Goal: Contribute content: Contribute content

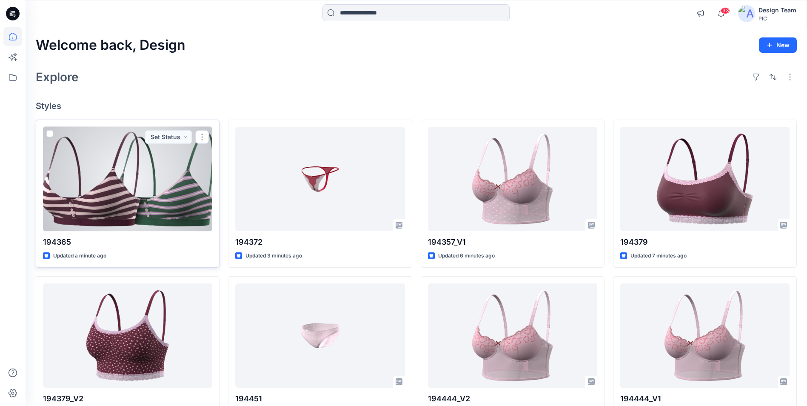
click at [163, 157] on div at bounding box center [127, 179] width 169 height 104
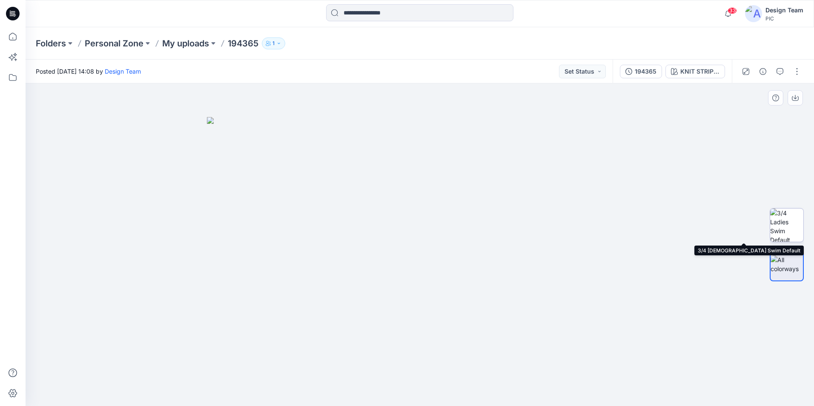
click at [792, 229] on img at bounding box center [786, 225] width 33 height 33
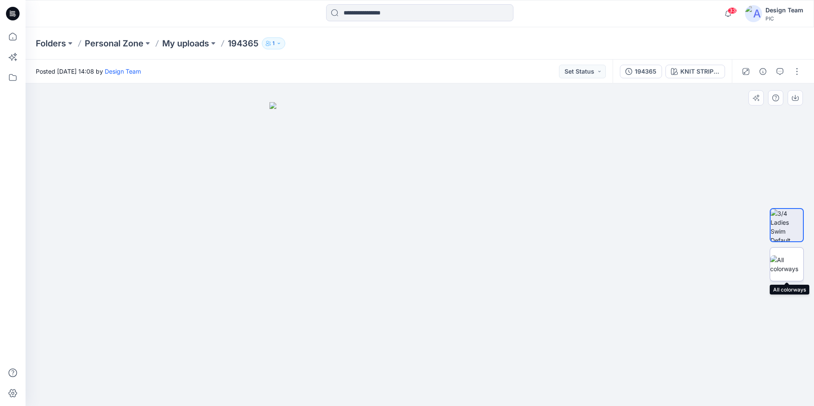
click at [795, 263] on img at bounding box center [786, 264] width 33 height 18
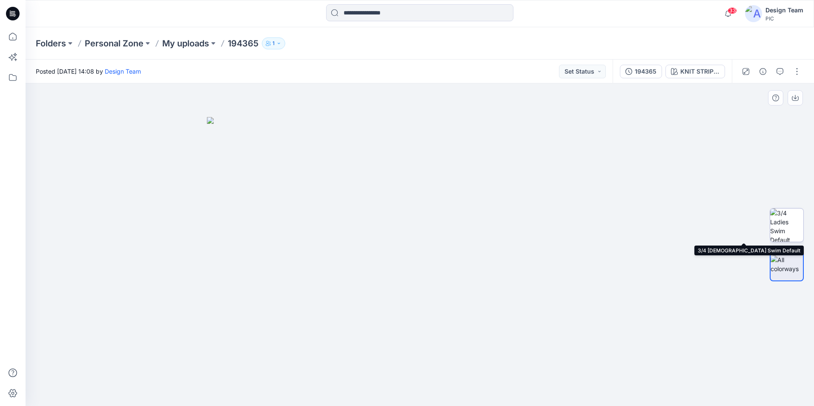
click at [796, 228] on img at bounding box center [786, 225] width 33 height 33
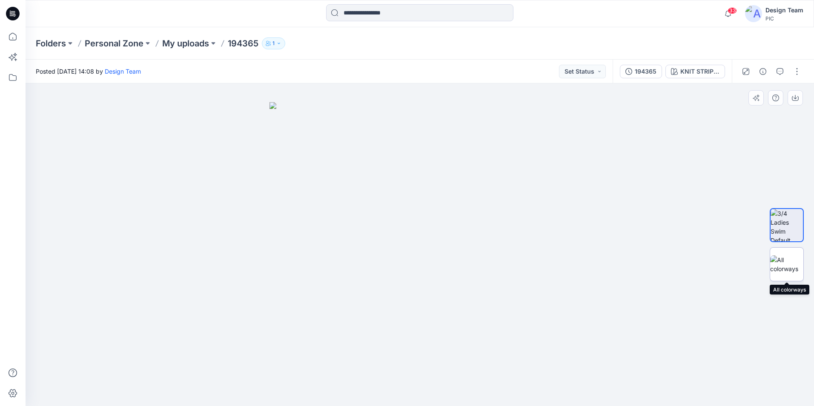
click at [791, 260] on img at bounding box center [786, 264] width 33 height 18
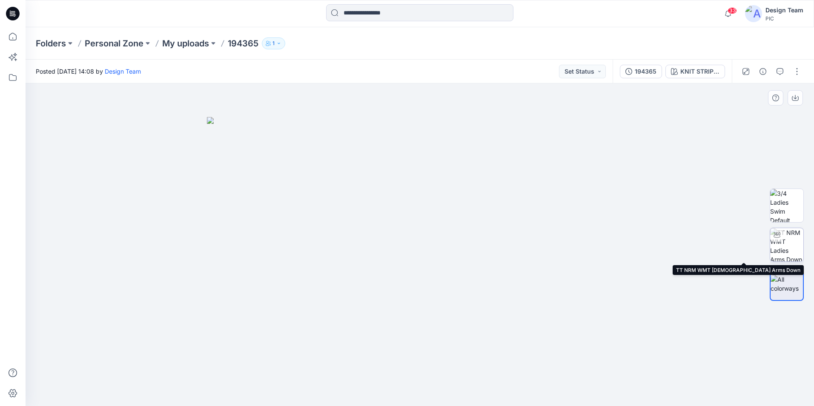
click at [794, 249] on img at bounding box center [786, 244] width 33 height 33
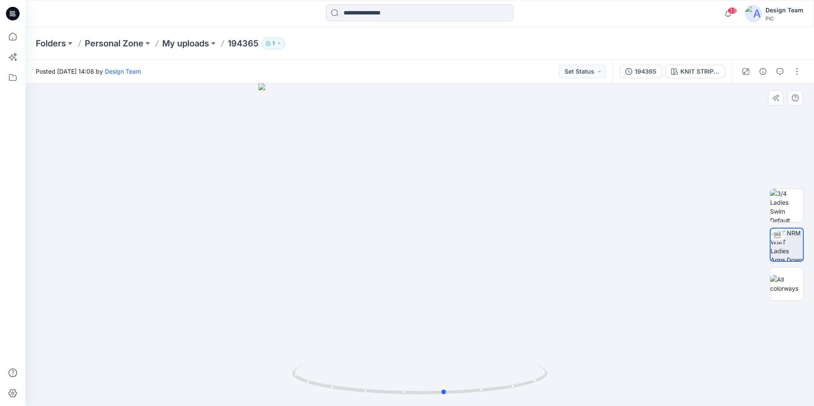
drag, startPoint x: 529, startPoint y: 385, endPoint x: 554, endPoint y: 383, distance: 25.2
click at [554, 383] on div at bounding box center [420, 244] width 788 height 323
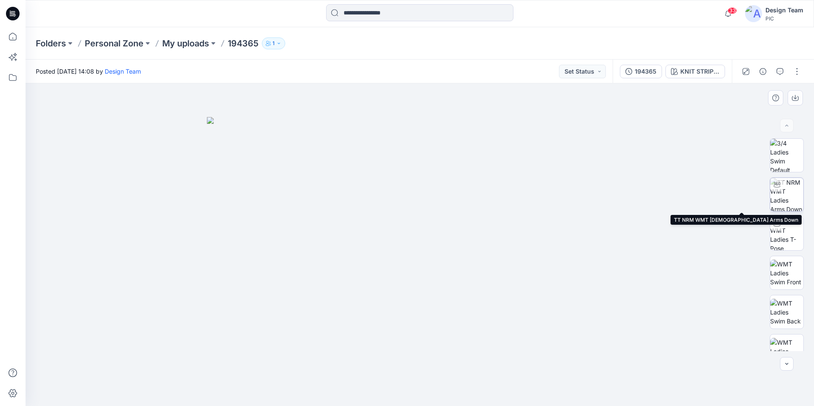
click at [784, 199] on img at bounding box center [786, 194] width 33 height 33
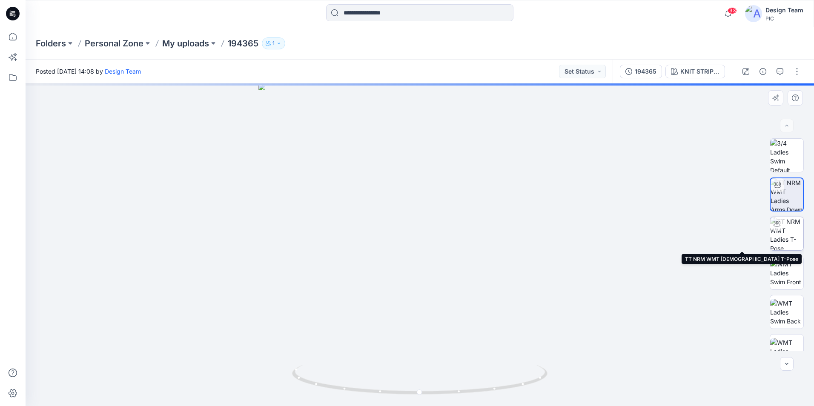
click at [784, 234] on img at bounding box center [786, 233] width 33 height 33
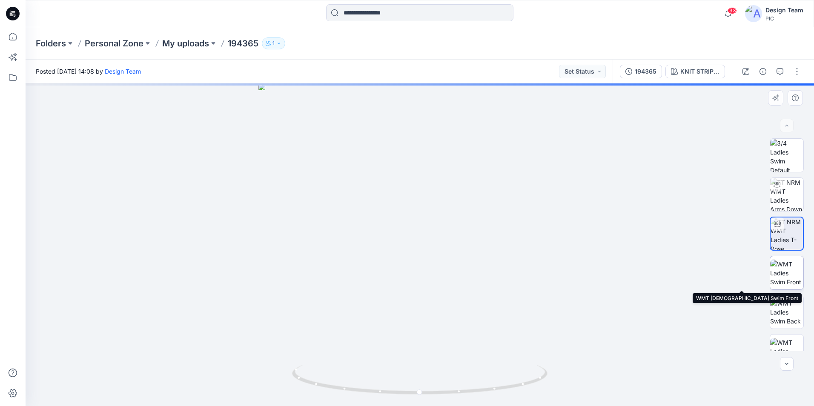
click at [787, 266] on img at bounding box center [786, 273] width 33 height 27
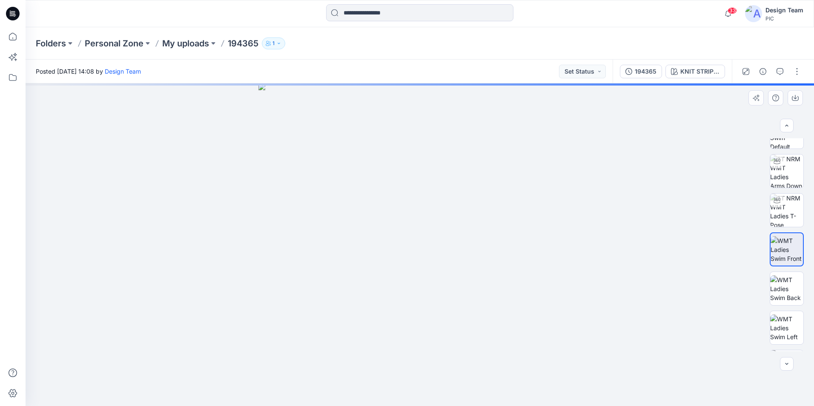
scroll to position [43, 0]
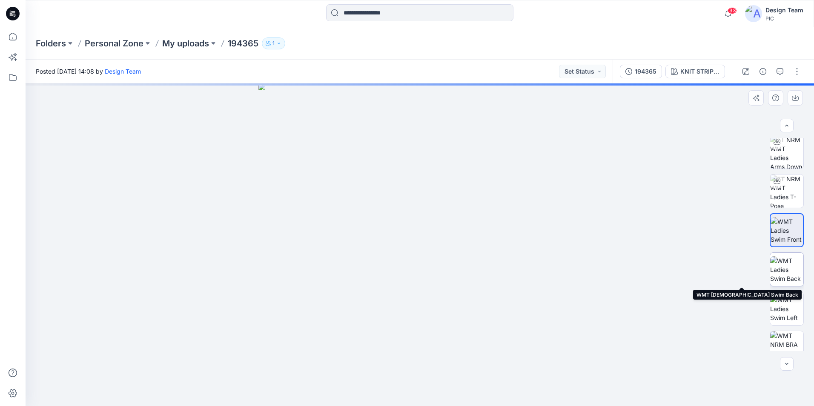
click at [788, 266] on img at bounding box center [786, 269] width 33 height 27
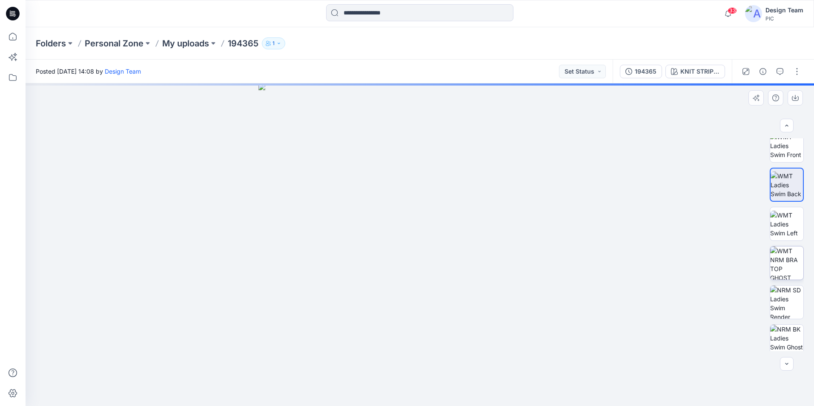
scroll to position [128, 0]
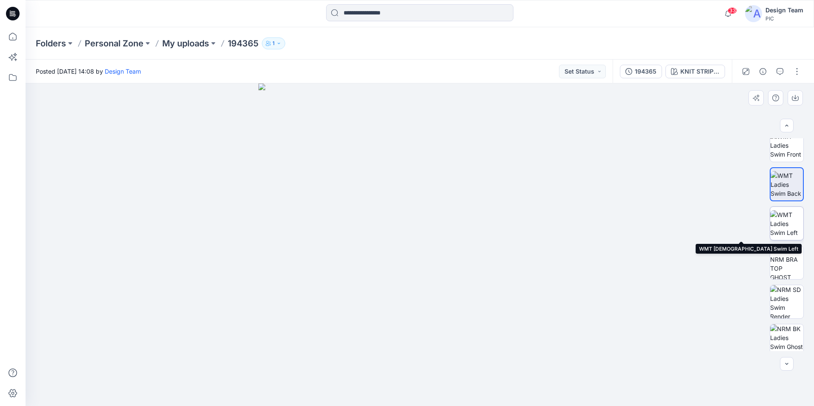
click at [791, 232] on img at bounding box center [786, 223] width 33 height 27
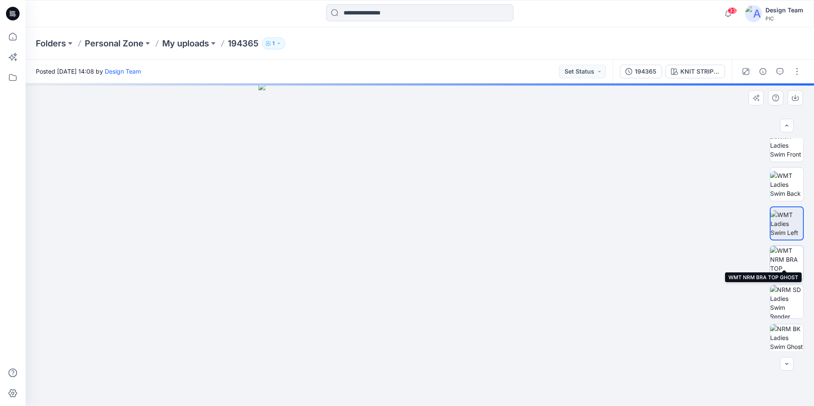
scroll to position [174, 0]
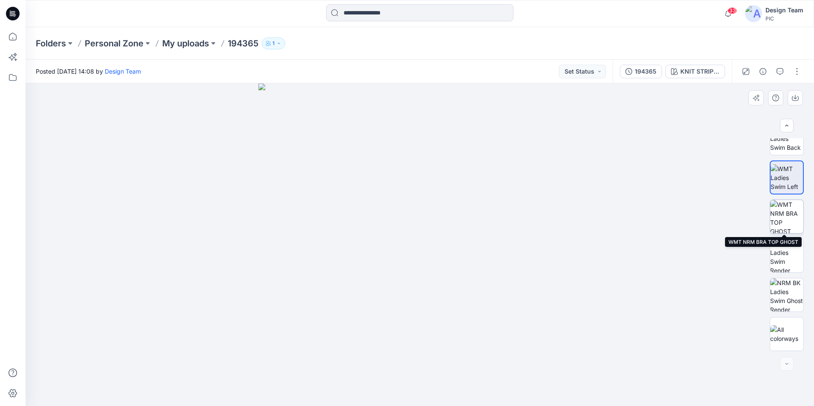
click at [786, 231] on img at bounding box center [786, 216] width 33 height 33
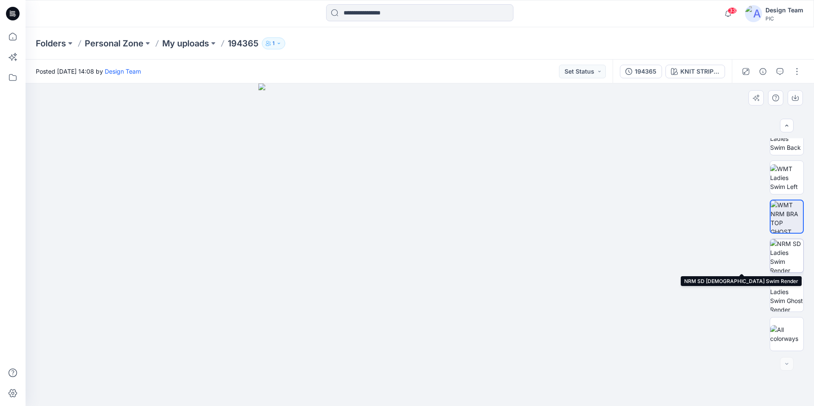
click at [791, 261] on img at bounding box center [786, 255] width 33 height 33
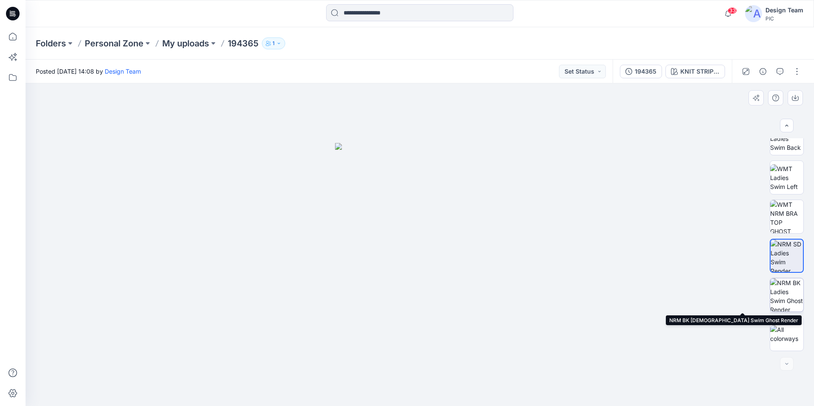
click at [786, 292] on img at bounding box center [786, 294] width 33 height 33
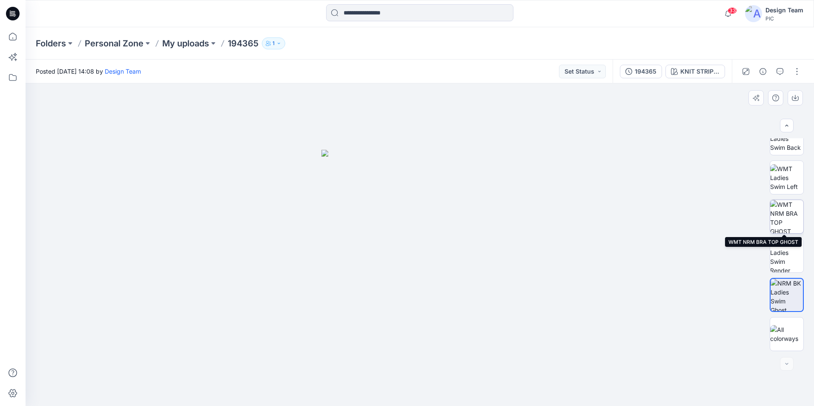
click at [796, 224] on img at bounding box center [786, 216] width 33 height 33
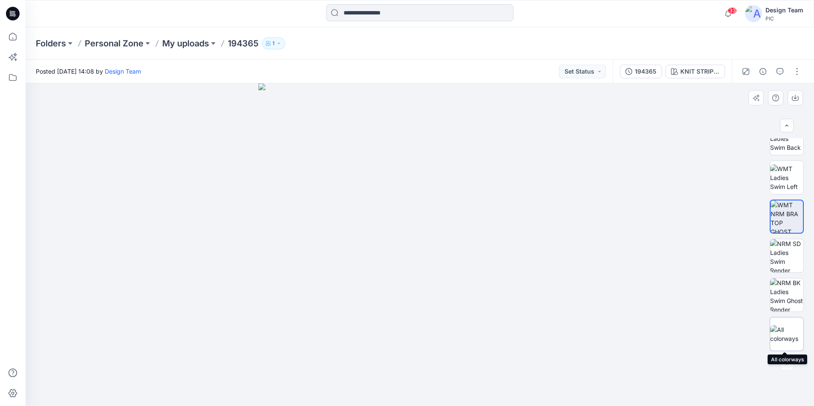
drag, startPoint x: 789, startPoint y: 325, endPoint x: 788, endPoint y: 321, distance: 4.3
click at [788, 325] on img at bounding box center [786, 334] width 33 height 18
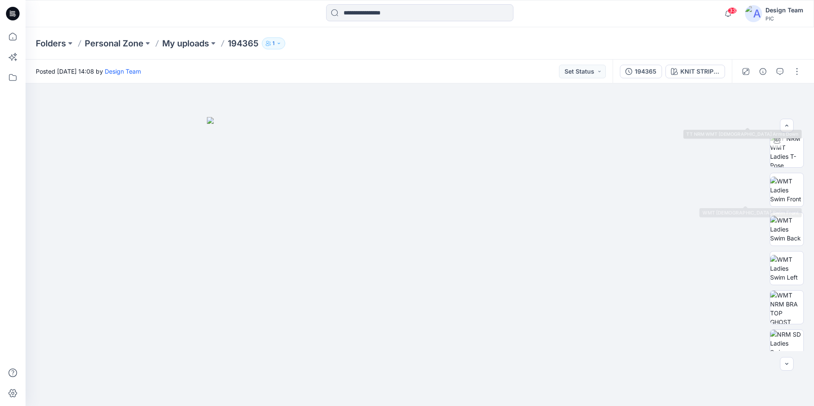
scroll to position [85, 0]
click at [795, 73] on button "button" at bounding box center [797, 72] width 14 height 14
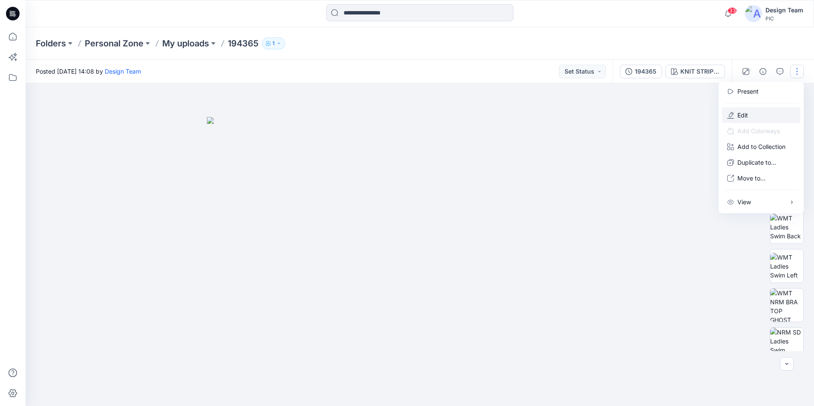
click at [750, 114] on button "Edit" at bounding box center [761, 115] width 78 height 16
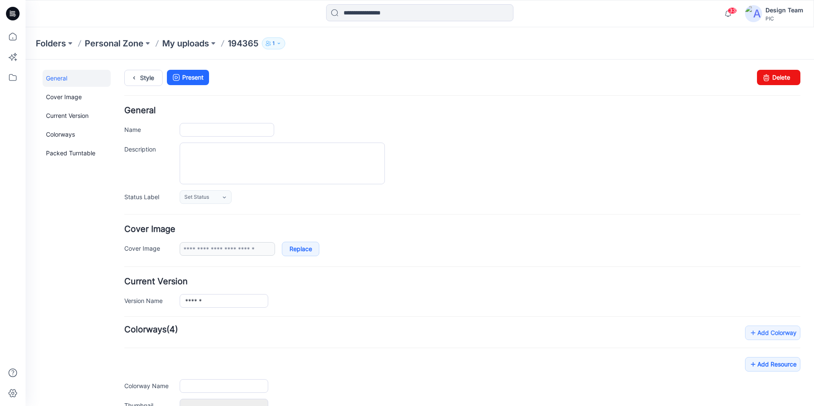
type input "******"
type input "**********"
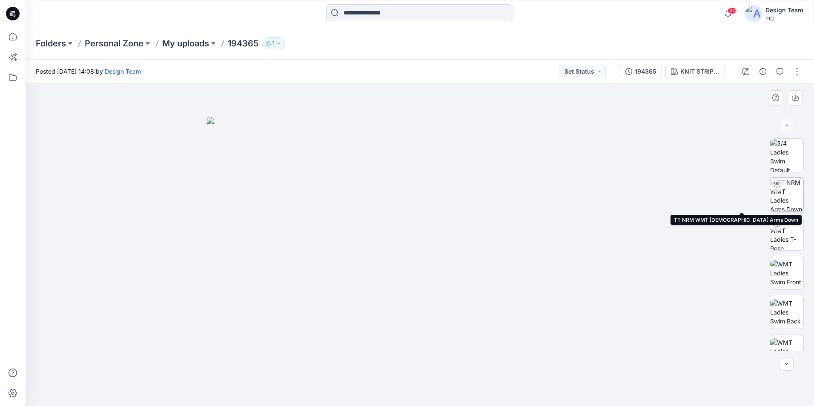
click at [786, 192] on img at bounding box center [786, 194] width 33 height 33
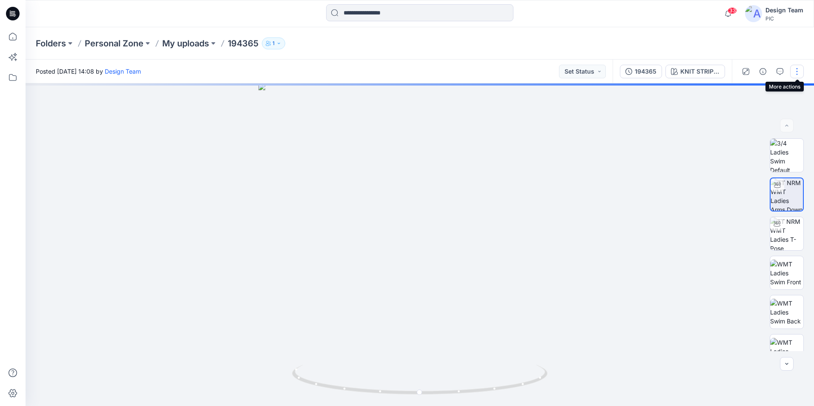
click at [797, 74] on button "button" at bounding box center [797, 72] width 14 height 14
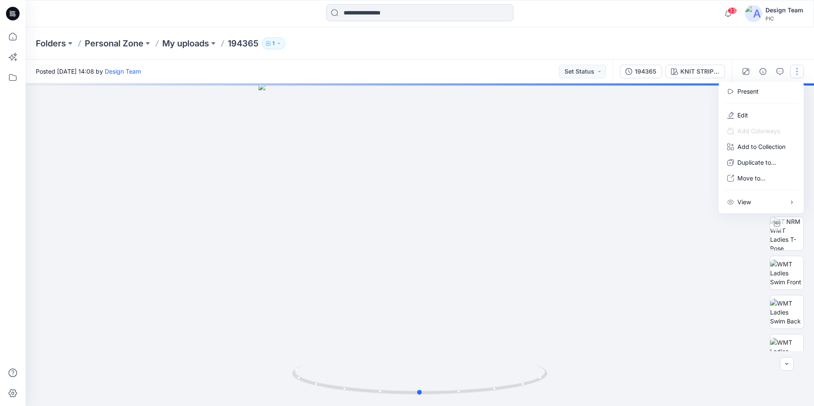
click at [653, 158] on div at bounding box center [420, 244] width 788 height 323
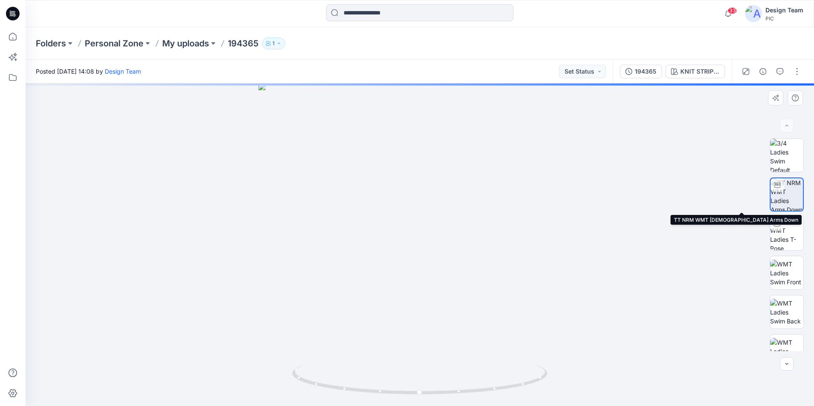
click at [781, 192] on img at bounding box center [786, 194] width 32 height 32
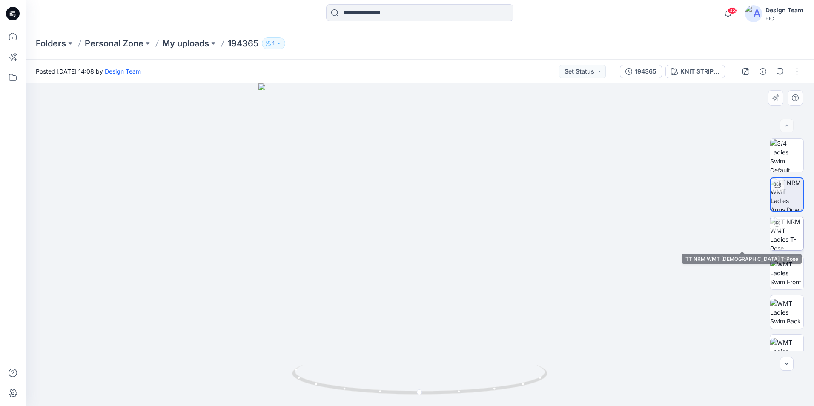
click at [786, 229] on img at bounding box center [786, 233] width 33 height 33
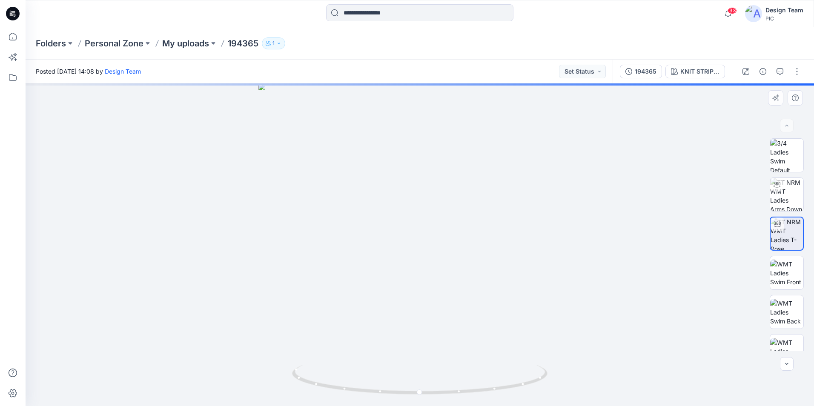
click at [729, 103] on div at bounding box center [420, 244] width 788 height 323
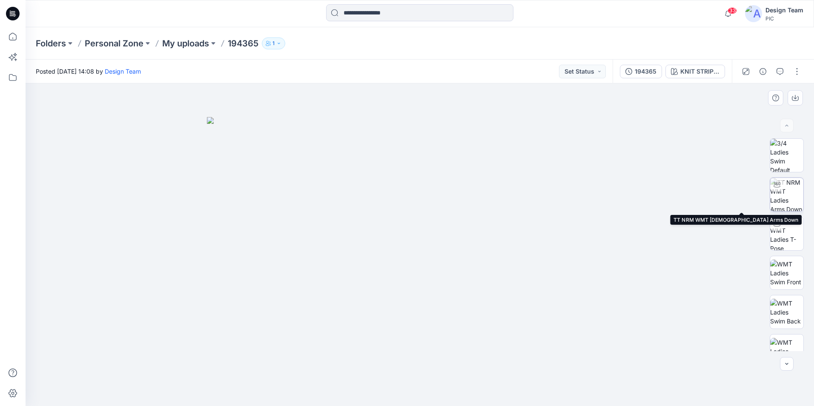
click at [778, 198] on img at bounding box center [786, 194] width 33 height 33
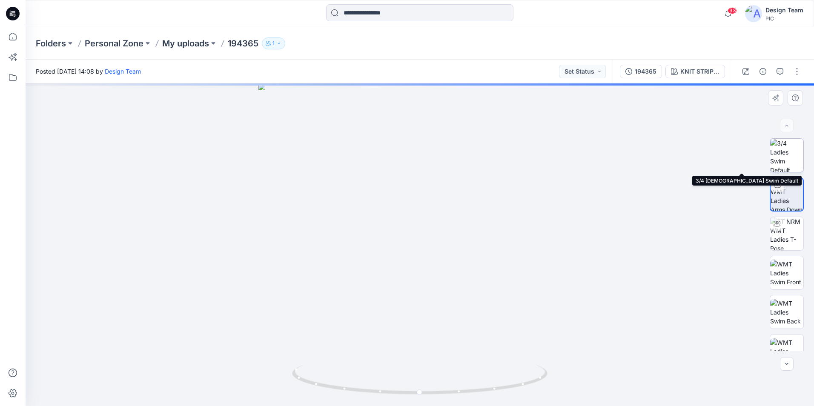
click at [791, 166] on img at bounding box center [786, 155] width 33 height 33
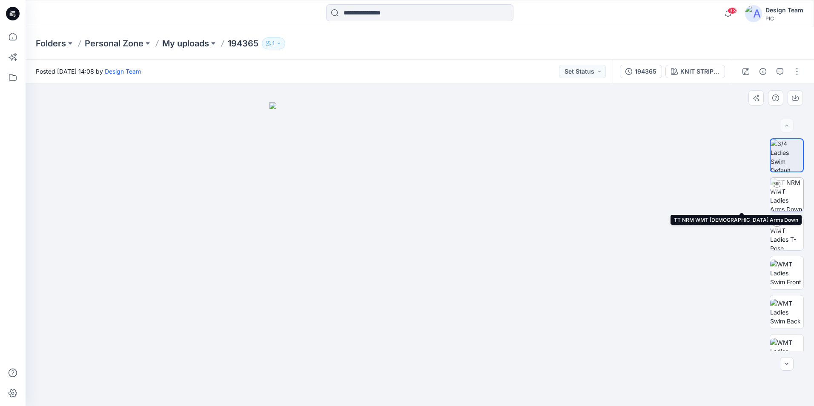
click at [791, 186] on img at bounding box center [786, 194] width 33 height 33
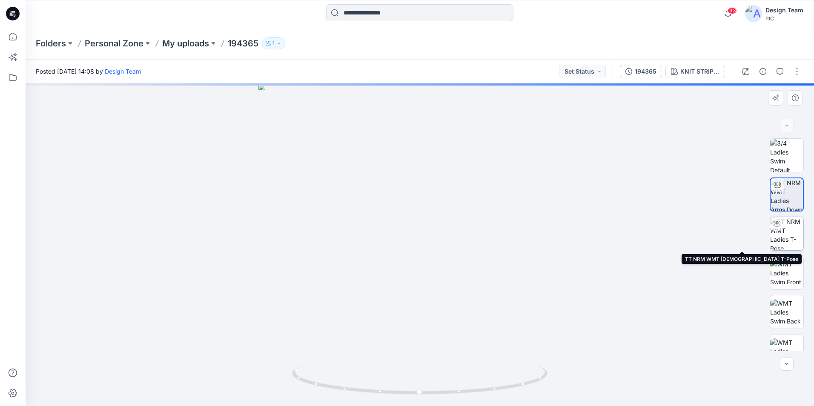
click at [793, 227] on img at bounding box center [786, 233] width 33 height 33
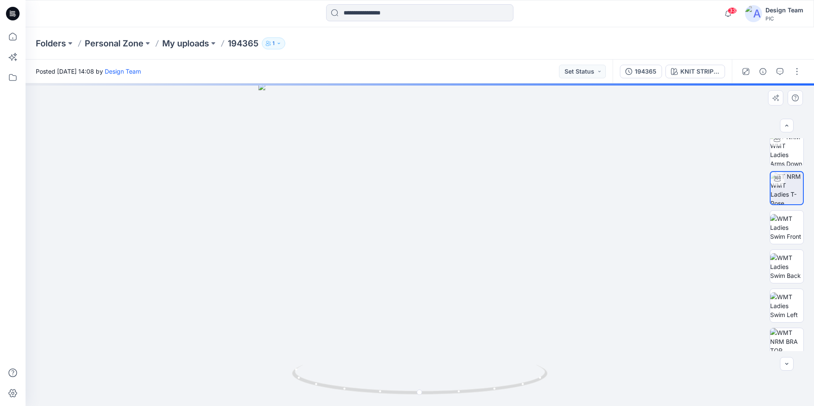
scroll to position [85, 0]
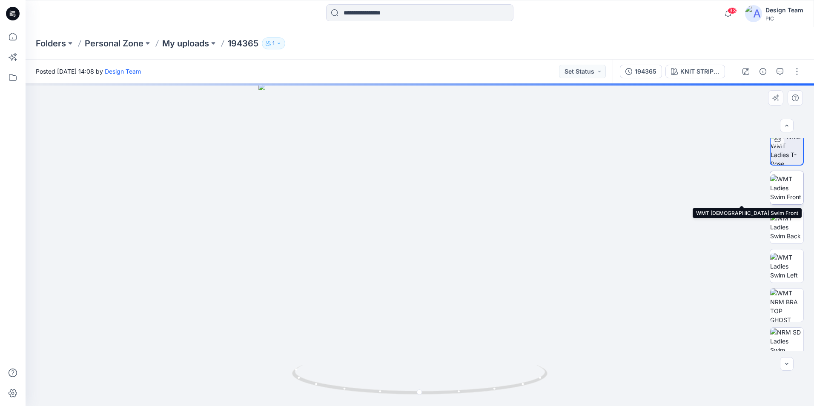
click at [790, 191] on img at bounding box center [786, 187] width 33 height 27
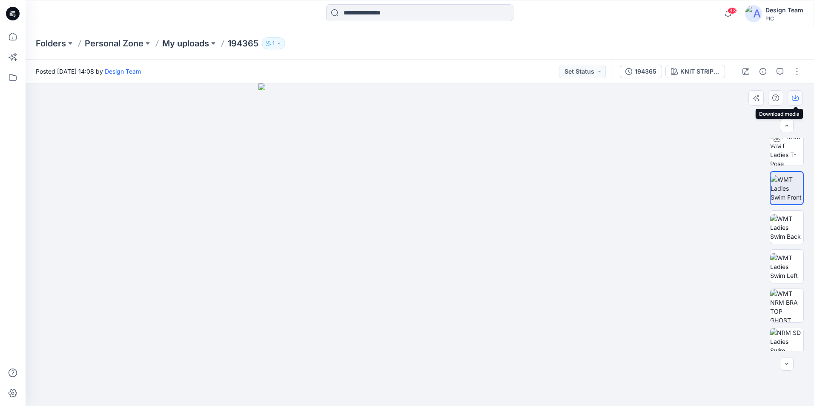
click at [792, 99] on icon "button" at bounding box center [794, 98] width 7 height 5
click at [791, 151] on img at bounding box center [786, 148] width 33 height 33
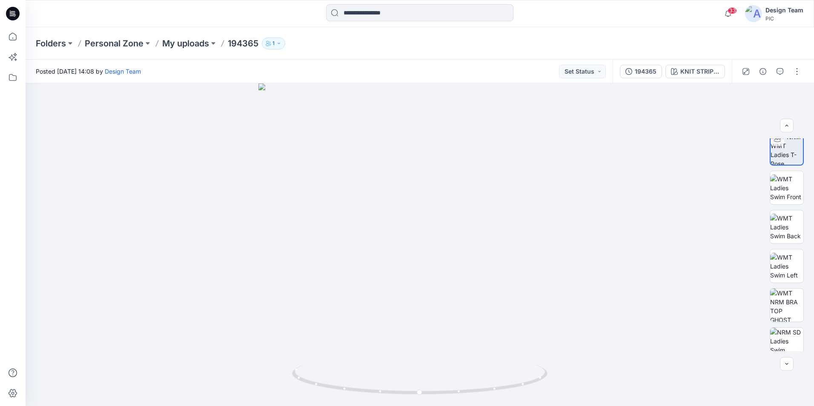
click at [799, 32] on div "Folders Personal Zone My uploads 194365 1" at bounding box center [420, 43] width 788 height 32
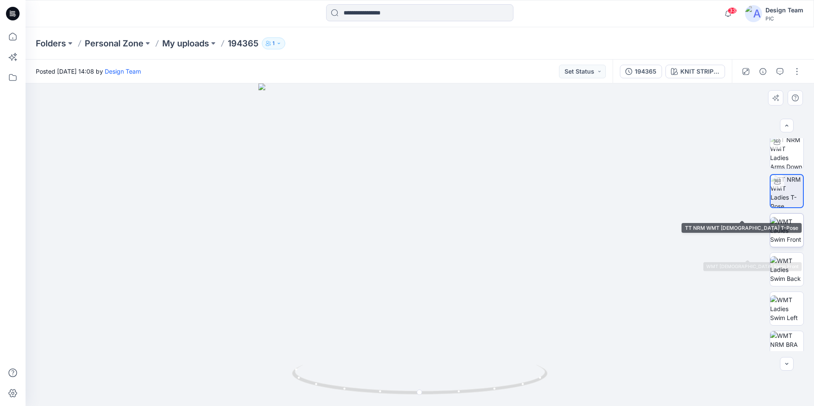
scroll to position [0, 0]
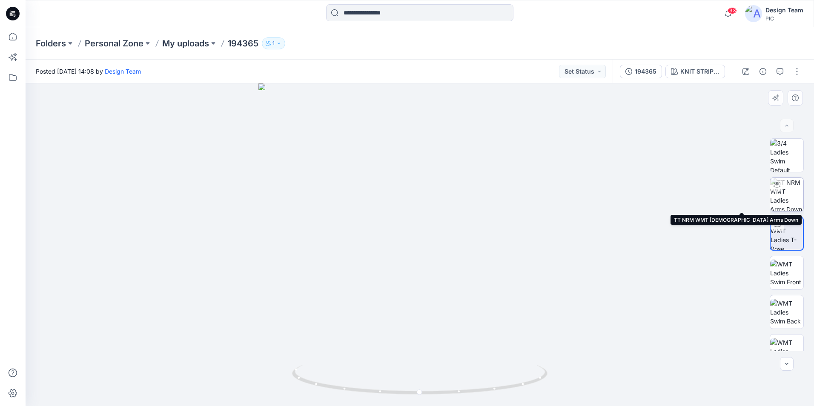
click at [783, 194] on img at bounding box center [786, 194] width 33 height 33
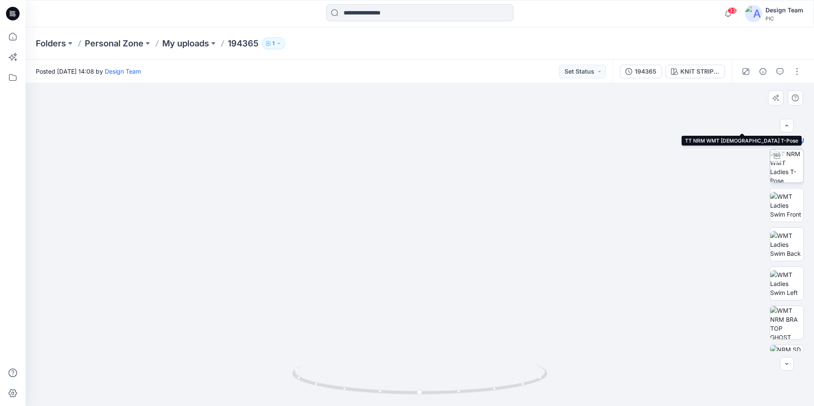
scroll to position [128, 0]
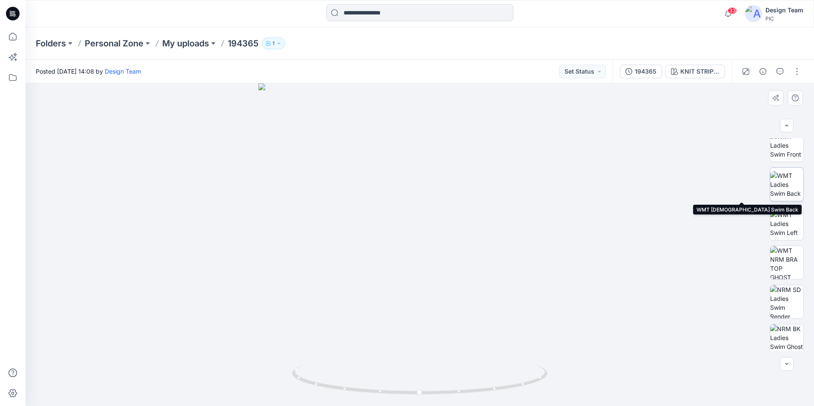
click at [784, 193] on img at bounding box center [786, 184] width 33 height 27
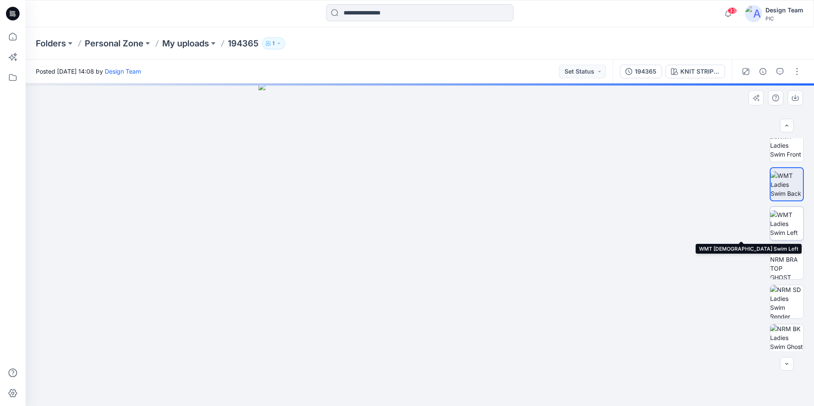
click at [791, 223] on img at bounding box center [786, 223] width 33 height 27
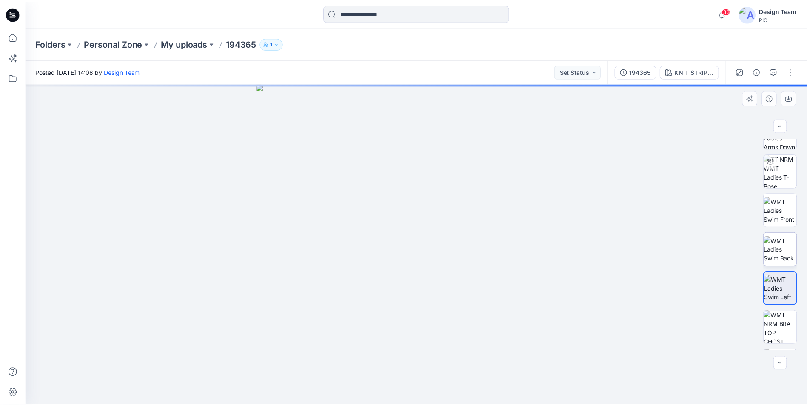
scroll to position [0, 0]
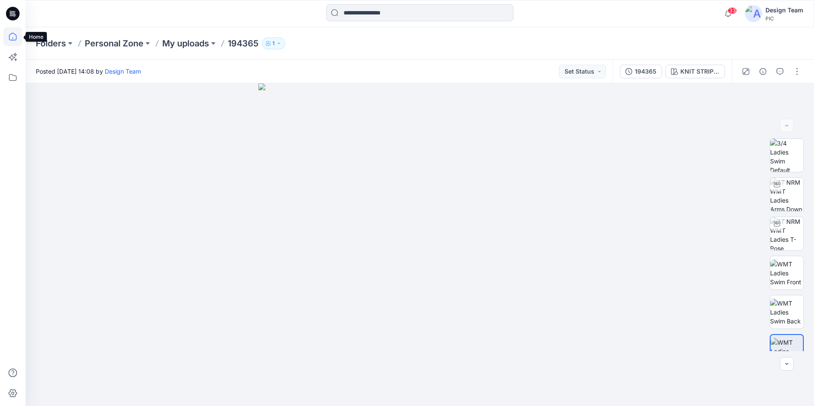
click at [10, 40] on icon at bounding box center [13, 37] width 8 height 8
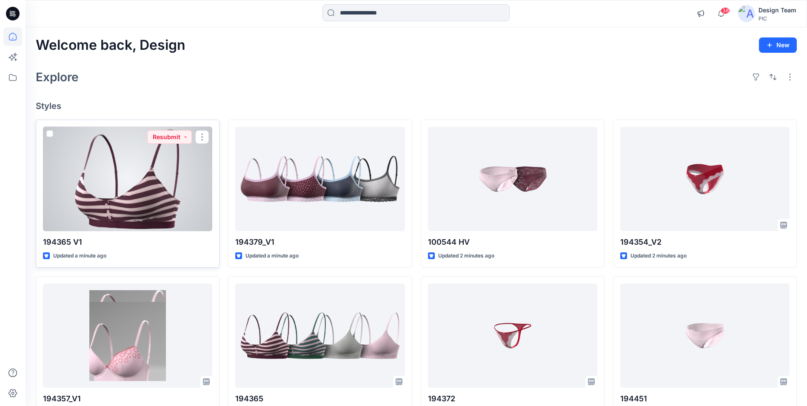
click at [149, 189] on div at bounding box center [127, 179] width 169 height 104
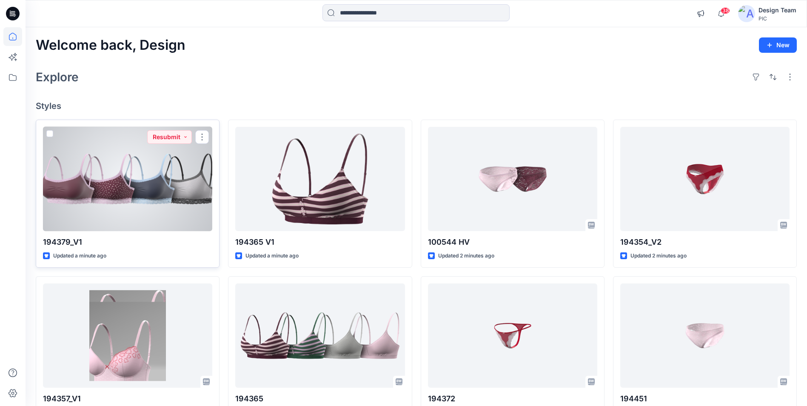
click at [119, 192] on div at bounding box center [127, 179] width 169 height 104
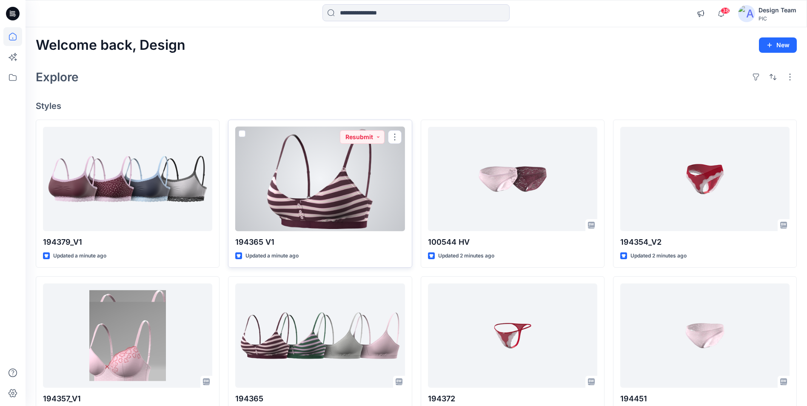
click at [311, 219] on div at bounding box center [319, 179] width 169 height 104
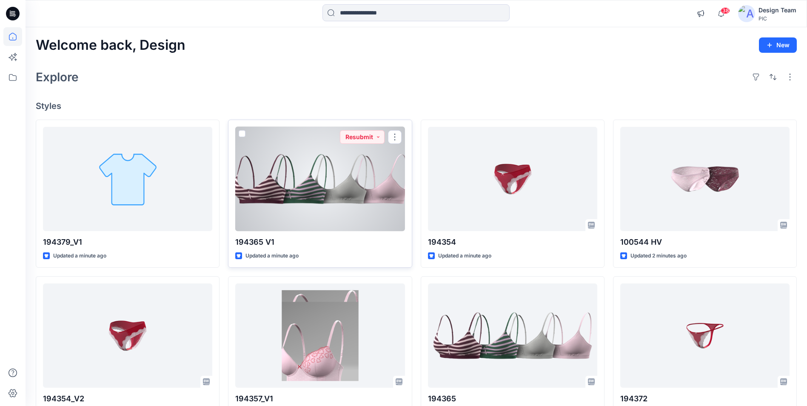
click at [382, 203] on div at bounding box center [319, 179] width 169 height 104
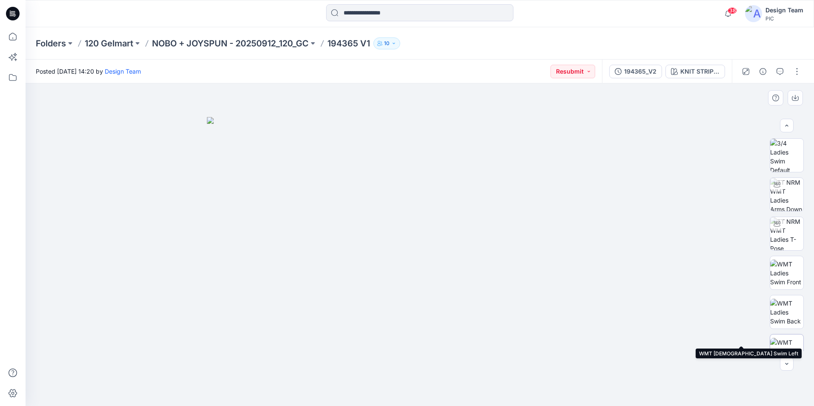
scroll to position [56, 0]
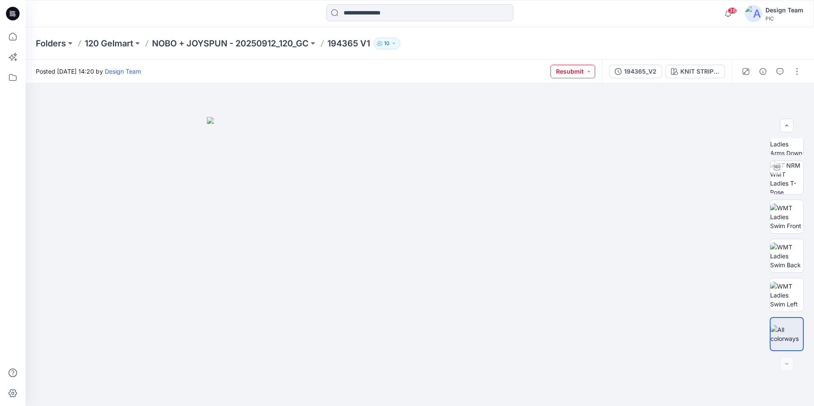
click at [589, 71] on button "Resubmit" at bounding box center [572, 72] width 45 height 14
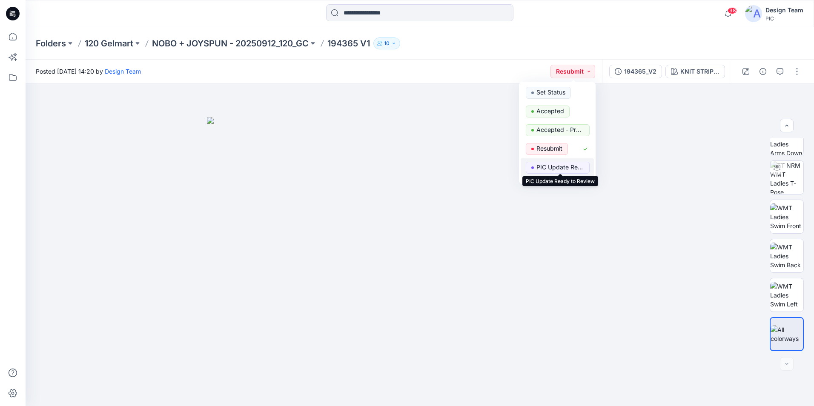
click at [567, 169] on p "PIC Update Ready to Review" at bounding box center [560, 167] width 48 height 11
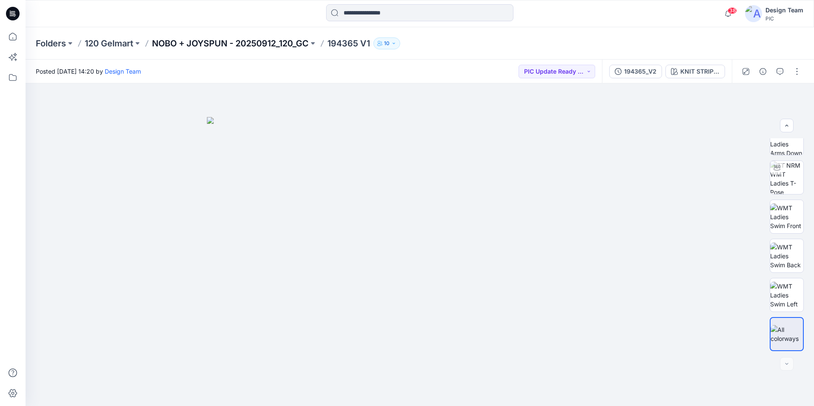
click at [297, 42] on p "NOBO + JOYSPUN - 20250912_120_GC" at bounding box center [230, 43] width 157 height 12
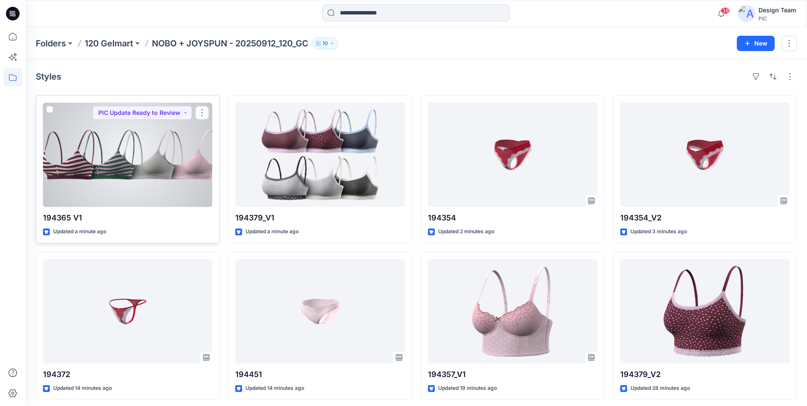
click at [166, 187] on div at bounding box center [127, 155] width 169 height 104
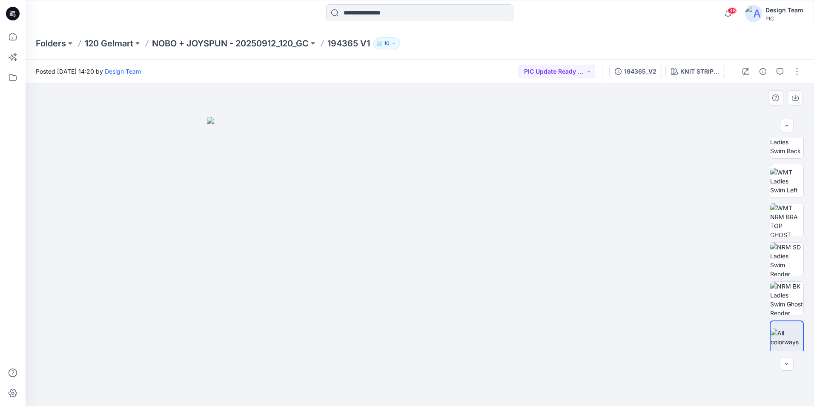
scroll to position [174, 0]
click at [799, 72] on button "button" at bounding box center [797, 72] width 14 height 14
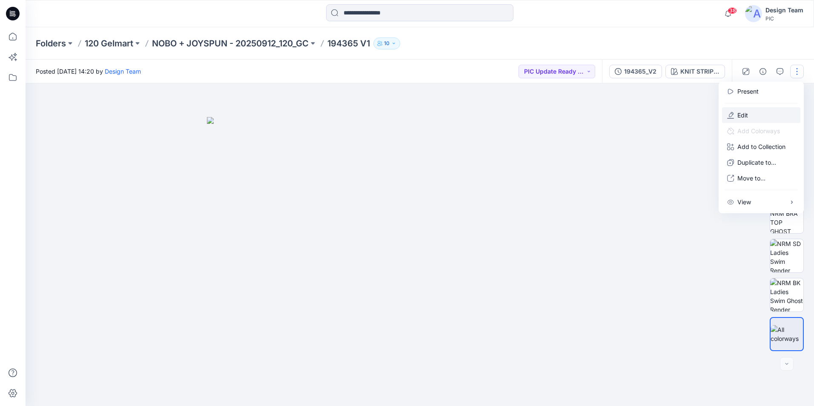
click at [759, 113] on button "Edit" at bounding box center [761, 115] width 78 height 16
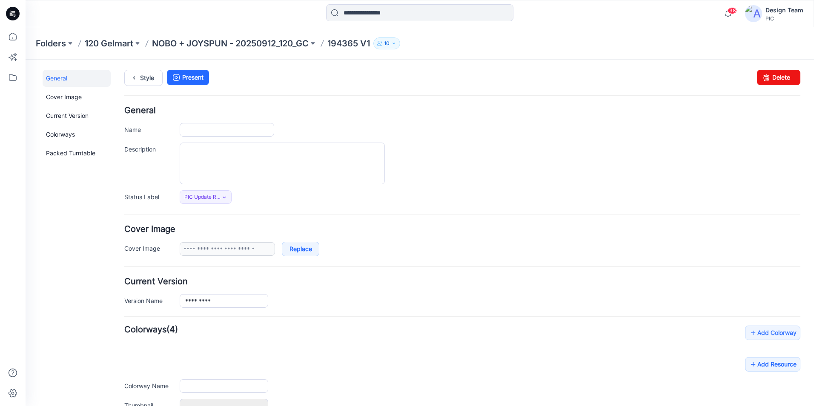
type input "*********"
type input "**********"
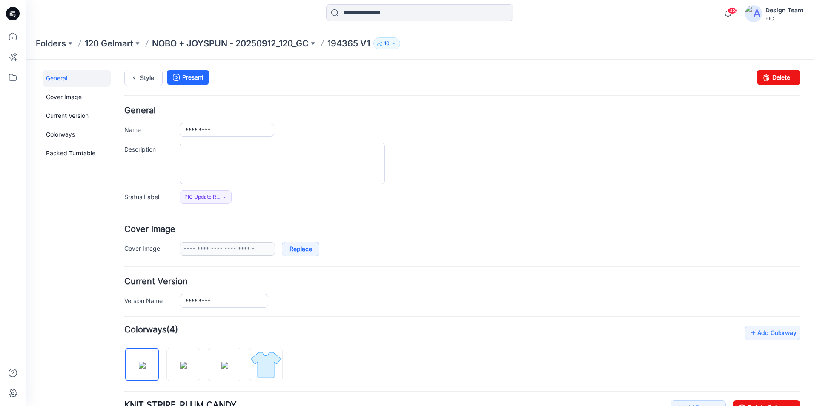
click at [349, 42] on p "194365 V1" at bounding box center [348, 43] width 43 height 12
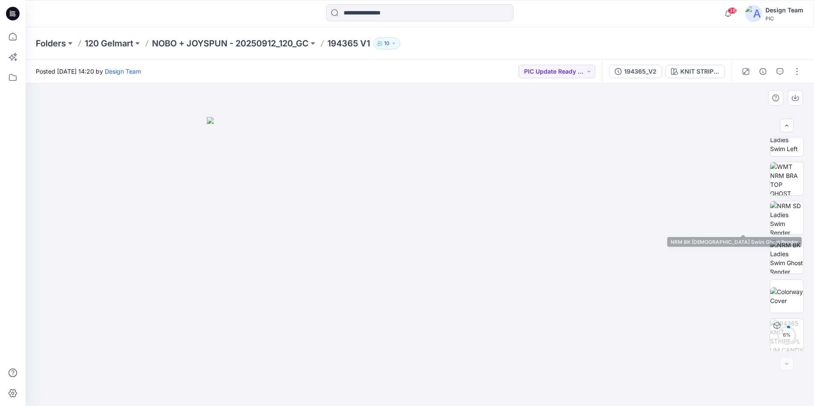
scroll to position [252, 0]
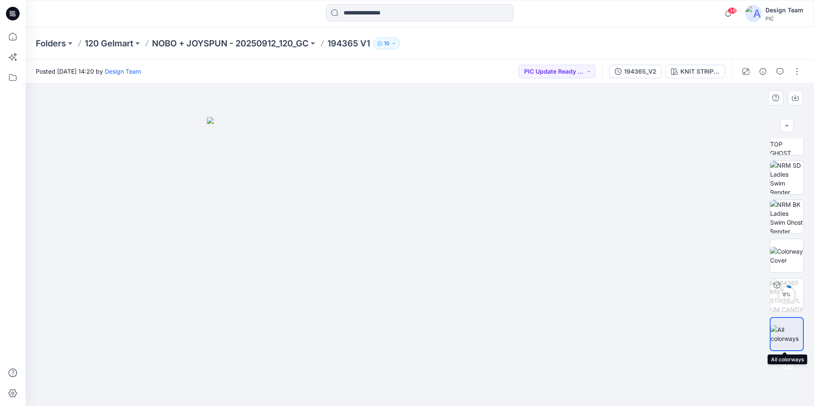
click at [780, 330] on img at bounding box center [786, 334] width 32 height 18
click at [788, 332] on img at bounding box center [786, 334] width 32 height 18
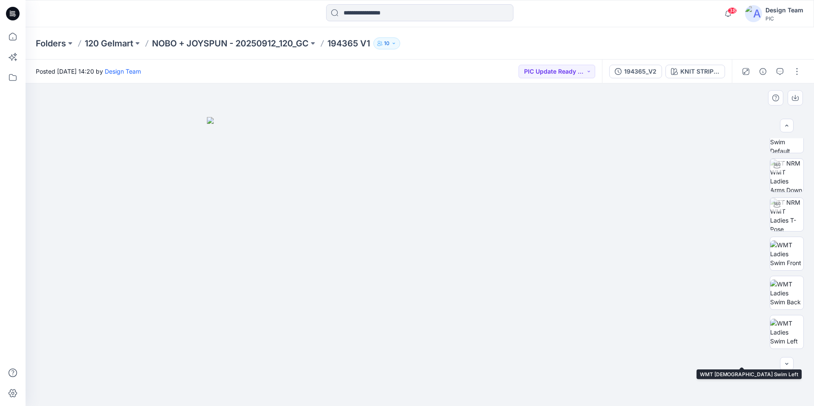
scroll to position [0, 0]
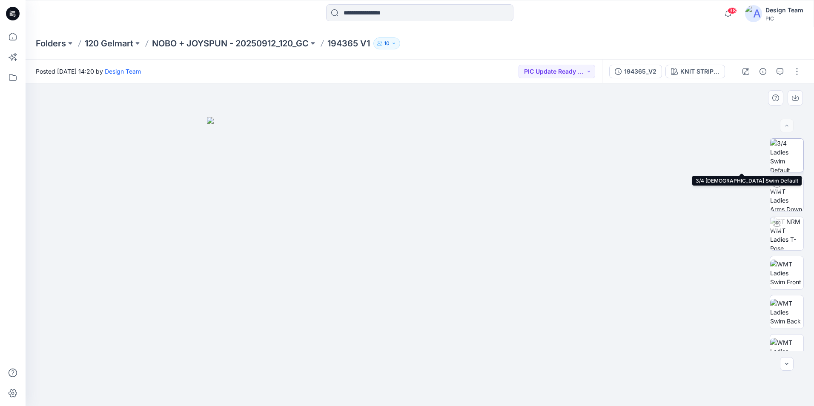
click at [785, 160] on img at bounding box center [786, 155] width 33 height 33
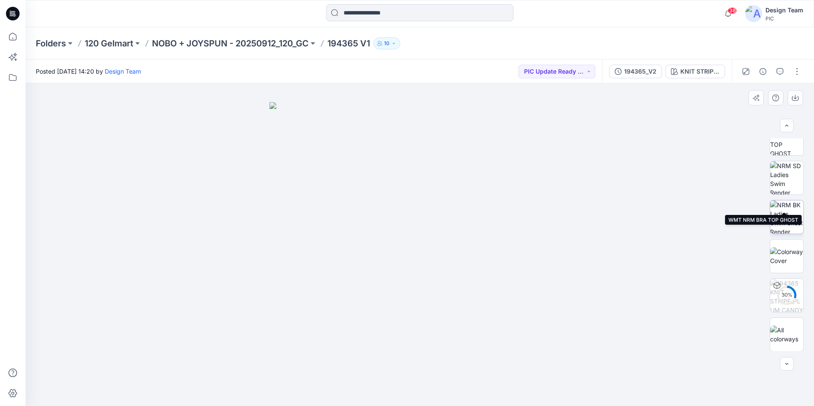
scroll to position [252, 0]
click at [787, 328] on img at bounding box center [786, 334] width 33 height 18
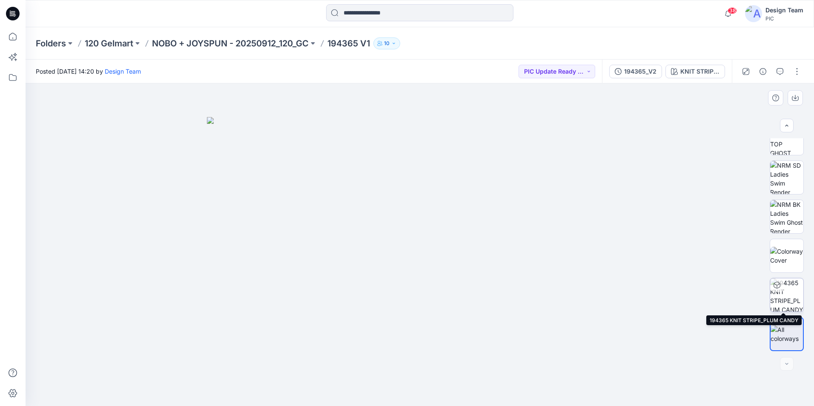
click at [785, 296] on img at bounding box center [786, 294] width 33 height 33
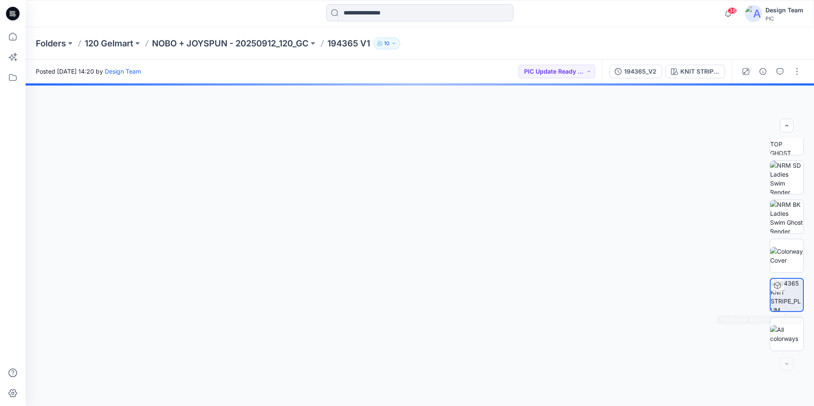
click at [796, 72] on button "button" at bounding box center [797, 72] width 14 height 14
click at [528, 180] on div at bounding box center [420, 244] width 788 height 323
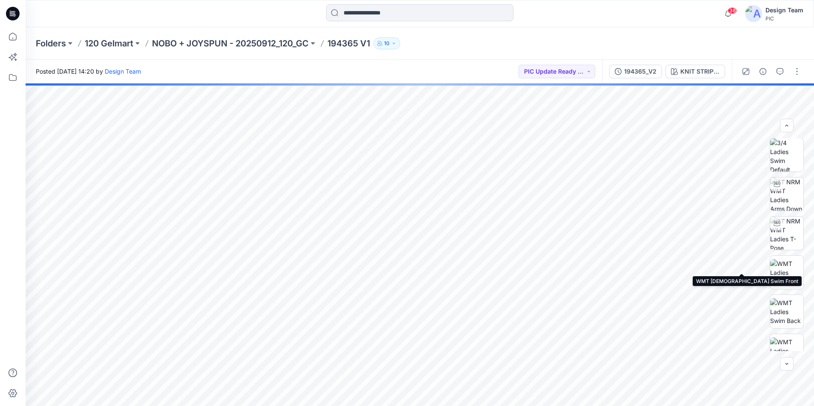
scroll to position [0, 0]
click at [797, 71] on button "button" at bounding box center [797, 72] width 14 height 14
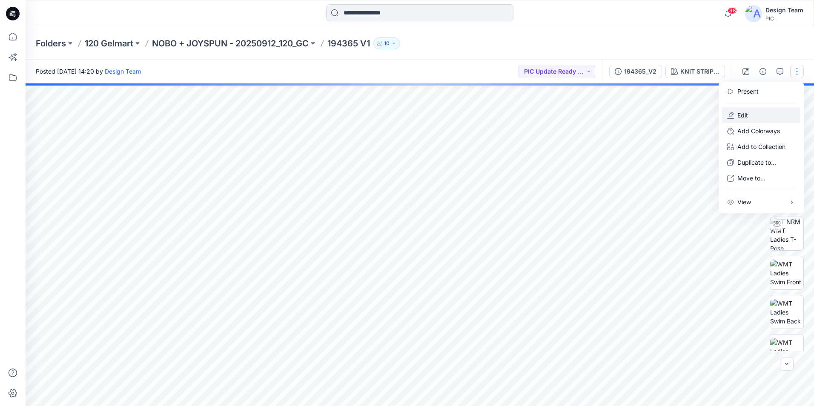
click at [763, 111] on button "Edit" at bounding box center [761, 115] width 78 height 16
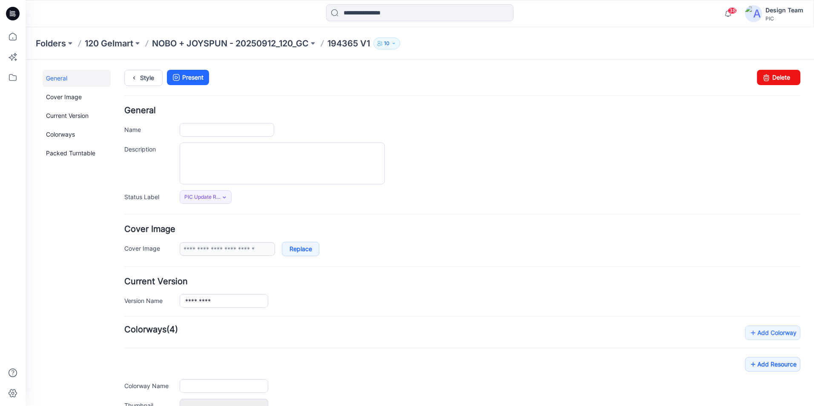
type input "*********"
type input "**********"
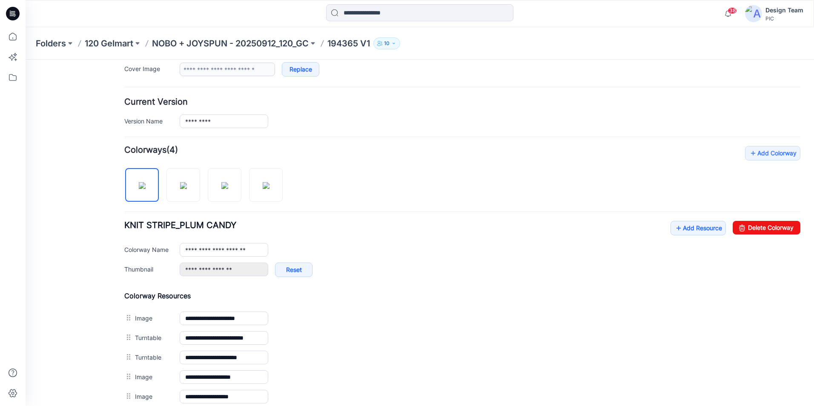
scroll to position [170, 0]
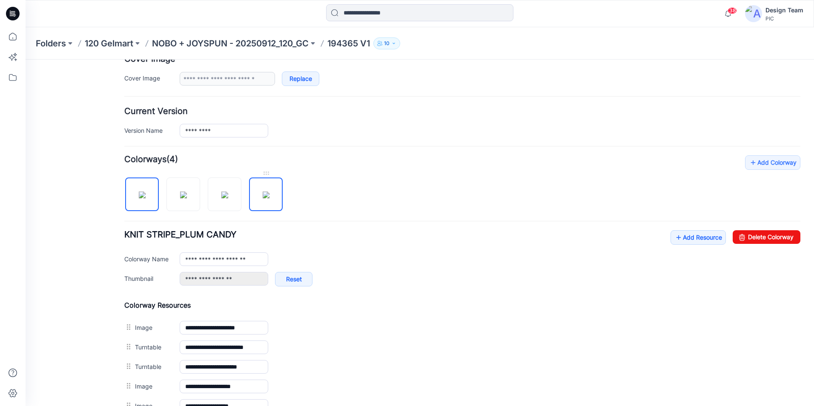
click at [263, 195] on img at bounding box center [266, 194] width 7 height 7
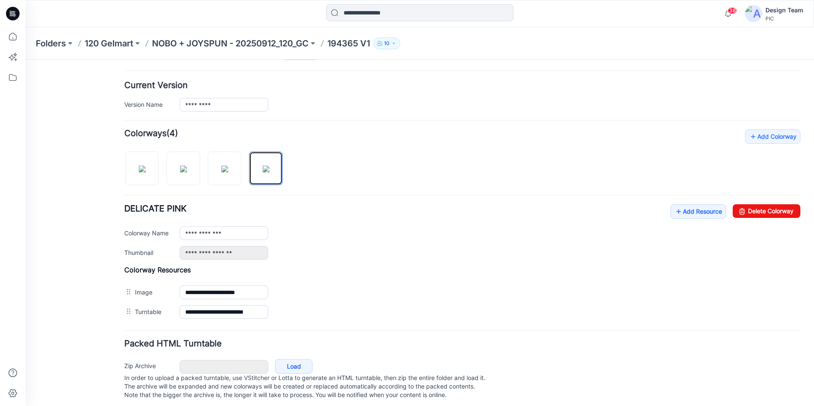
scroll to position [209, 0]
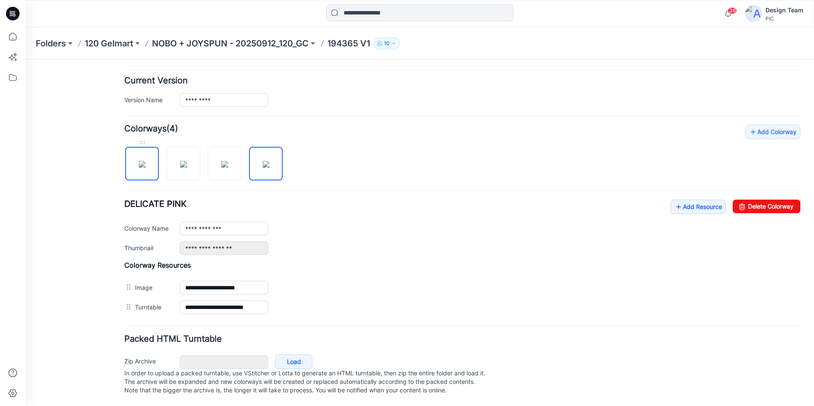
click at [146, 161] on img at bounding box center [142, 164] width 7 height 7
type input "**********"
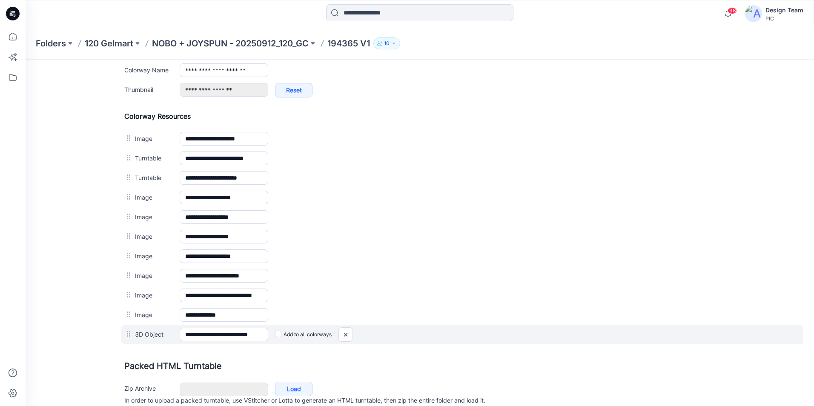
scroll to position [380, 0]
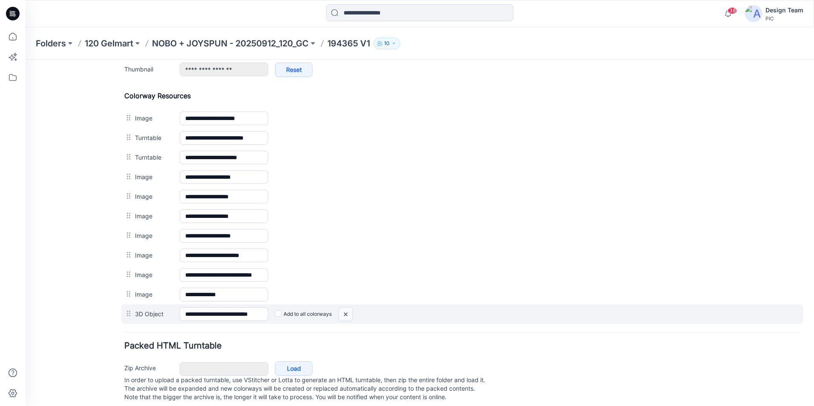
drag, startPoint x: 340, startPoint y: 314, endPoint x: 474, endPoint y: 108, distance: 245.6
click at [340, 314] on img at bounding box center [346, 314] width 14 height 14
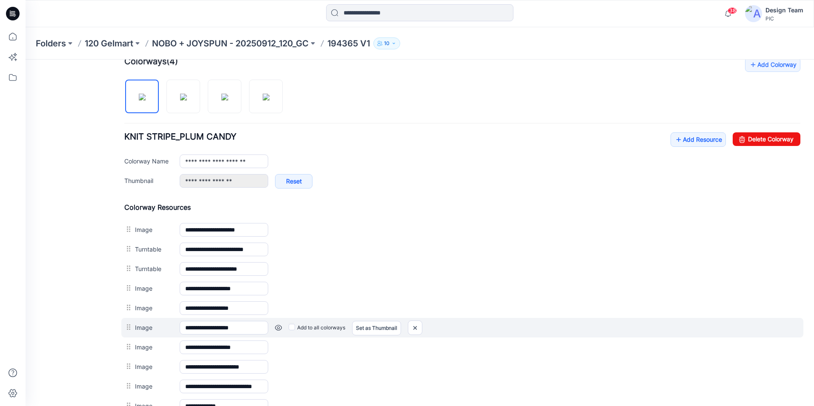
scroll to position [248, 0]
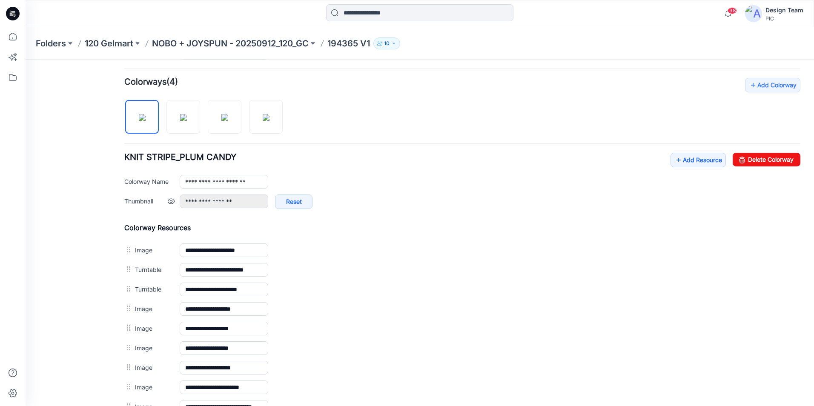
click at [173, 202] on link at bounding box center [171, 201] width 7 height 7
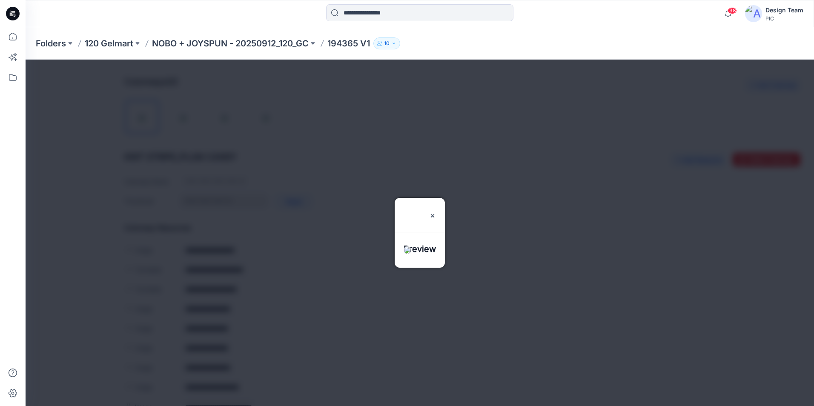
click at [411, 249] on img at bounding box center [407, 250] width 8 height 8
click at [436, 212] on img at bounding box center [432, 215] width 7 height 7
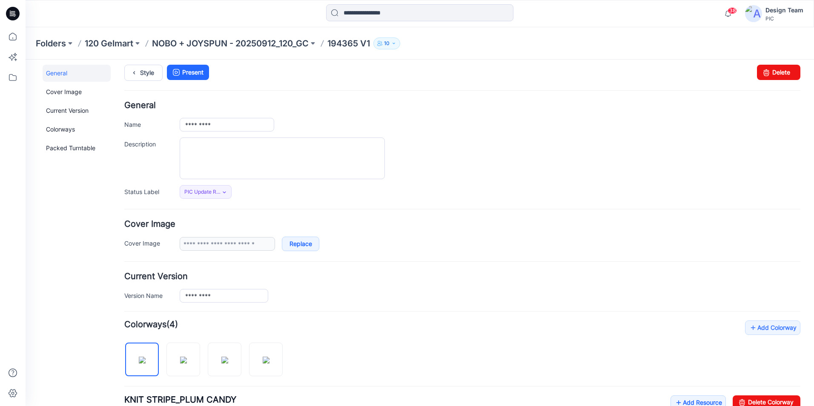
scroll to position [0, 0]
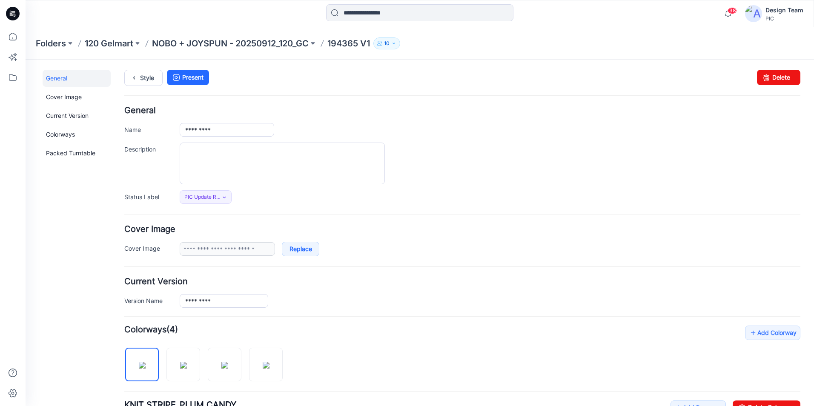
click at [307, 44] on p "NOBO + JOYSPUN - 20250912_120_GC" at bounding box center [230, 43] width 157 height 12
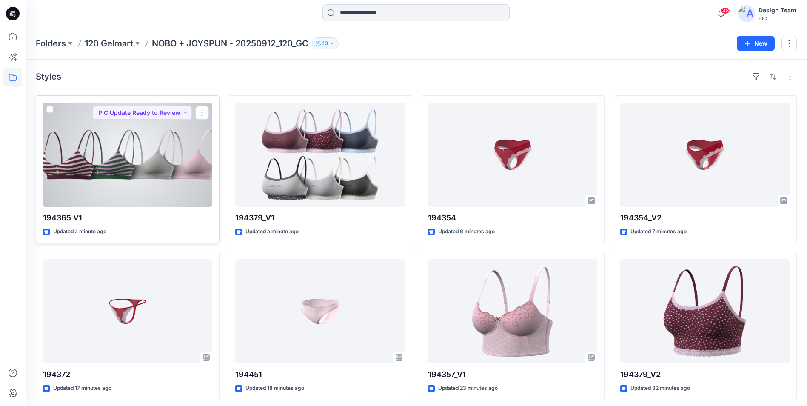
click at [173, 176] on div at bounding box center [127, 155] width 169 height 104
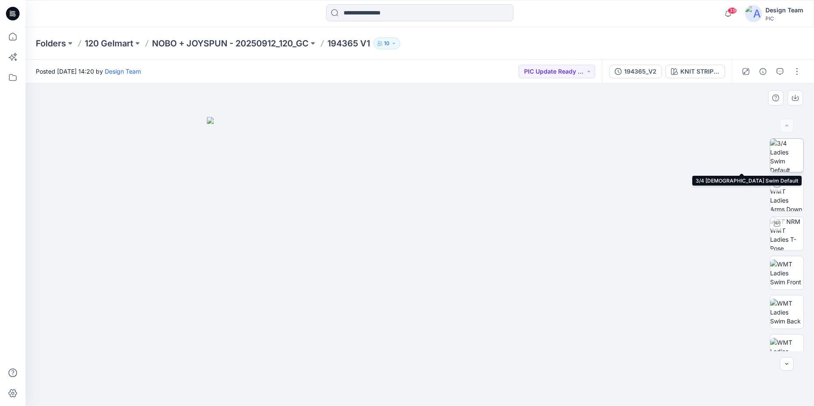
click at [797, 163] on img at bounding box center [786, 155] width 33 height 33
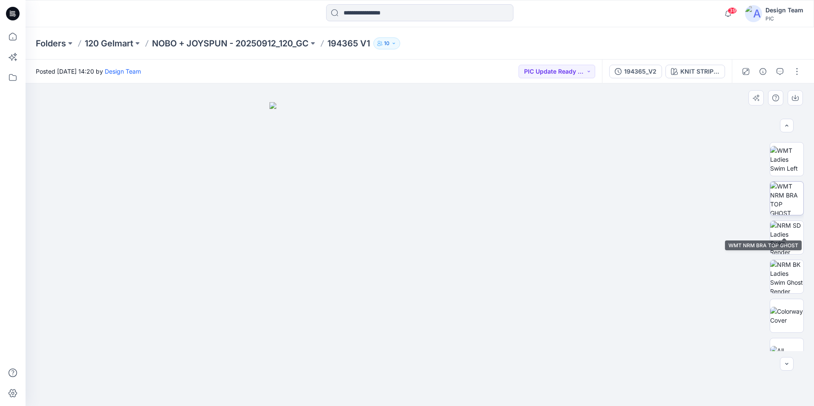
scroll to position [213, 0]
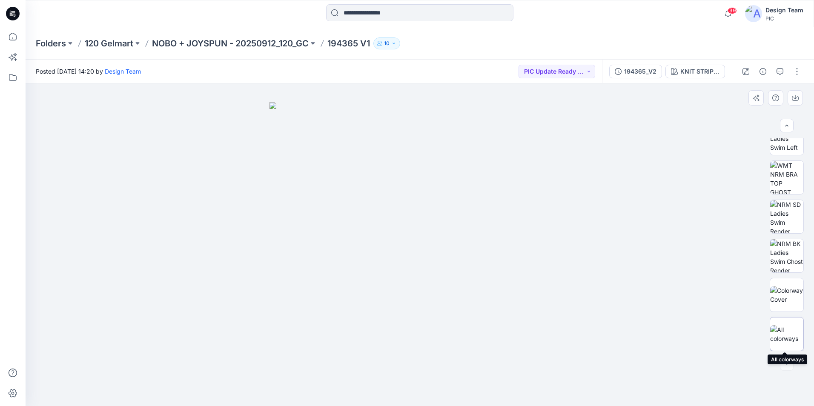
click at [788, 333] on img at bounding box center [786, 334] width 33 height 18
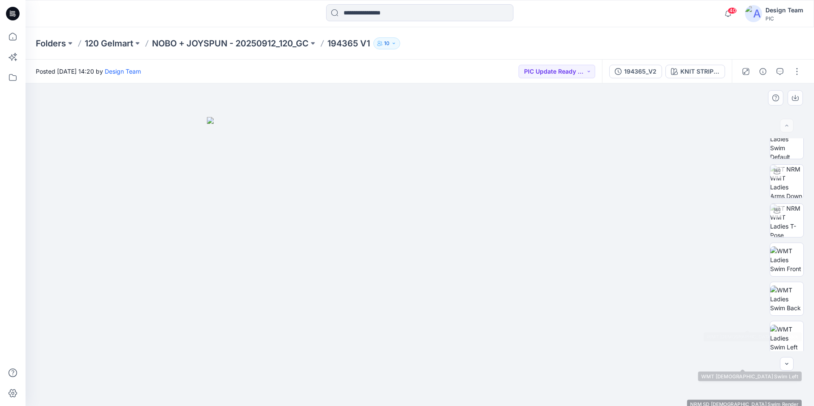
scroll to position [0, 0]
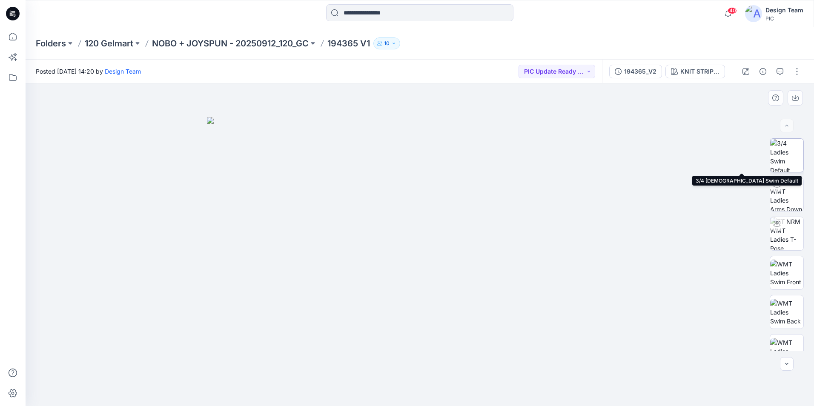
click at [786, 165] on img at bounding box center [786, 155] width 33 height 33
click at [240, 44] on p "NOBO + JOYSPUN - 20250912_120_GC" at bounding box center [230, 43] width 157 height 12
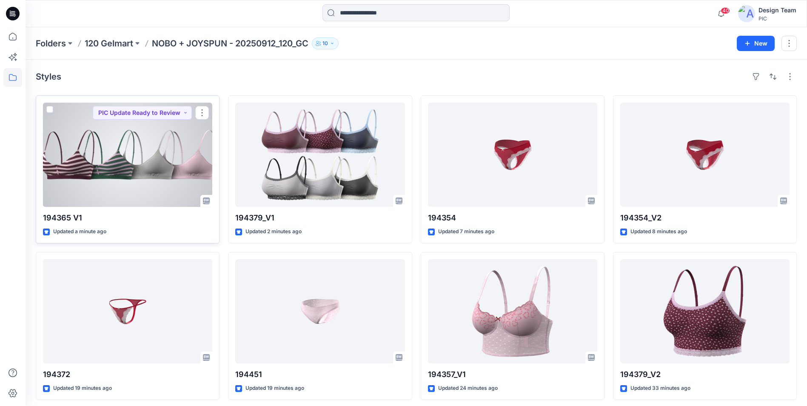
click at [154, 171] on div at bounding box center [127, 155] width 169 height 104
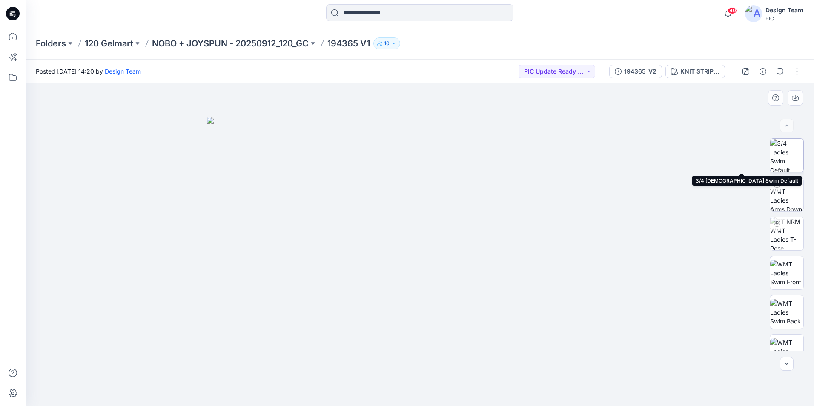
click at [789, 168] on img at bounding box center [786, 155] width 33 height 33
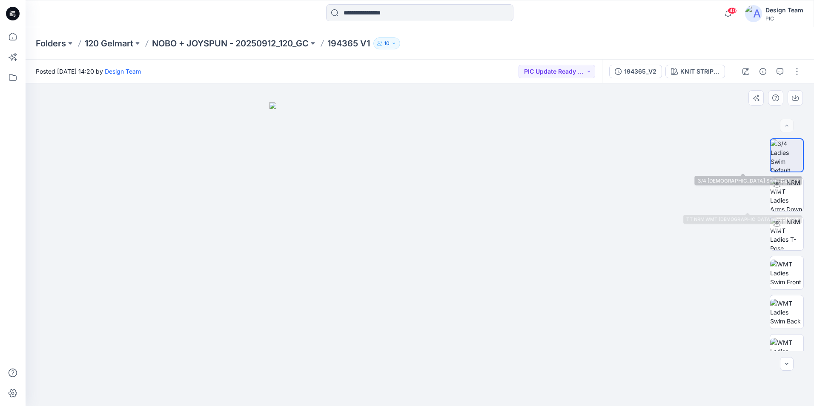
click at [783, 164] on img at bounding box center [786, 155] width 32 height 32
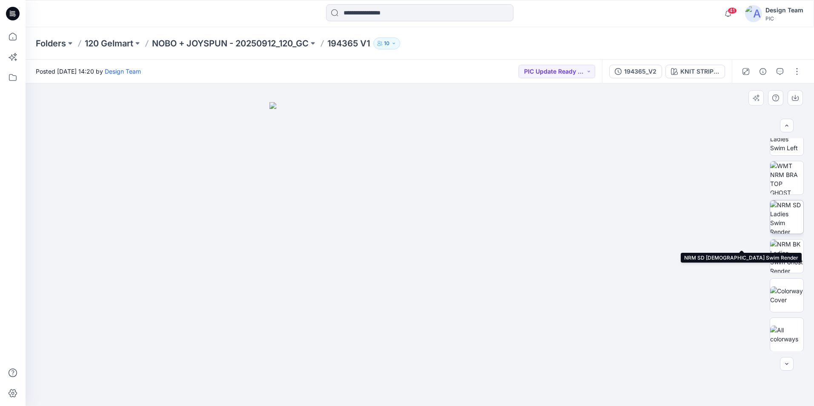
scroll to position [213, 0]
click at [791, 334] on img at bounding box center [786, 334] width 33 height 18
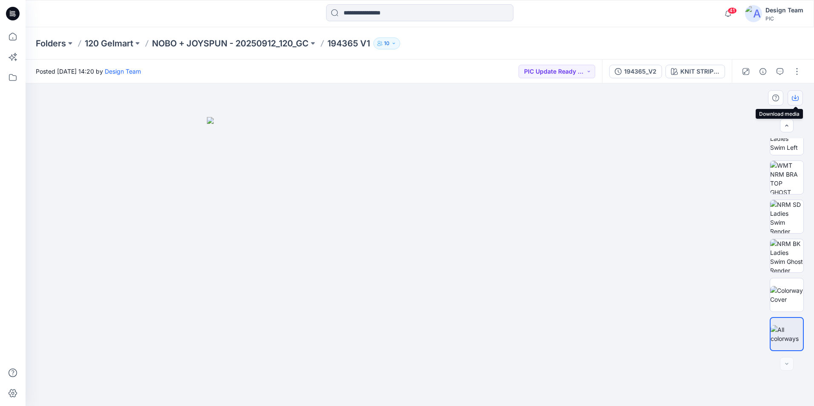
click at [796, 98] on icon "button" at bounding box center [794, 97] width 3 height 4
click at [514, 109] on div at bounding box center [420, 244] width 788 height 323
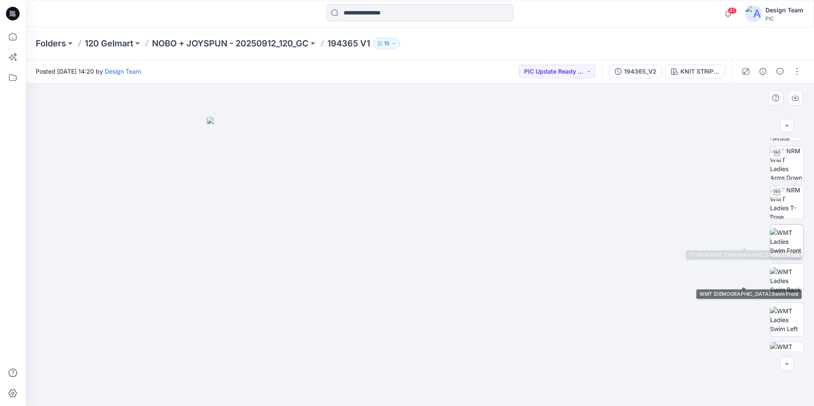
scroll to position [0, 0]
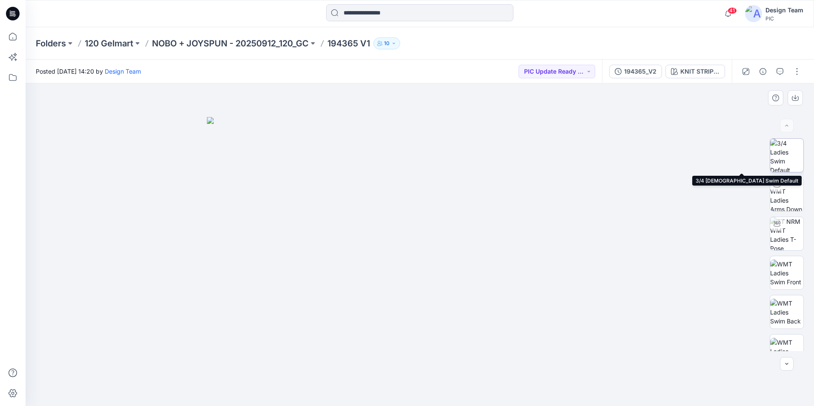
click at [791, 166] on img at bounding box center [786, 155] width 33 height 33
click at [257, 44] on p "NOBO + JOYSPUN - 20250912_120_GC" at bounding box center [230, 43] width 157 height 12
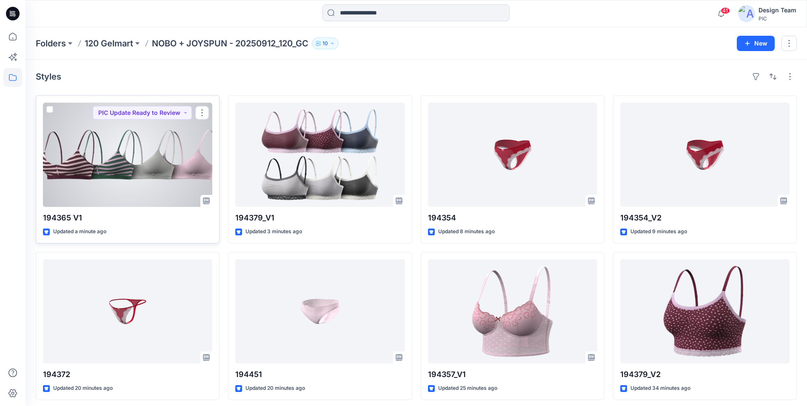
click at [179, 175] on div at bounding box center [127, 155] width 169 height 104
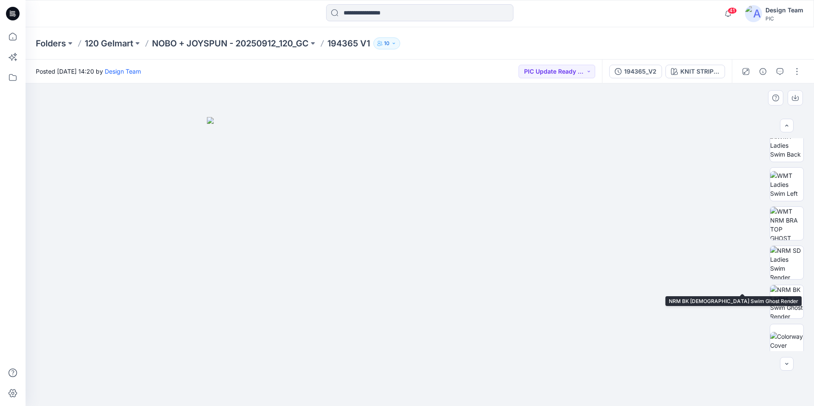
scroll to position [252, 0]
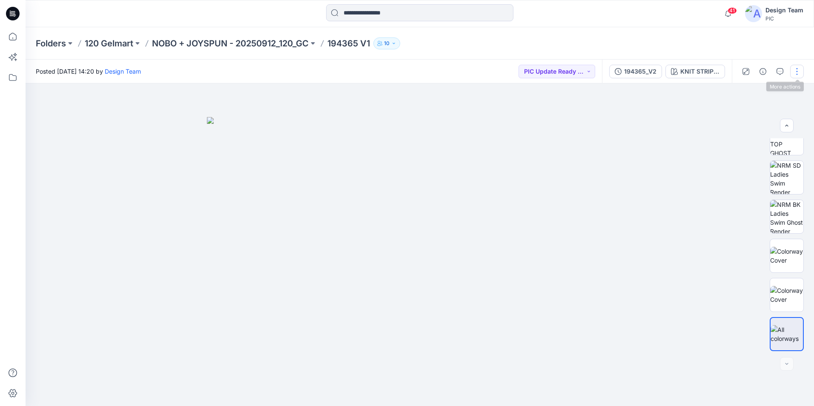
click at [795, 71] on button "button" at bounding box center [797, 72] width 14 height 14
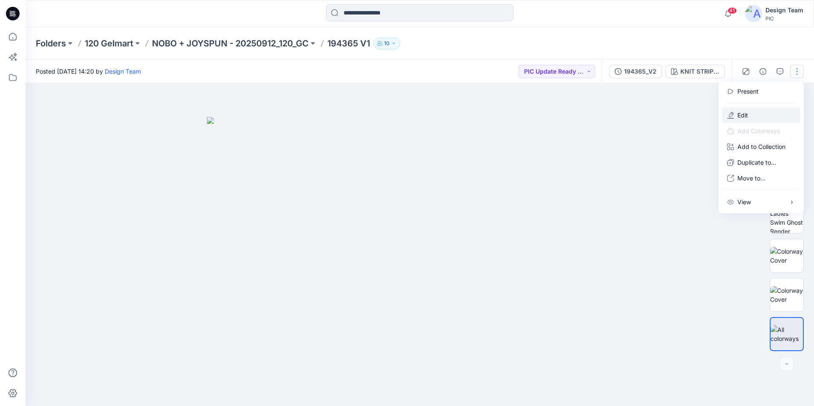
click at [774, 111] on button "Edit" at bounding box center [761, 115] width 78 height 16
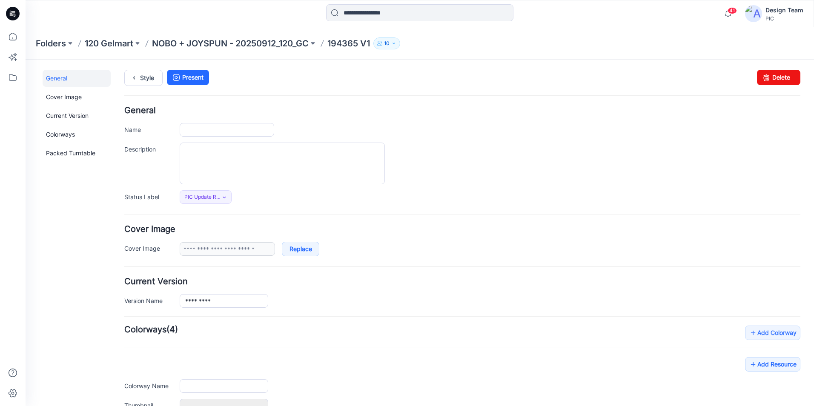
type input "*********"
type input "**********"
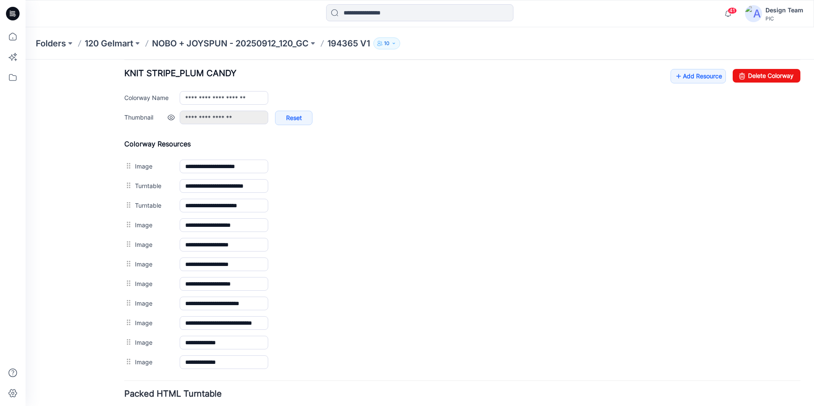
scroll to position [383, 0]
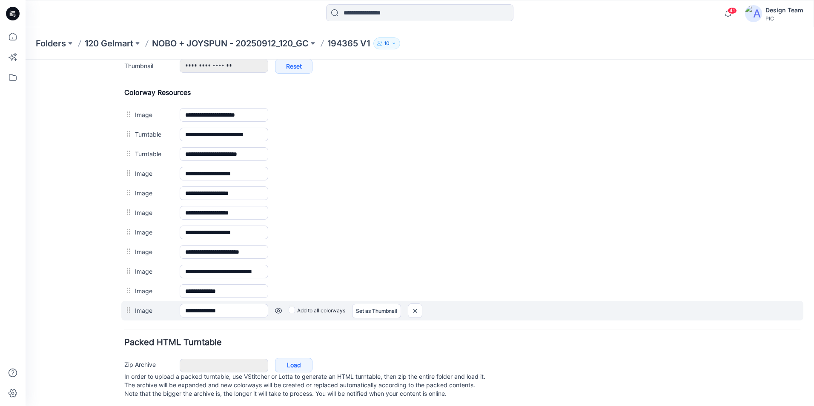
click at [281, 308] on link at bounding box center [278, 310] width 7 height 7
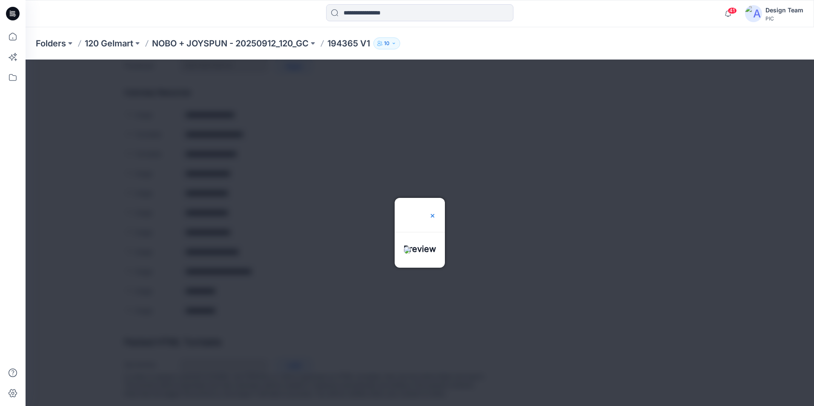
click at [436, 212] on img at bounding box center [432, 215] width 7 height 7
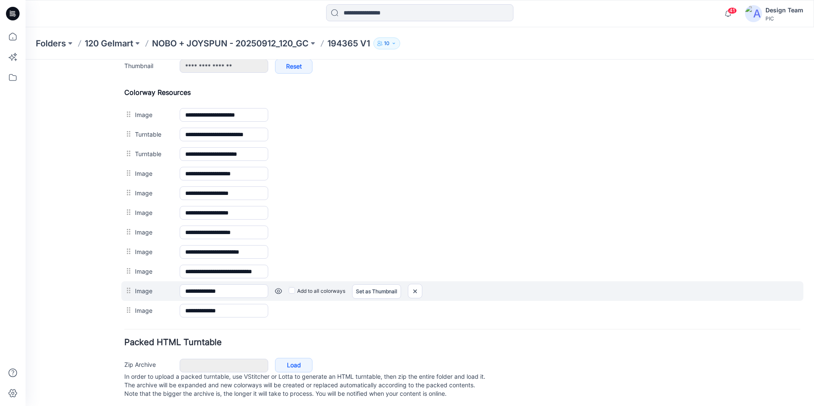
click at [280, 291] on link at bounding box center [278, 291] width 7 height 7
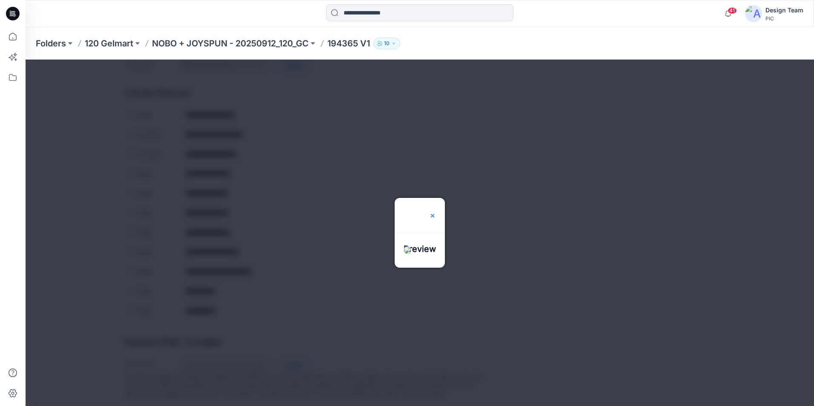
click at [436, 212] on img at bounding box center [432, 215] width 7 height 7
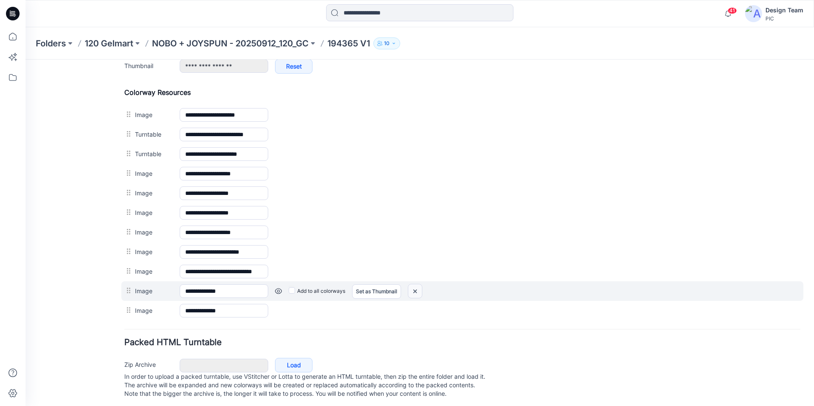
click at [416, 294] on img at bounding box center [415, 291] width 14 height 14
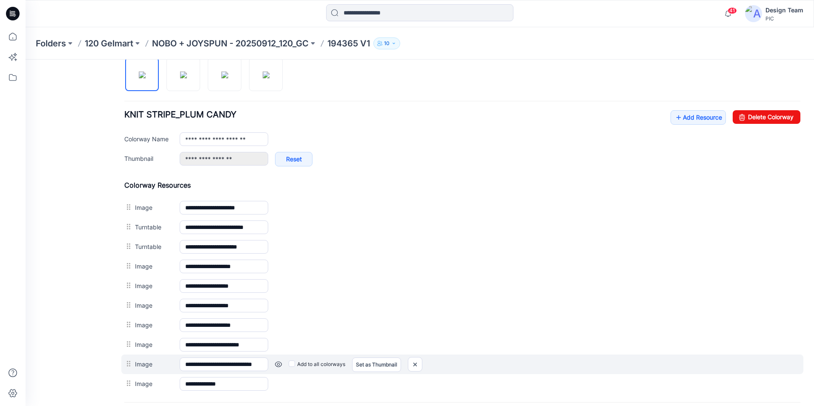
scroll to position [205, 0]
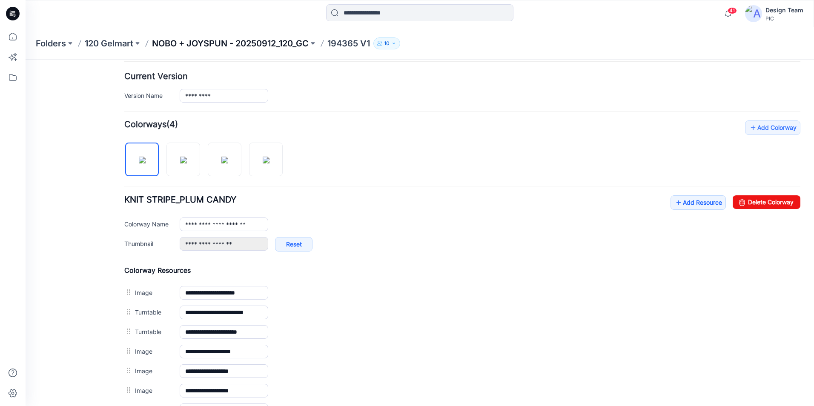
click at [210, 44] on p "NOBO + JOYSPUN - 20250912_120_GC" at bounding box center [230, 43] width 157 height 12
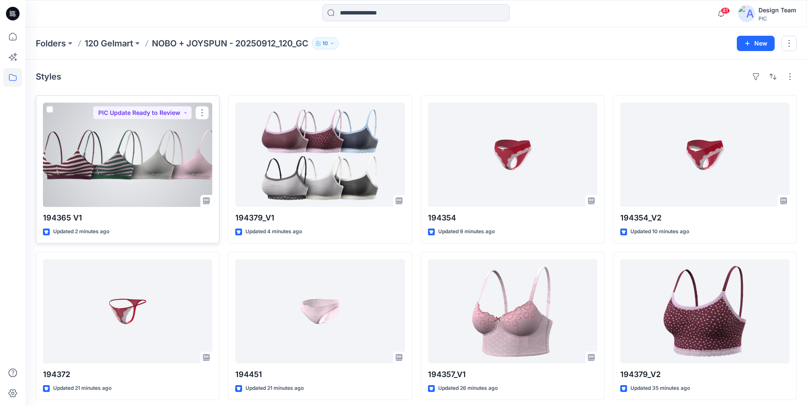
click at [178, 192] on div at bounding box center [127, 155] width 169 height 104
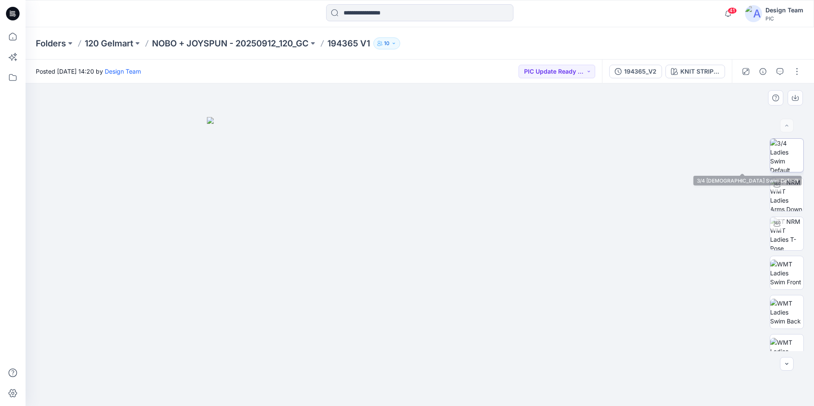
click at [794, 164] on img at bounding box center [786, 155] width 33 height 33
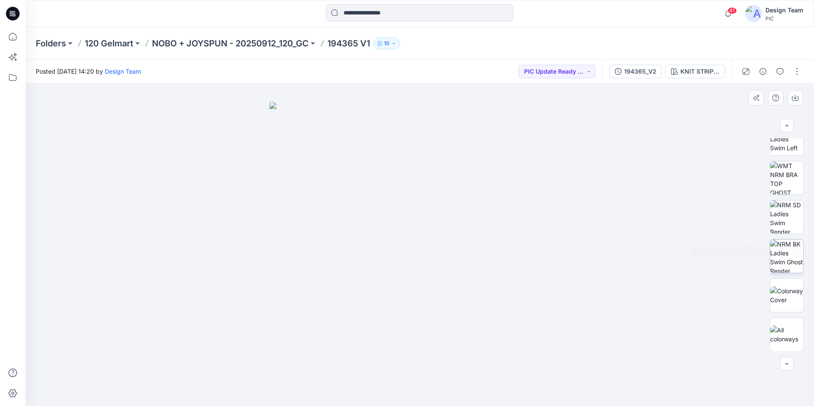
scroll to position [213, 0]
click at [785, 298] on img at bounding box center [786, 295] width 33 height 18
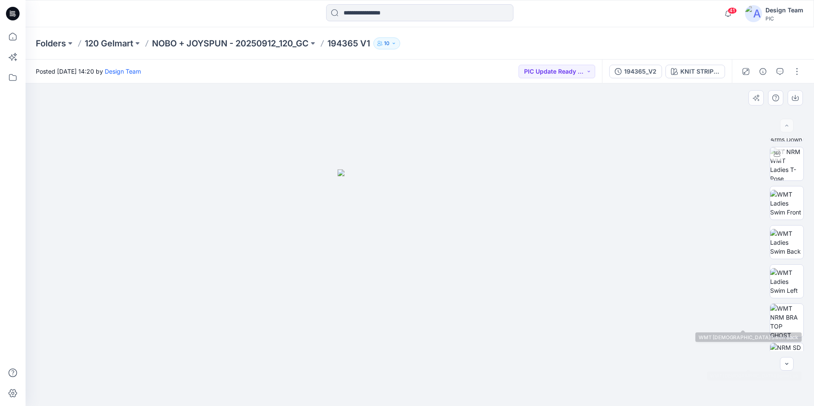
scroll to position [0, 0]
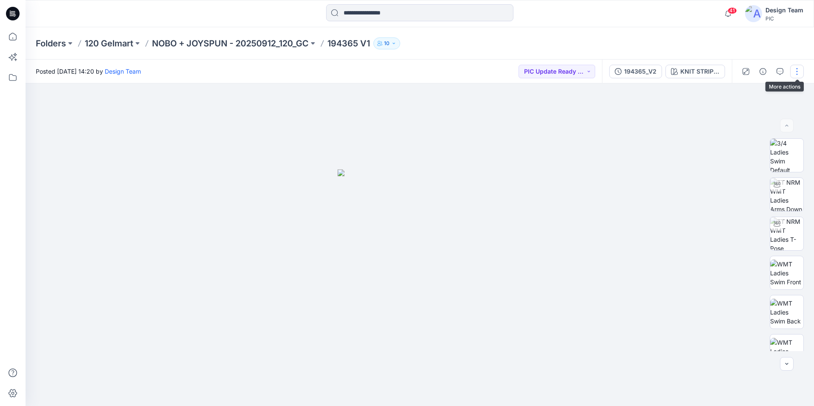
click at [799, 71] on button "button" at bounding box center [797, 72] width 14 height 14
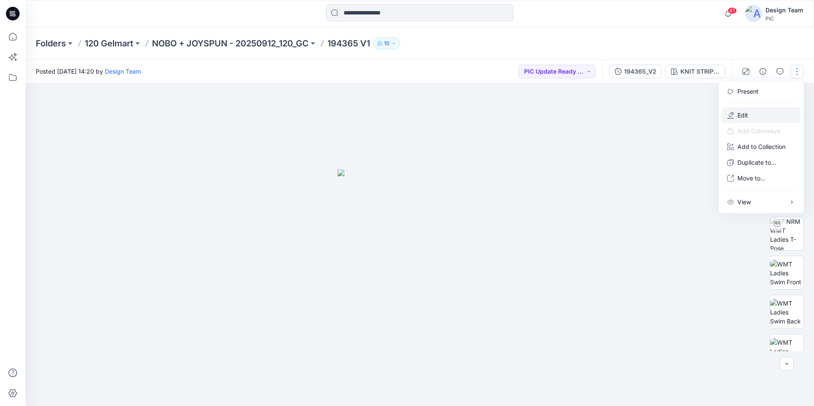
click at [767, 116] on button "Edit" at bounding box center [761, 115] width 78 height 16
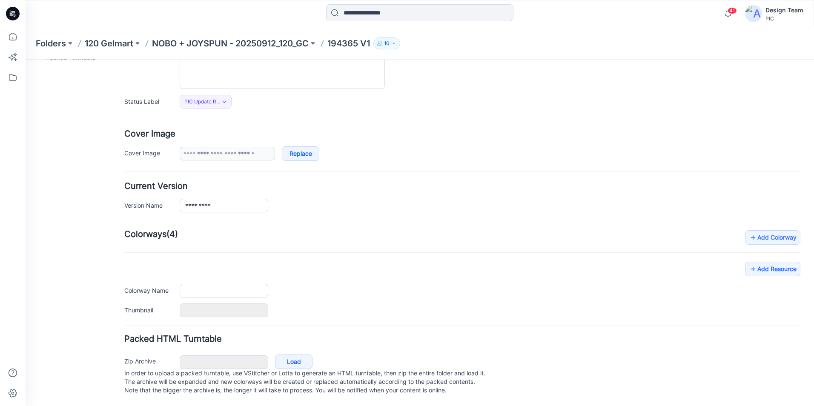
type input "*********"
type input "**********"
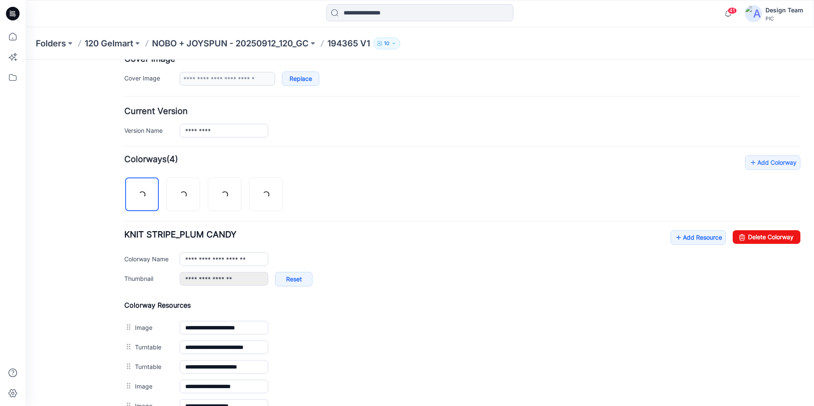
scroll to position [317, 0]
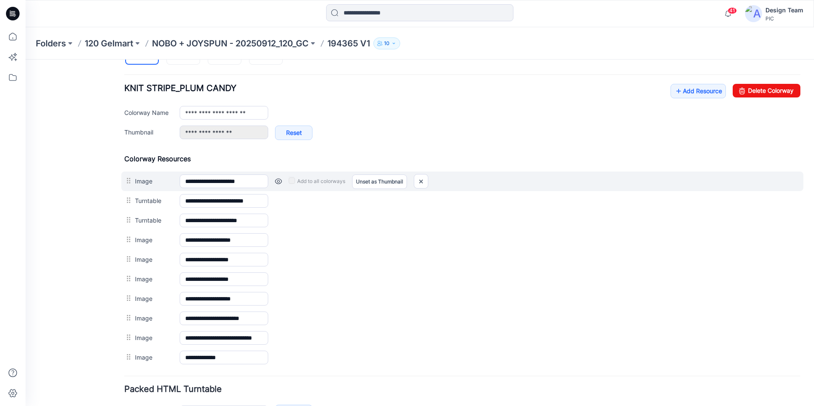
click at [279, 181] on link at bounding box center [278, 181] width 7 height 7
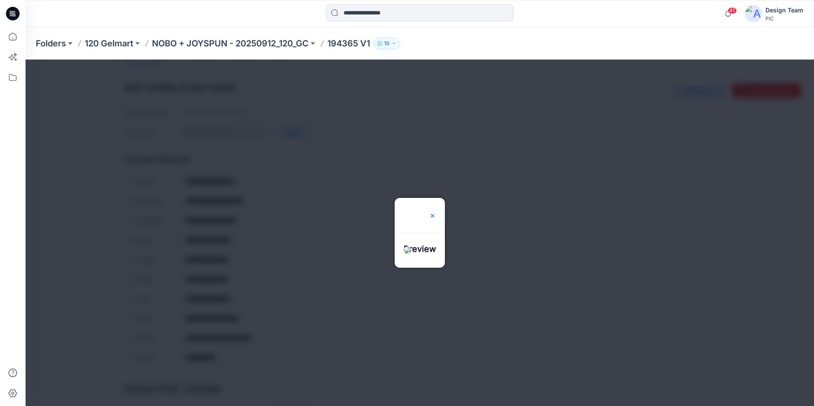
click at [436, 212] on img at bounding box center [432, 215] width 7 height 7
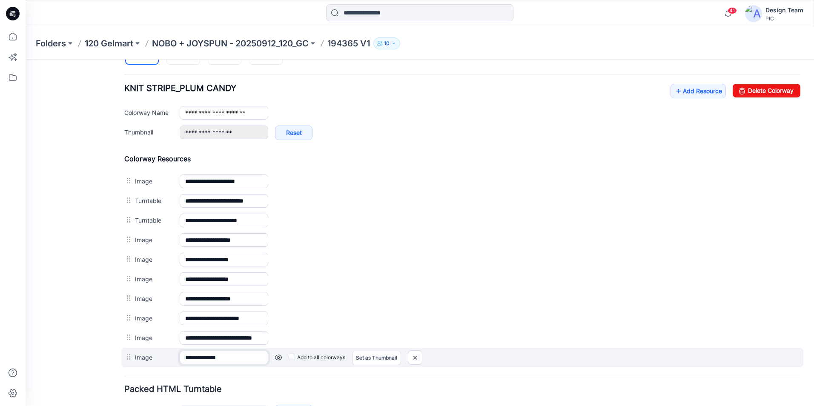
click at [253, 357] on input "**********" at bounding box center [224, 358] width 89 height 14
click at [277, 359] on link at bounding box center [278, 357] width 7 height 7
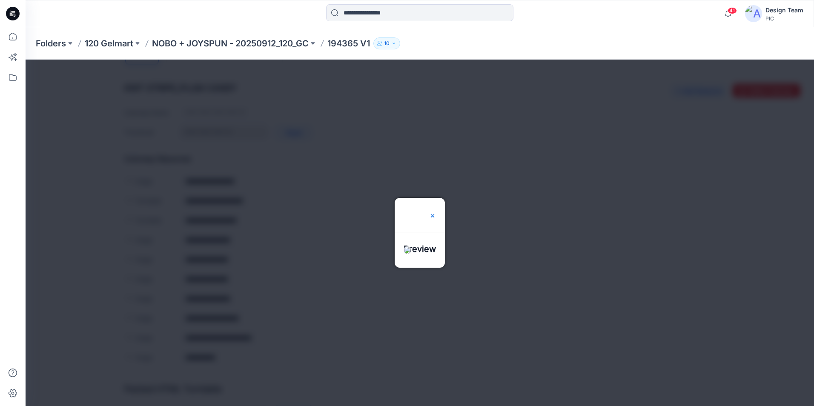
click at [436, 212] on img at bounding box center [432, 215] width 7 height 7
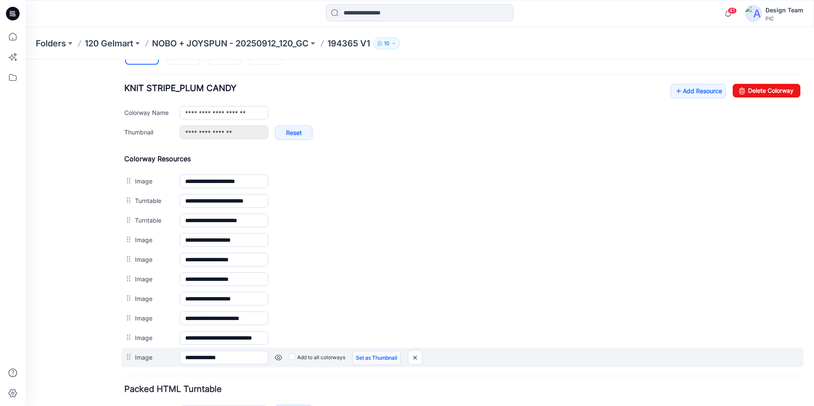
click at [360, 357] on link "Set as Thumbnail" at bounding box center [376, 358] width 49 height 14
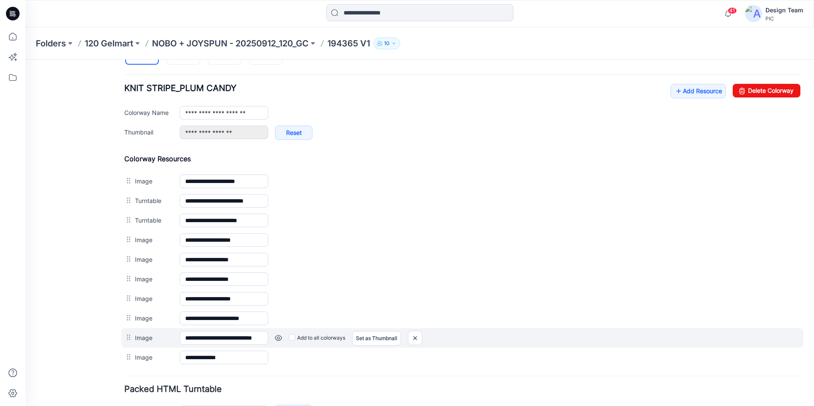
click at [281, 340] on link at bounding box center [278, 337] width 7 height 7
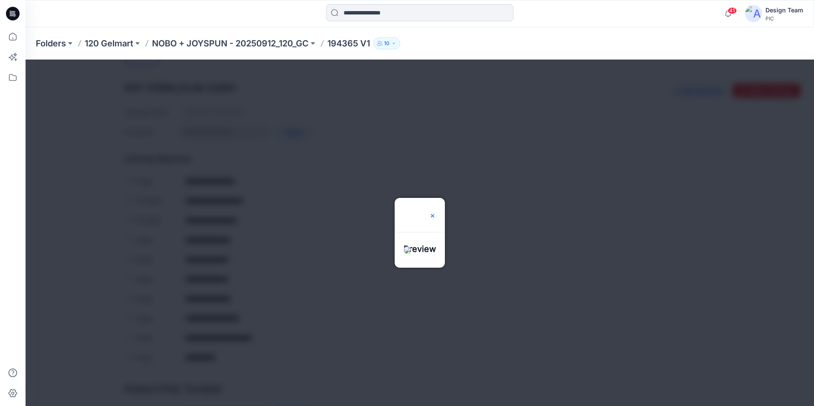
click at [436, 212] on img at bounding box center [432, 215] width 7 height 7
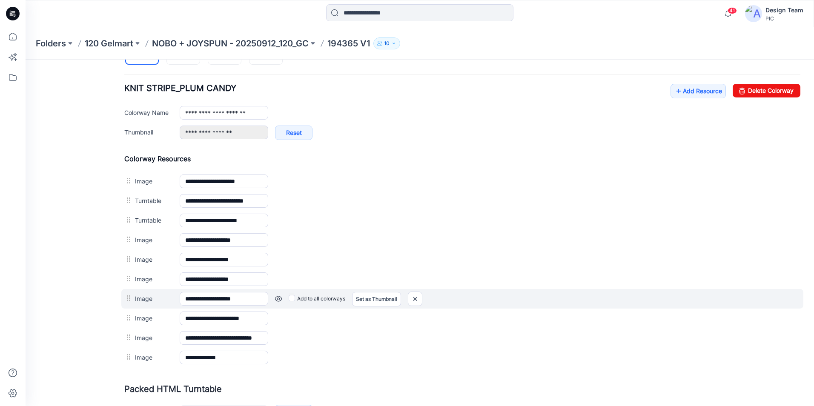
click at [277, 300] on link at bounding box center [278, 298] width 7 height 7
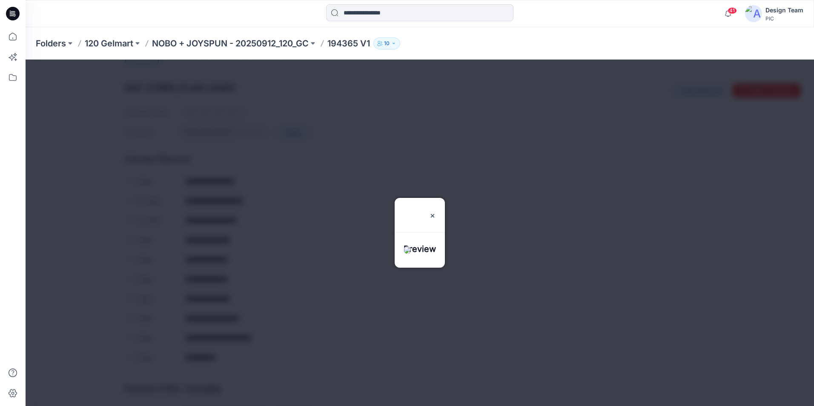
click at [417, 254] on div at bounding box center [419, 255] width 50 height 25
click at [436, 212] on img at bounding box center [432, 215] width 7 height 7
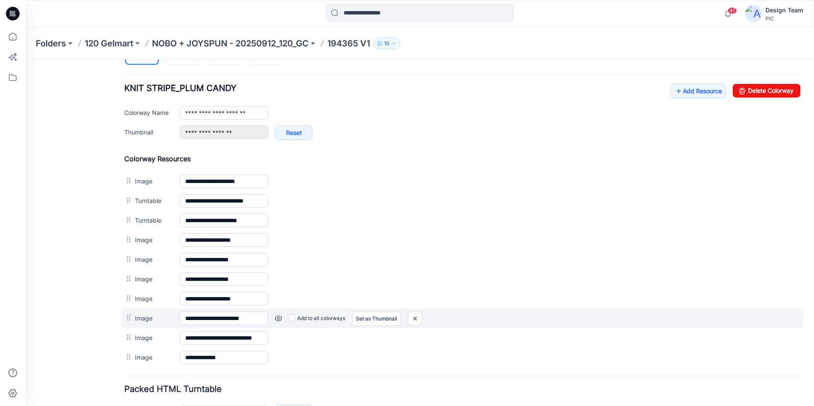
click at [278, 317] on link at bounding box center [278, 318] width 7 height 7
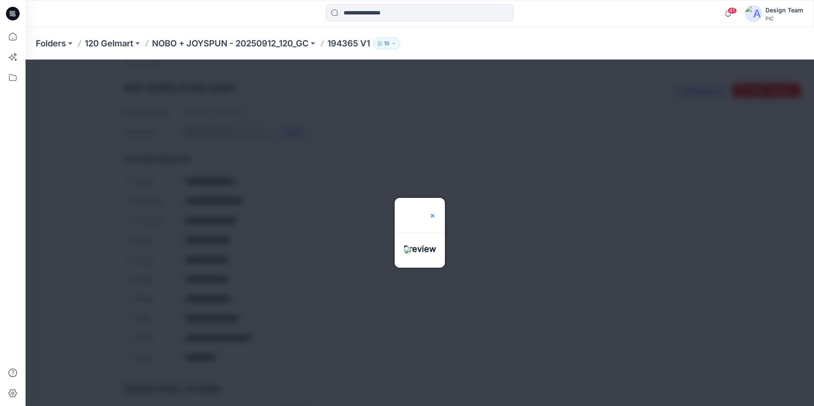
click at [436, 212] on img at bounding box center [432, 215] width 7 height 7
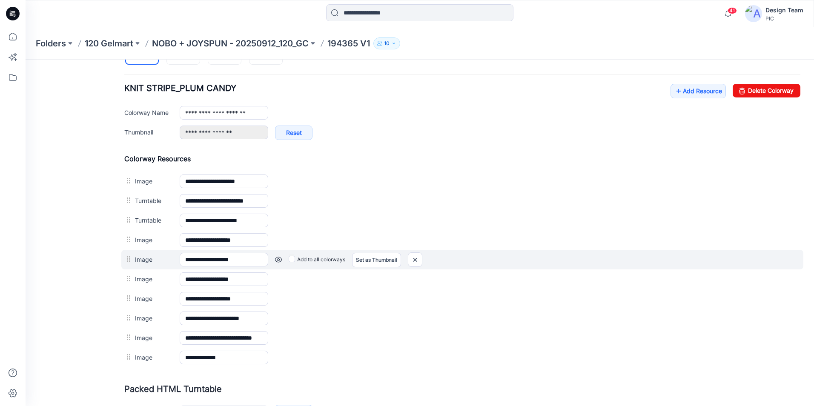
click at [280, 261] on link at bounding box center [278, 259] width 7 height 7
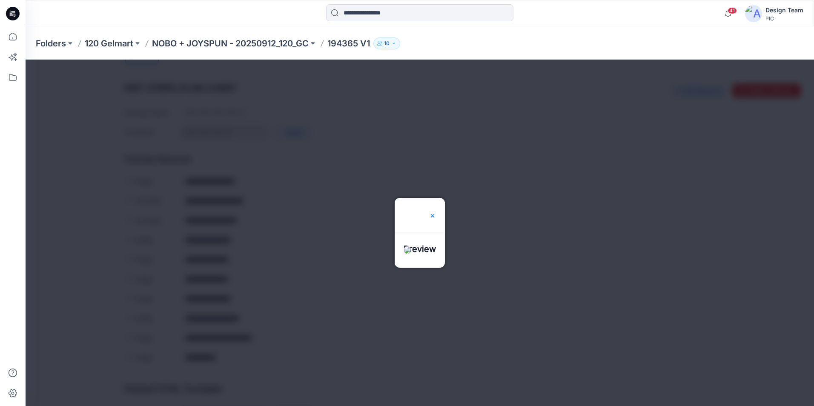
click at [436, 212] on img at bounding box center [432, 215] width 7 height 7
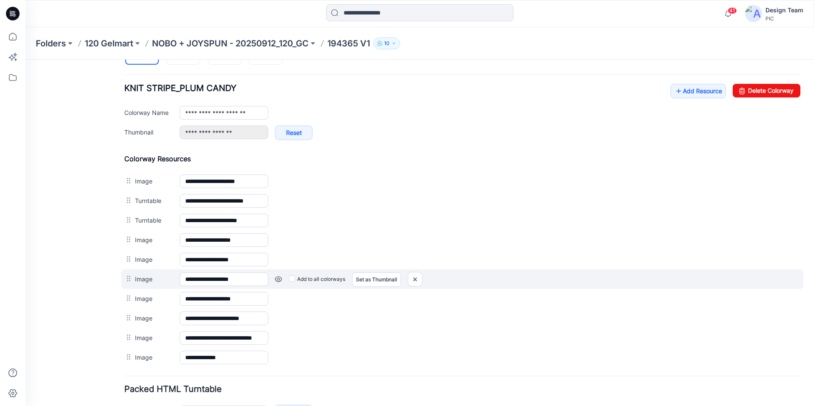
click at [278, 281] on link at bounding box center [278, 279] width 7 height 7
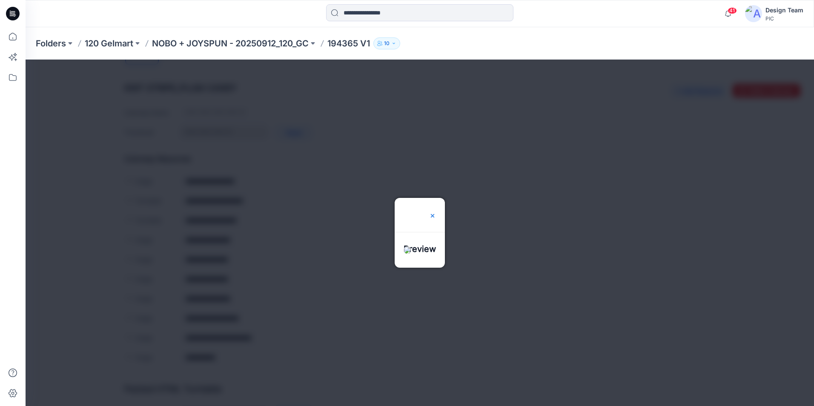
click at [436, 212] on img at bounding box center [432, 215] width 7 height 7
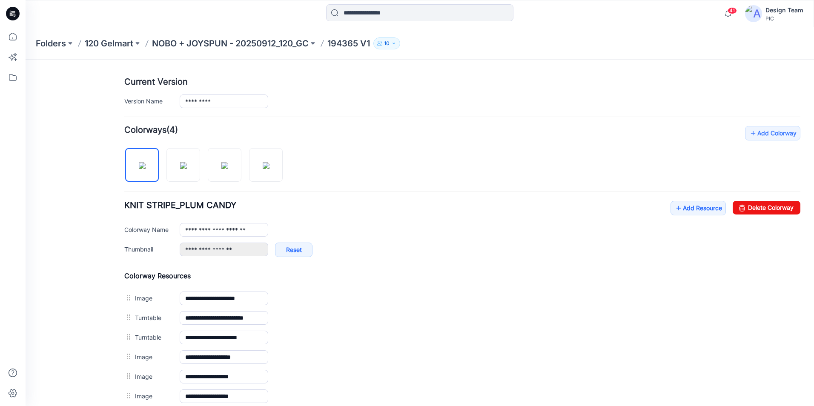
scroll to position [189, 0]
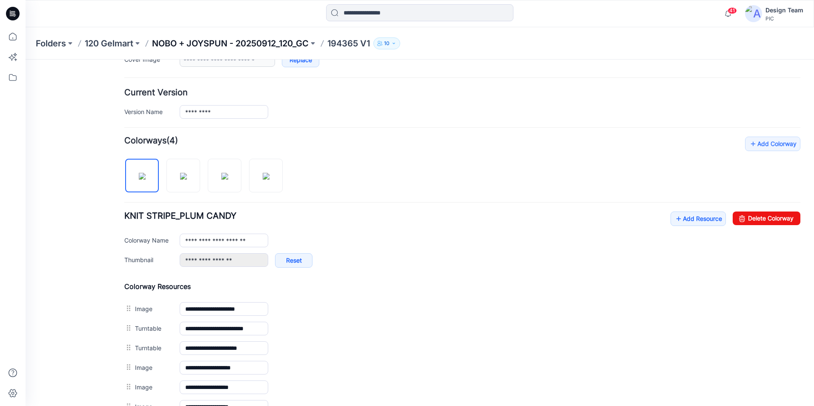
click at [260, 43] on p "NOBO + JOYSPUN - 20250912_120_GC" at bounding box center [230, 43] width 157 height 12
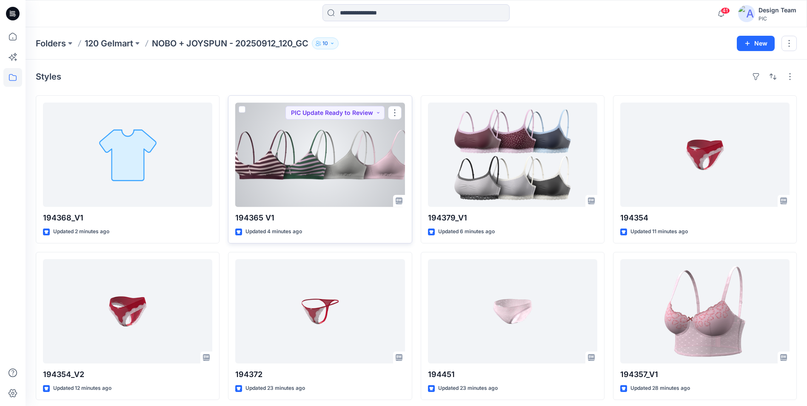
click at [299, 188] on div at bounding box center [319, 155] width 169 height 104
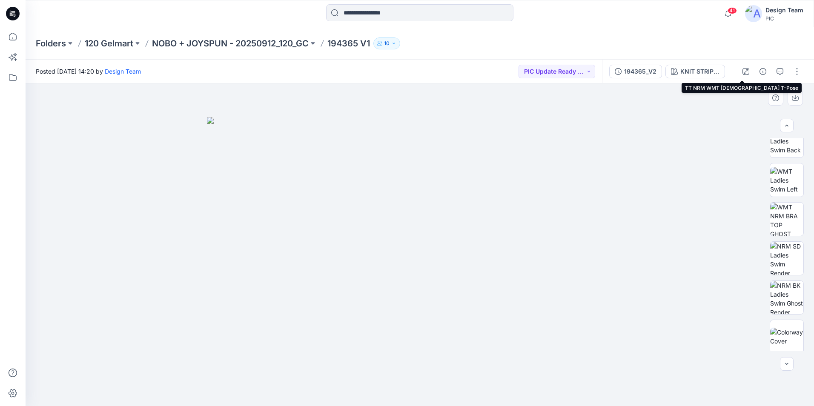
scroll to position [213, 0]
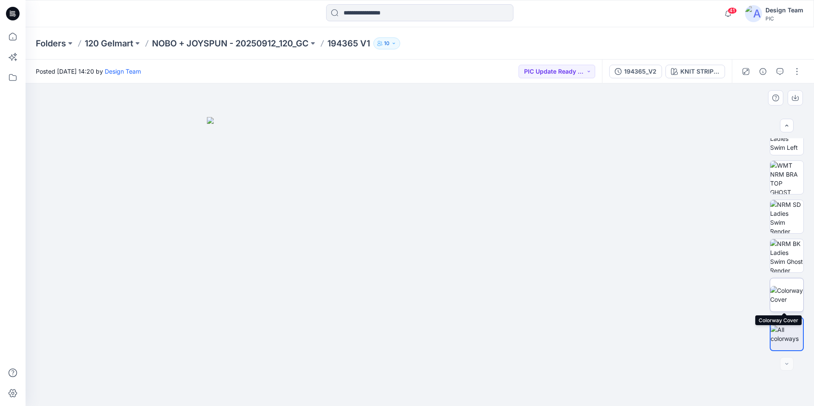
click at [788, 293] on img at bounding box center [786, 295] width 33 height 18
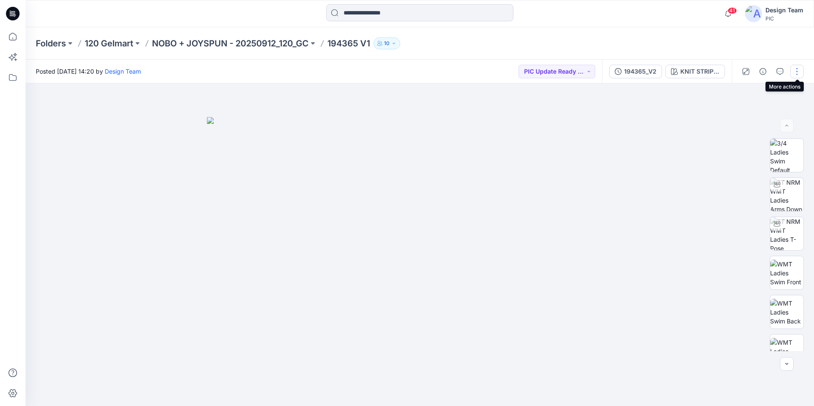
click at [796, 71] on button "button" at bounding box center [797, 72] width 14 height 14
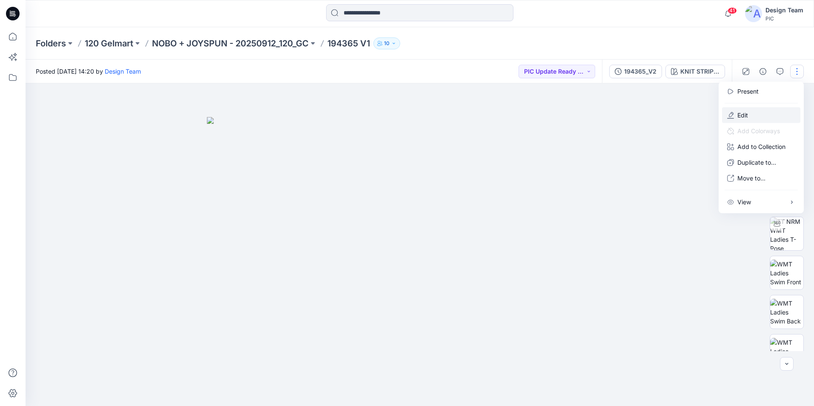
click at [778, 118] on button "Edit" at bounding box center [761, 115] width 78 height 16
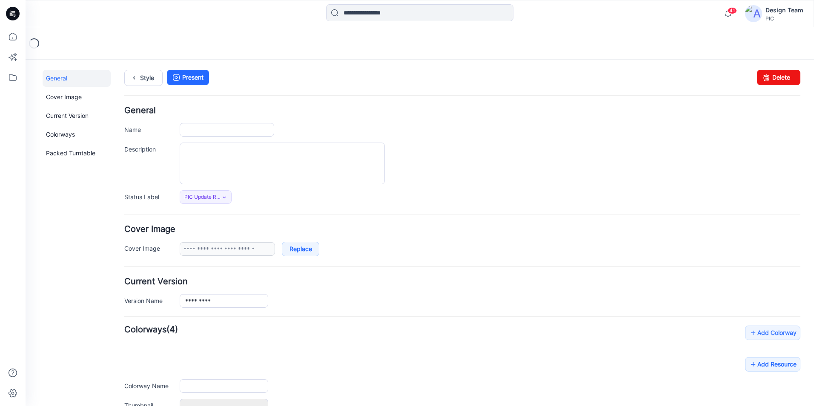
type input "*********"
type input "**********"
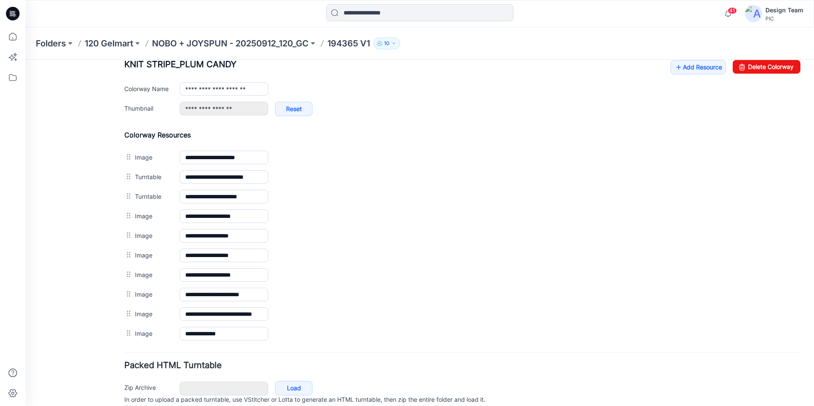
scroll to position [375, 0]
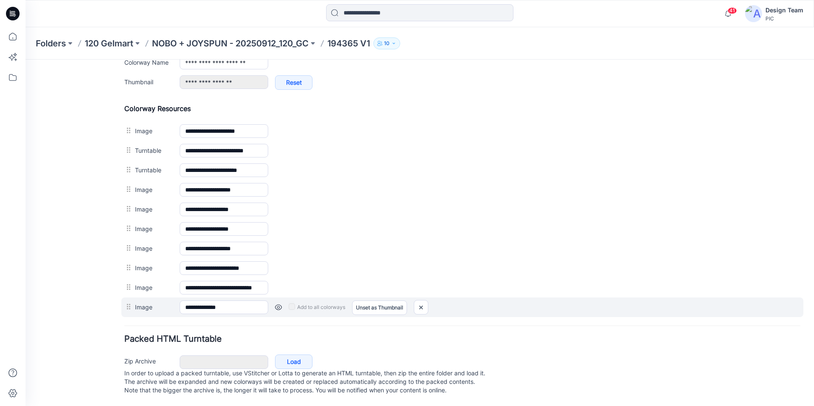
click at [278, 304] on link at bounding box center [278, 307] width 7 height 7
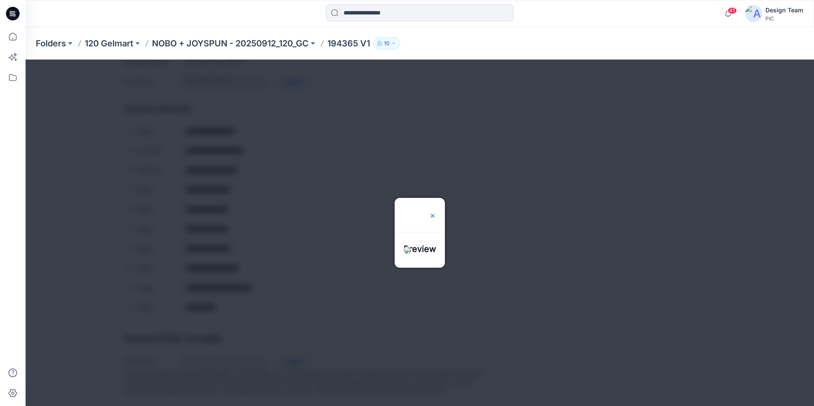
click at [436, 212] on img at bounding box center [432, 215] width 7 height 7
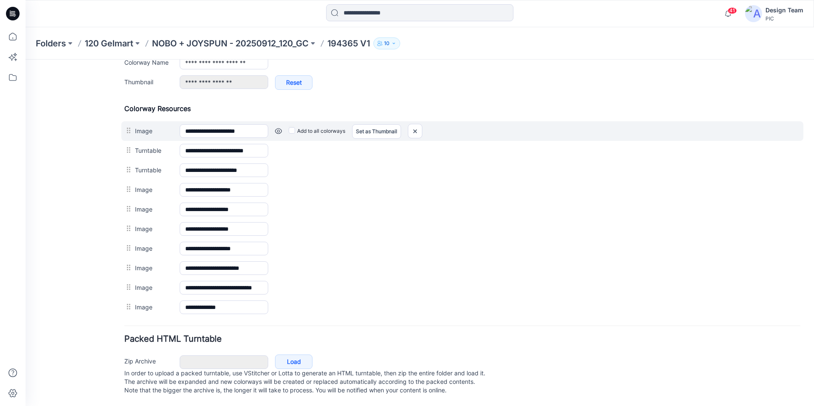
click at [280, 128] on link at bounding box center [278, 131] width 7 height 7
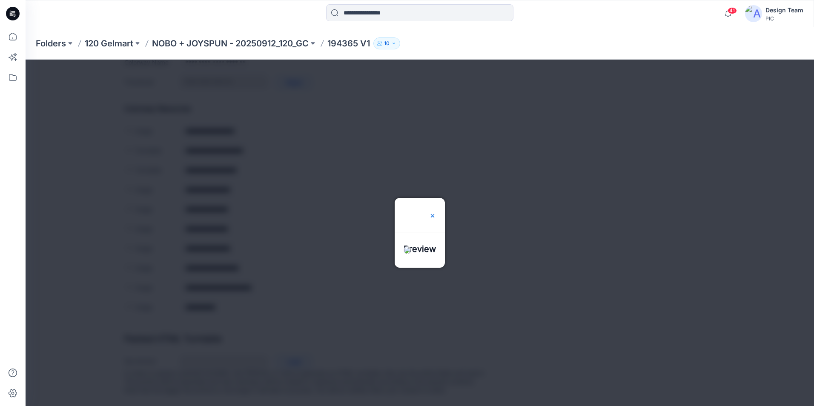
click at [436, 212] on img at bounding box center [432, 215] width 7 height 7
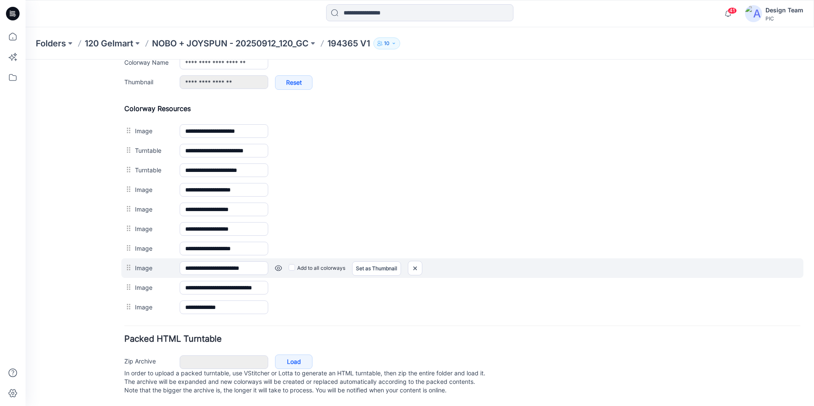
click at [278, 265] on link at bounding box center [278, 268] width 7 height 7
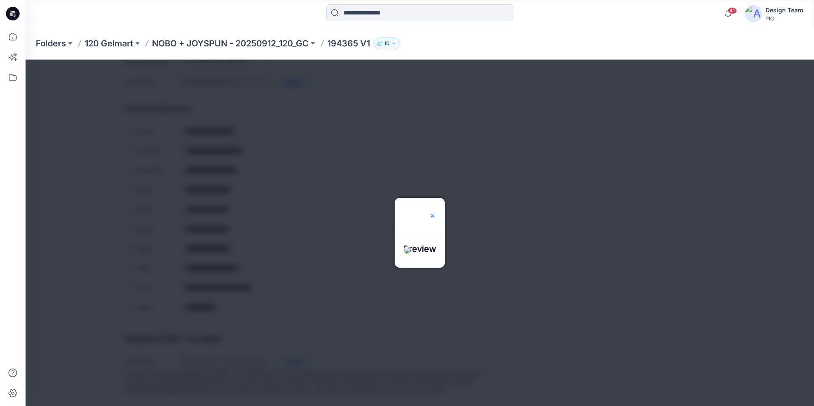
click at [436, 212] on img at bounding box center [432, 215] width 7 height 7
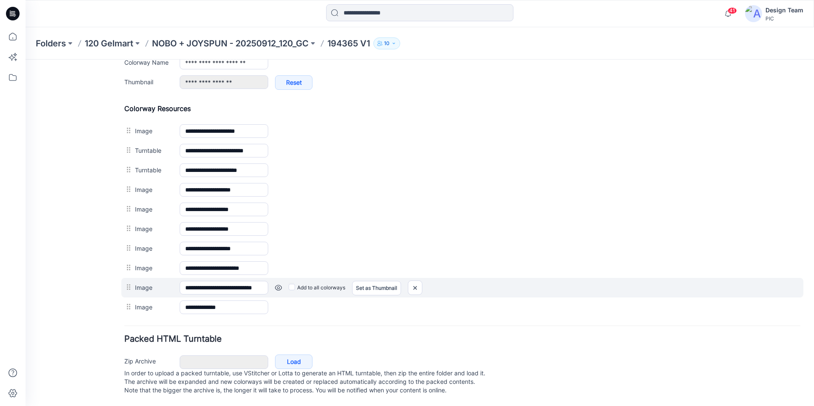
click at [276, 284] on link at bounding box center [278, 287] width 7 height 7
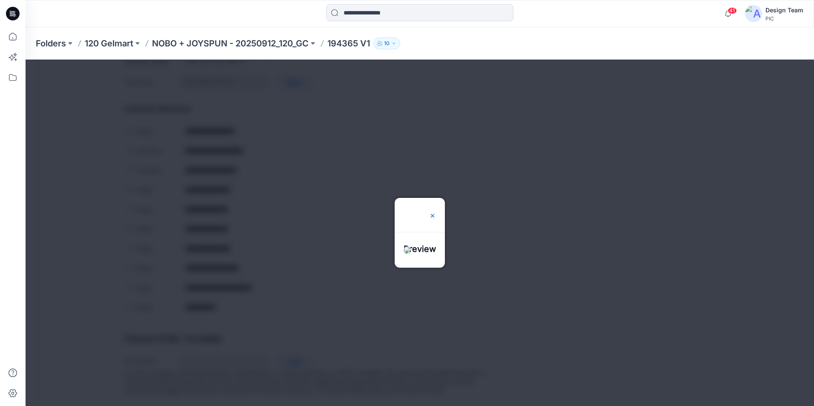
click at [436, 212] on img at bounding box center [432, 215] width 7 height 7
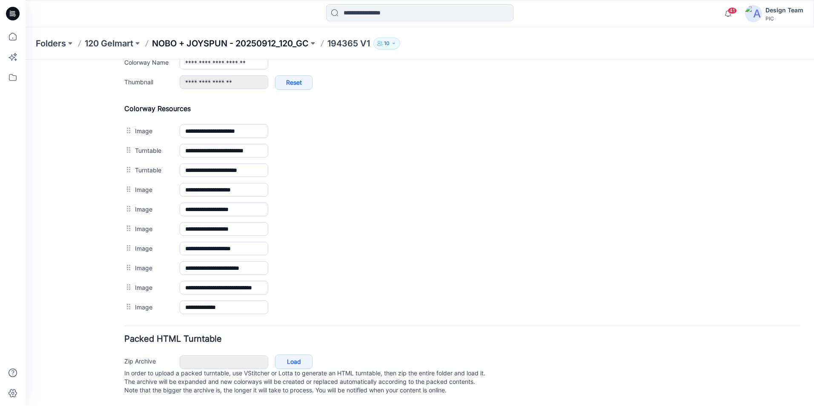
click at [272, 44] on p "NOBO + JOYSPUN - 20250912_120_GC" at bounding box center [230, 43] width 157 height 12
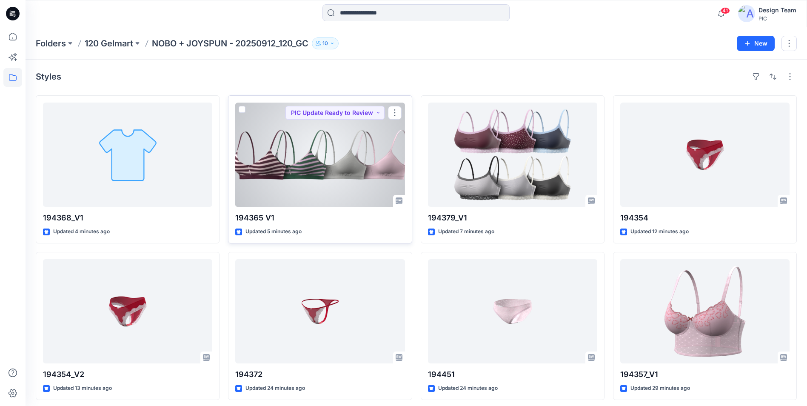
click at [337, 191] on div at bounding box center [319, 155] width 169 height 104
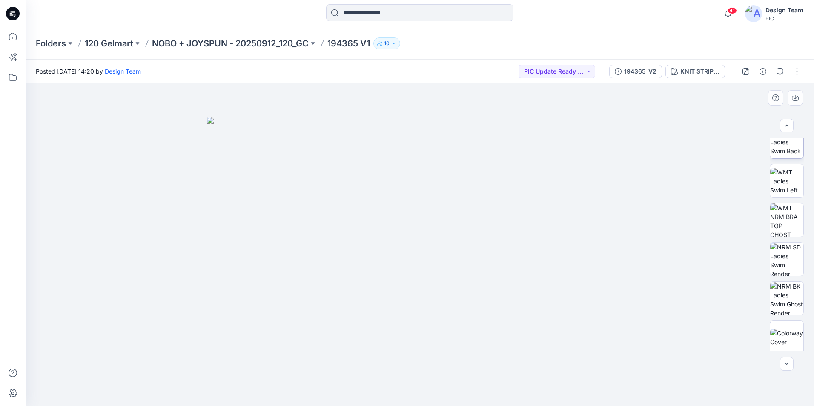
scroll to position [213, 0]
click at [787, 299] on img at bounding box center [786, 295] width 33 height 18
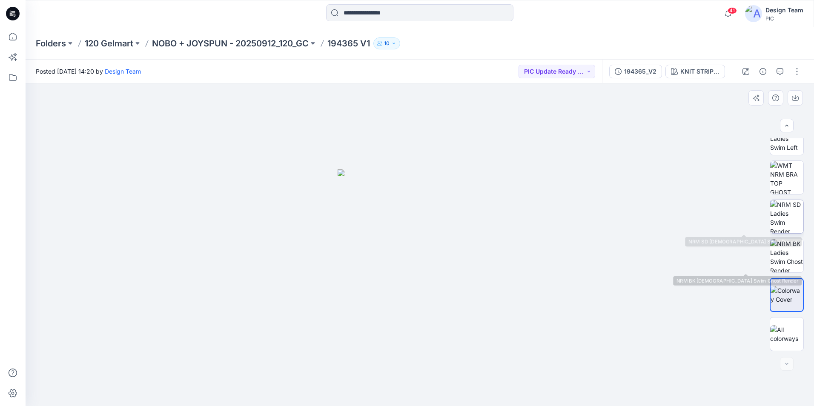
drag, startPoint x: 787, startPoint y: 299, endPoint x: 793, endPoint y: 229, distance: 70.9
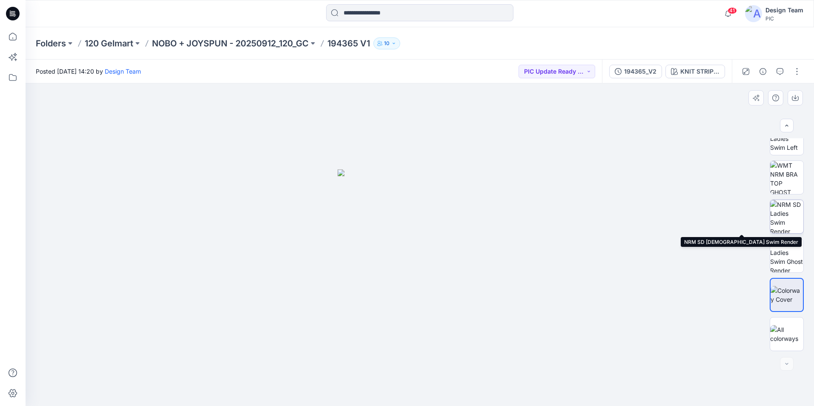
click at [793, 229] on div at bounding box center [786, 244] width 34 height 213
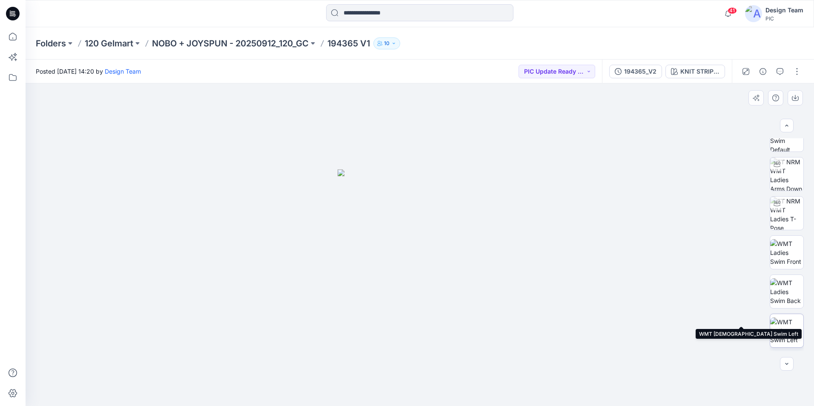
scroll to position [0, 0]
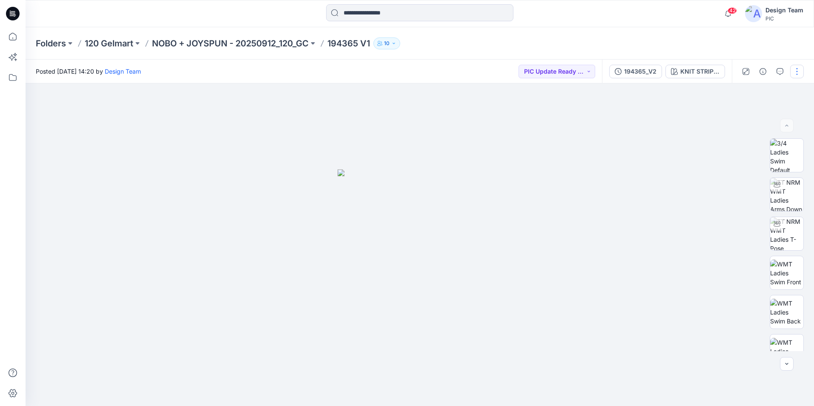
click at [796, 69] on button "button" at bounding box center [797, 72] width 14 height 14
click at [770, 115] on button "Edit" at bounding box center [761, 115] width 78 height 16
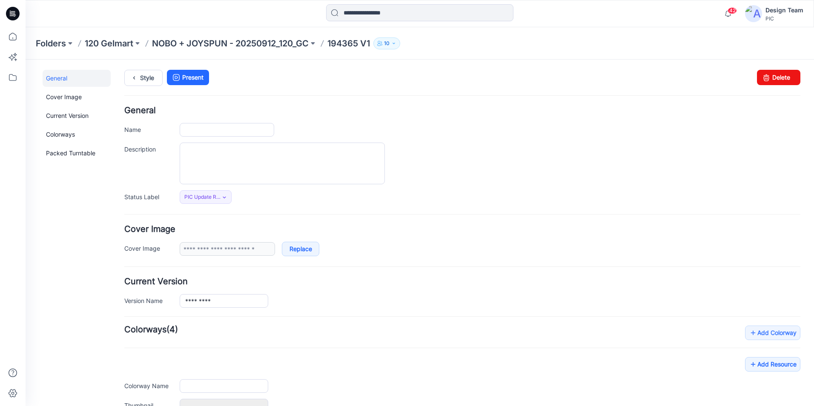
type input "*********"
type input "**********"
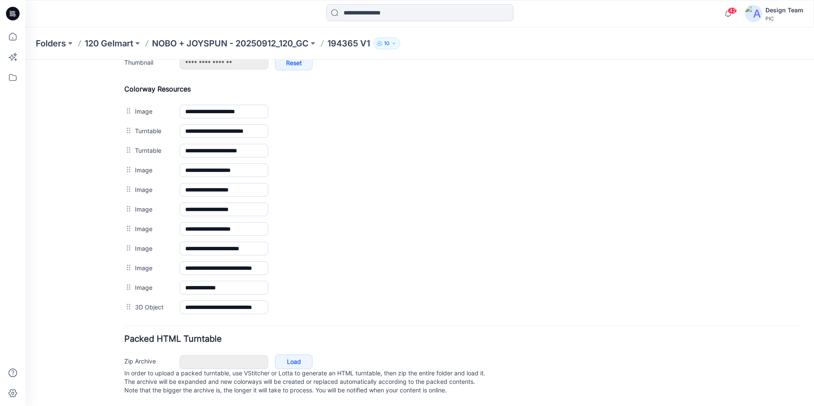
scroll to position [395, 0]
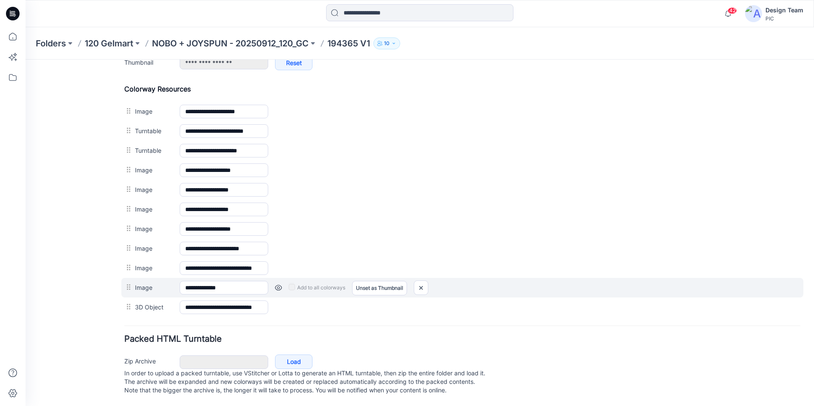
click at [276, 284] on link at bounding box center [278, 287] width 7 height 7
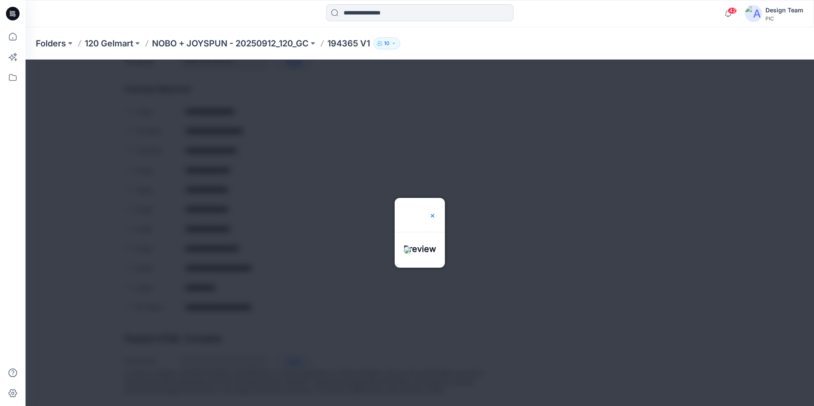
click at [436, 212] on img at bounding box center [432, 215] width 7 height 7
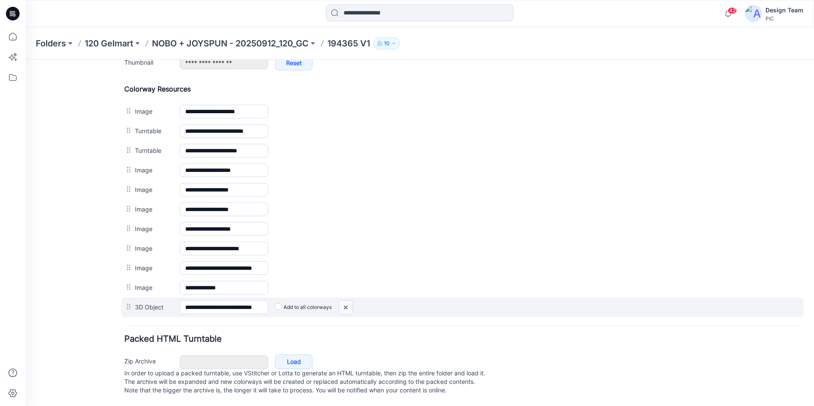
drag, startPoint x: 345, startPoint y: 299, endPoint x: 468, endPoint y: 105, distance: 230.5
click at [345, 300] on img at bounding box center [346, 307] width 14 height 14
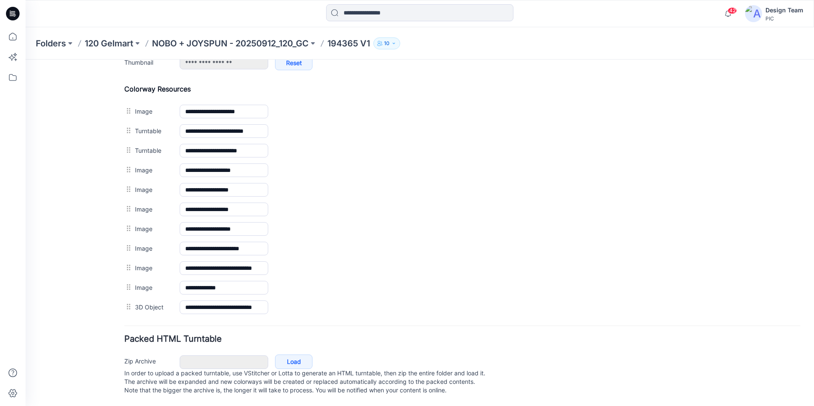
scroll to position [375, 0]
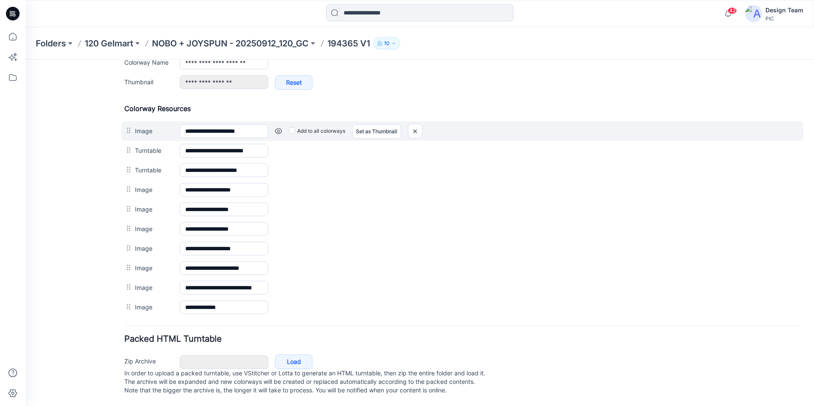
click at [279, 128] on link at bounding box center [278, 131] width 7 height 7
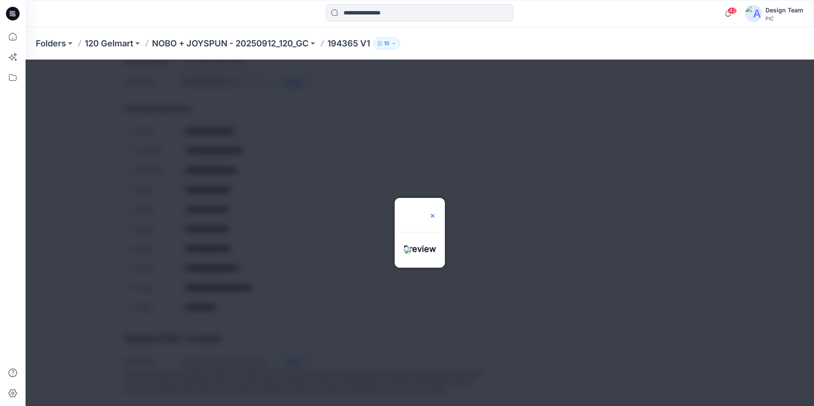
click at [436, 212] on img at bounding box center [432, 215] width 7 height 7
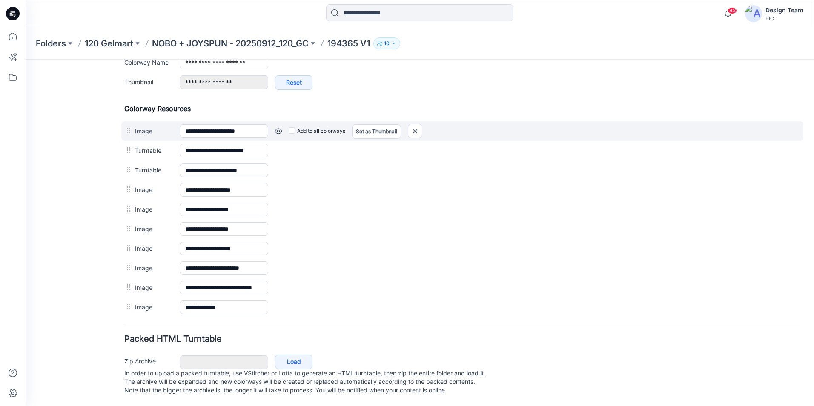
drag, startPoint x: 149, startPoint y: 277, endPoint x: 161, endPoint y: 115, distance: 162.5
click at [161, 115] on div "**********" at bounding box center [462, 210] width 676 height 213
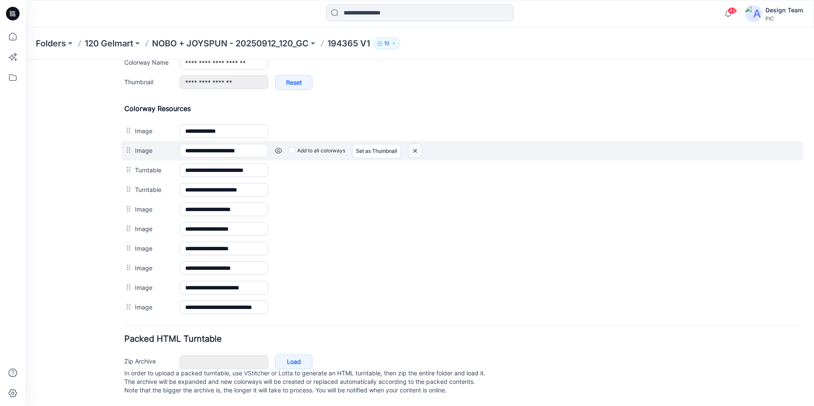
click at [415, 144] on img at bounding box center [415, 151] width 14 height 14
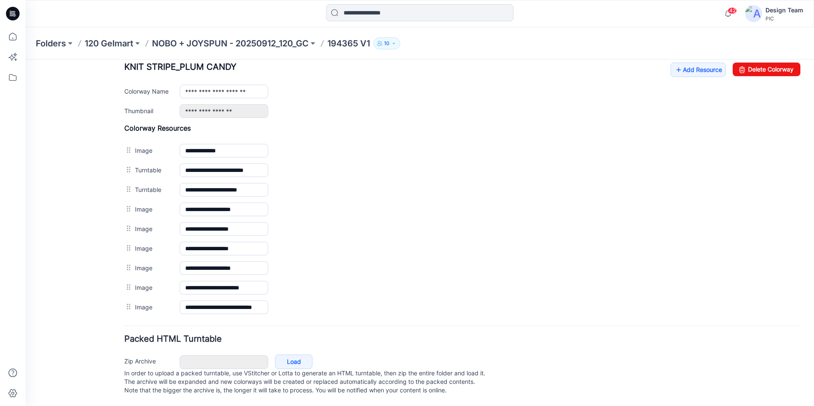
scroll to position [346, 0]
click at [307, 44] on p "NOBO + JOYSPUN - 20250912_120_GC" at bounding box center [230, 43] width 157 height 12
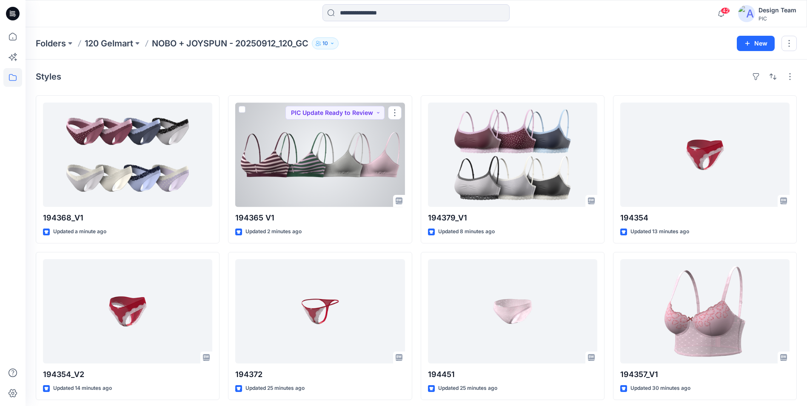
click at [363, 189] on div at bounding box center [319, 155] width 169 height 104
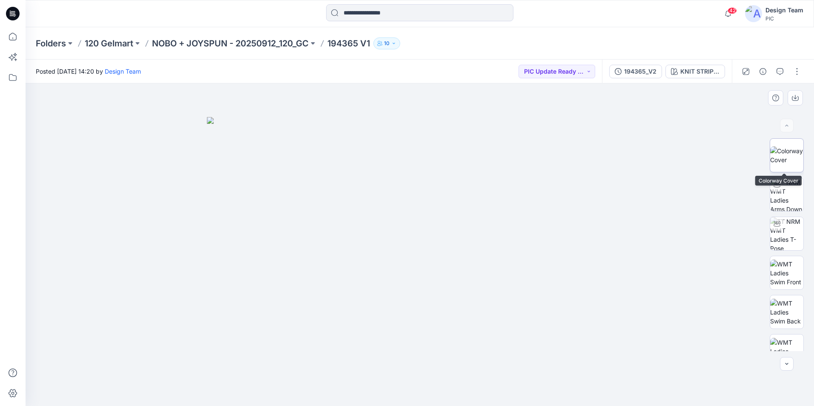
click at [790, 164] on img at bounding box center [786, 155] width 33 height 18
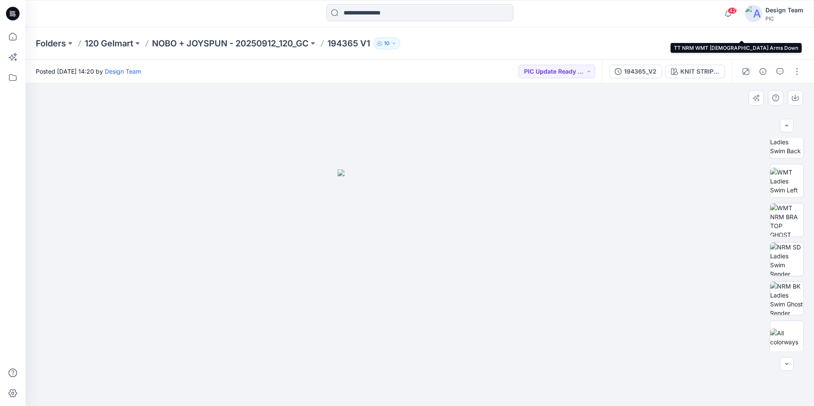
scroll to position [174, 0]
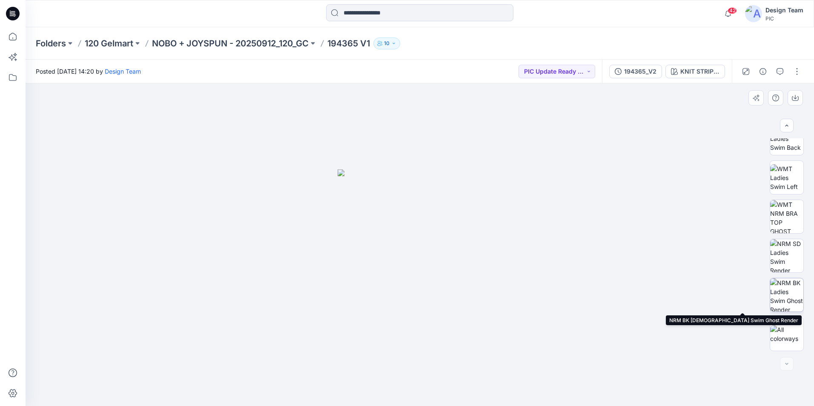
click at [777, 297] on img at bounding box center [786, 294] width 33 height 33
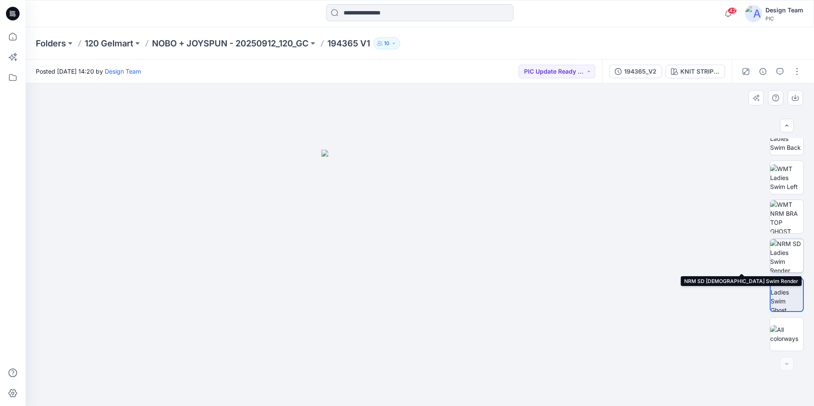
click at [786, 257] on img at bounding box center [786, 255] width 33 height 33
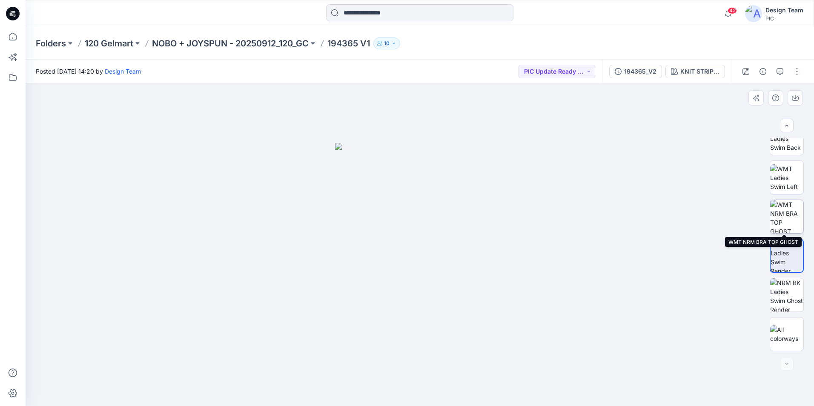
click at [785, 227] on img at bounding box center [786, 216] width 33 height 33
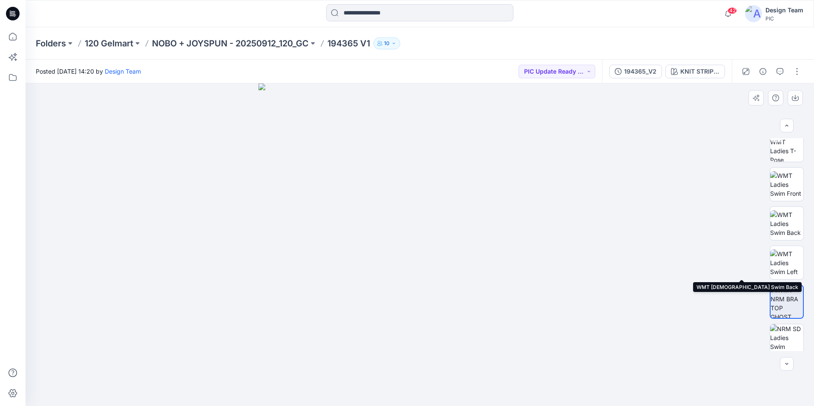
scroll to position [0, 0]
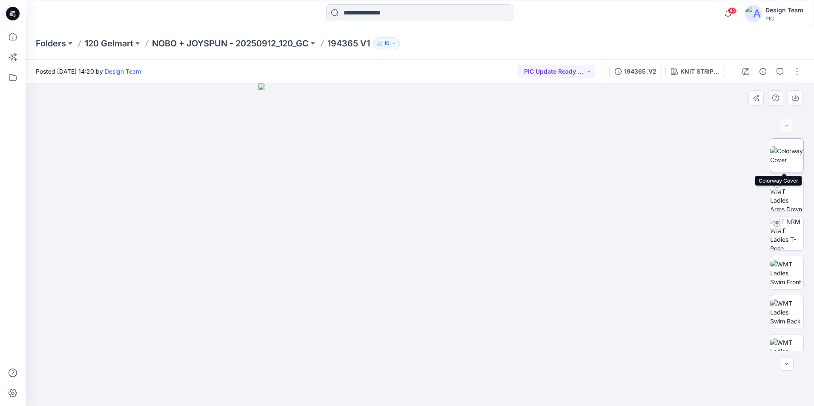
click at [794, 162] on img at bounding box center [786, 155] width 33 height 18
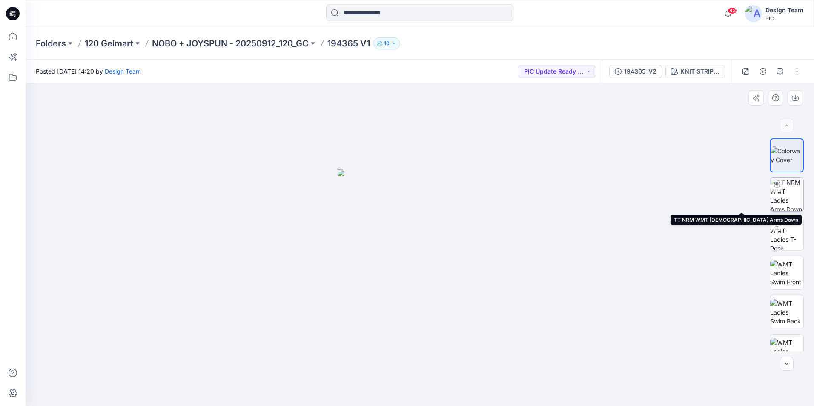
click at [791, 194] on img at bounding box center [786, 194] width 33 height 33
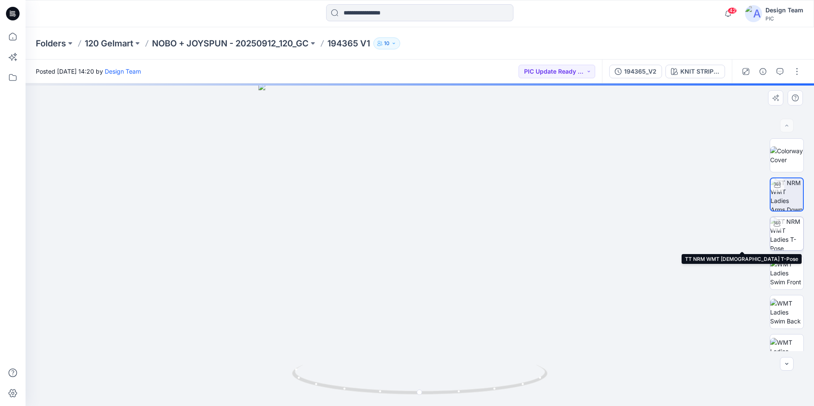
click at [787, 233] on img at bounding box center [786, 233] width 33 height 33
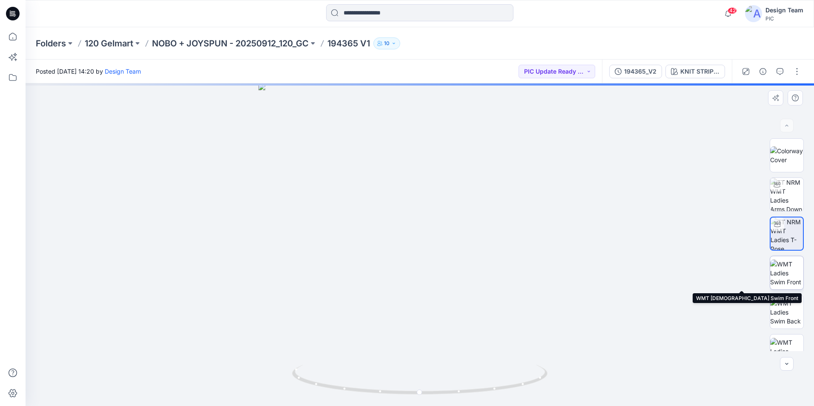
click at [781, 277] on img at bounding box center [786, 273] width 33 height 27
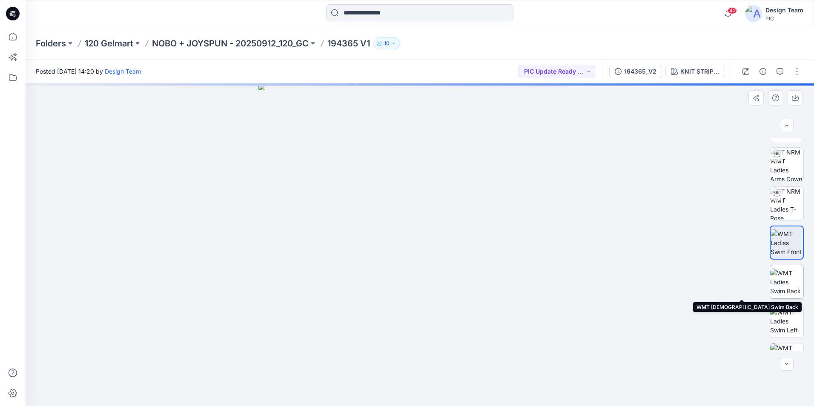
scroll to position [43, 0]
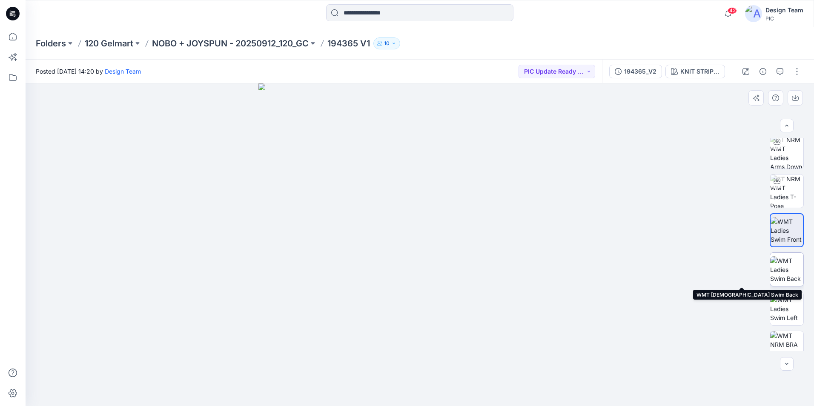
click at [788, 276] on img at bounding box center [786, 269] width 33 height 27
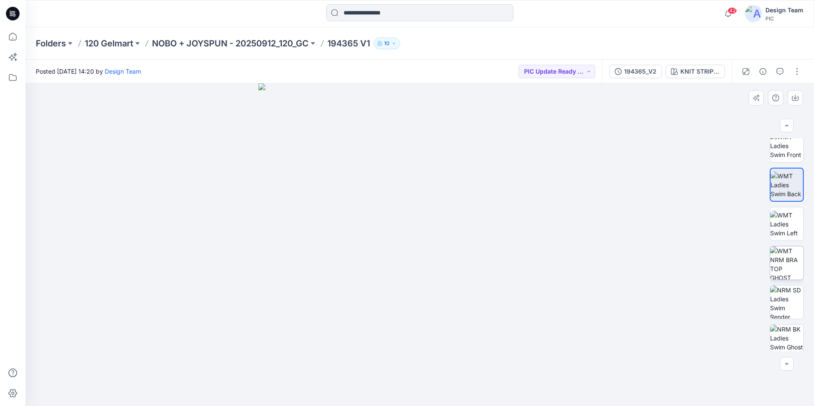
scroll to position [128, 0]
click at [791, 233] on img at bounding box center [786, 223] width 33 height 27
click at [797, 270] on img at bounding box center [786, 262] width 33 height 33
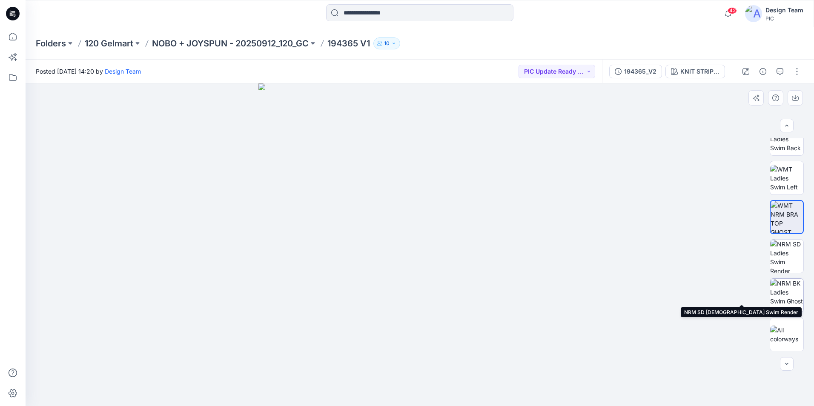
scroll to position [174, 0]
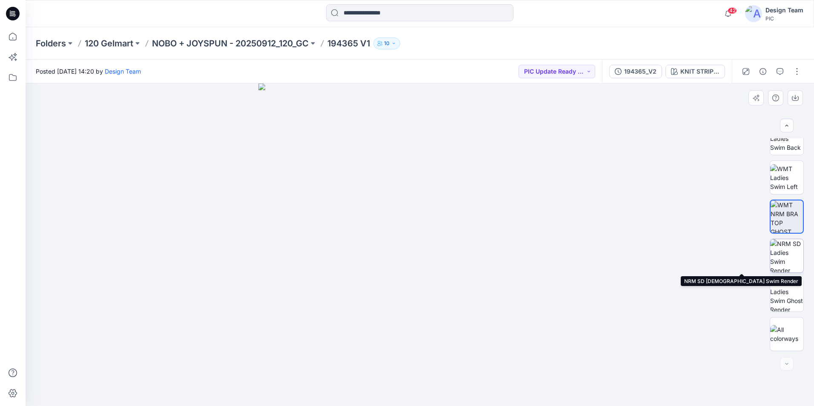
click at [791, 249] on img at bounding box center [786, 255] width 33 height 33
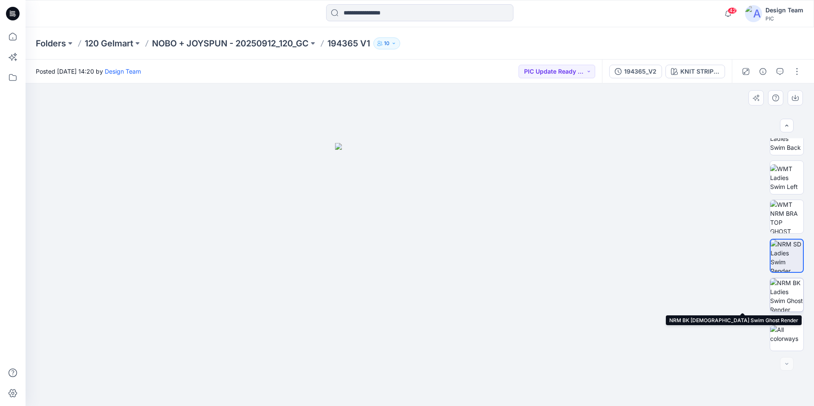
click at [780, 293] on img at bounding box center [786, 294] width 33 height 33
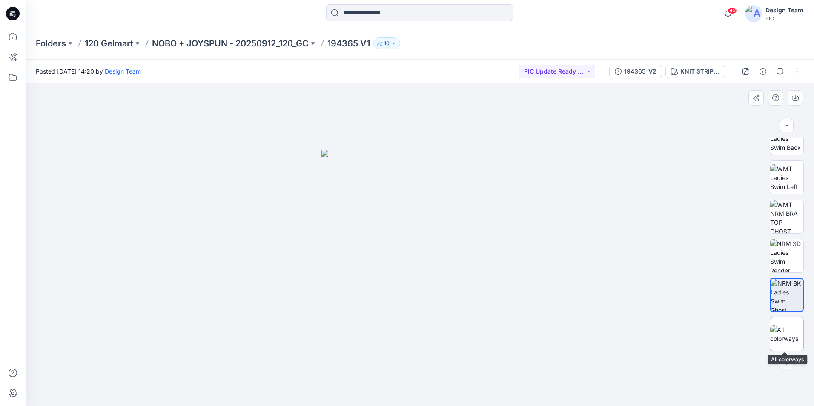
click at [776, 327] on img at bounding box center [786, 334] width 33 height 18
click at [300, 45] on p "NOBO + JOYSPUN - 20250912_120_GC" at bounding box center [230, 43] width 157 height 12
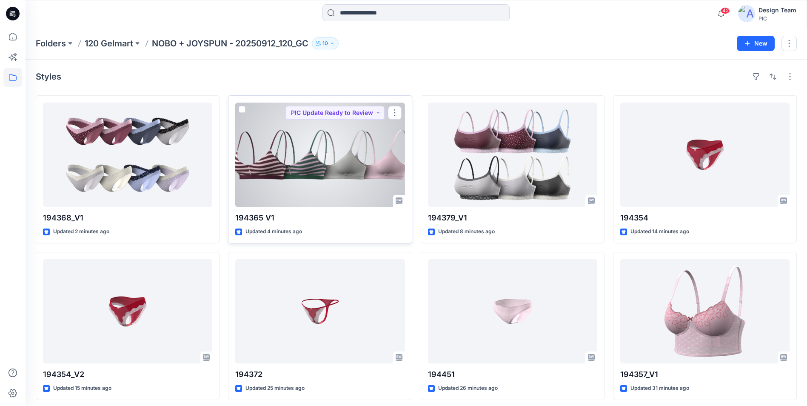
click at [289, 170] on div at bounding box center [319, 155] width 169 height 104
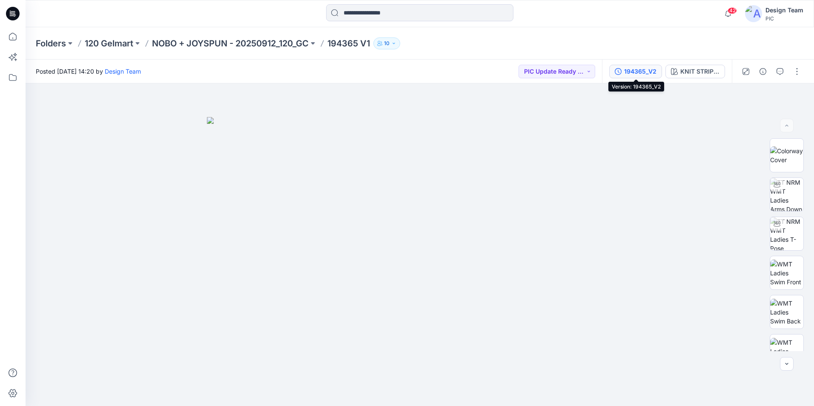
click at [643, 74] on div "194365_V2" at bounding box center [640, 71] width 32 height 9
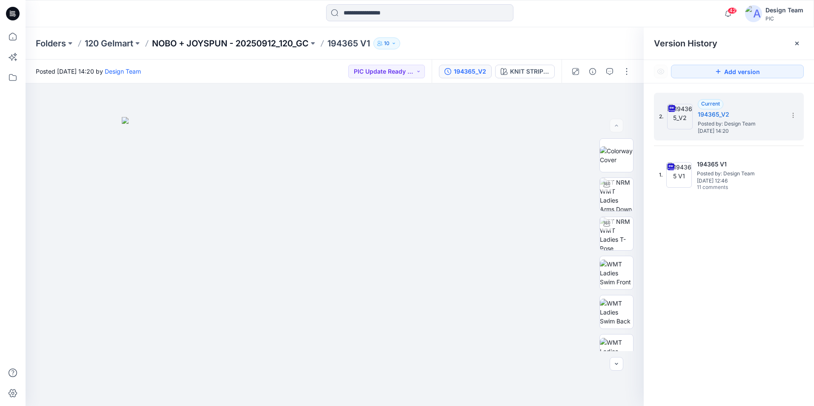
click at [227, 41] on p "NOBO + JOYSPUN - 20250912_120_GC" at bounding box center [230, 43] width 157 height 12
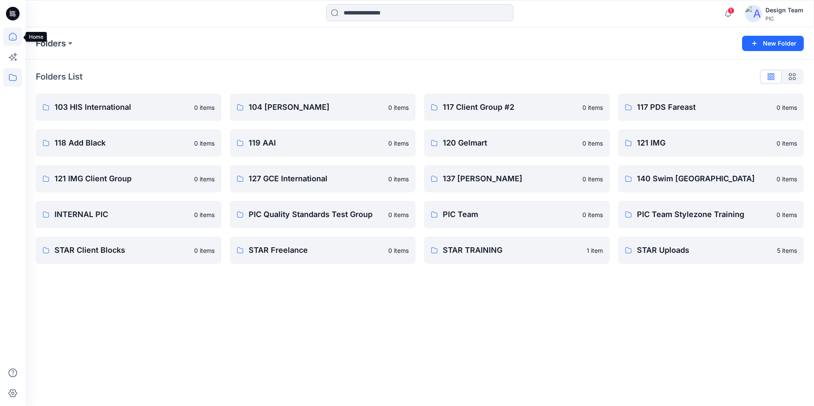
click at [14, 35] on icon at bounding box center [12, 36] width 19 height 19
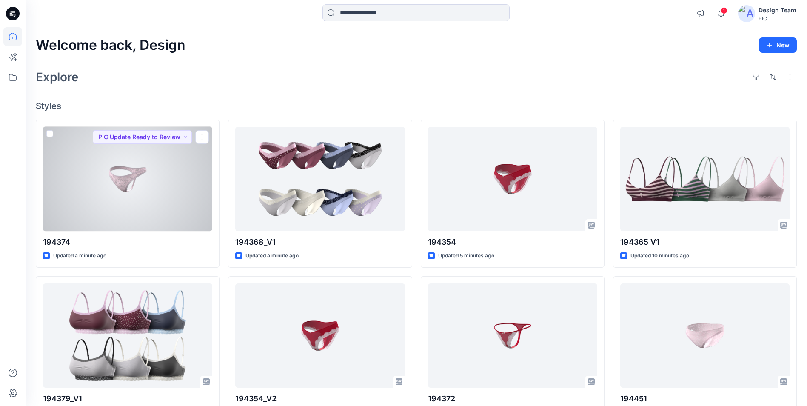
click at [180, 186] on div at bounding box center [127, 179] width 169 height 104
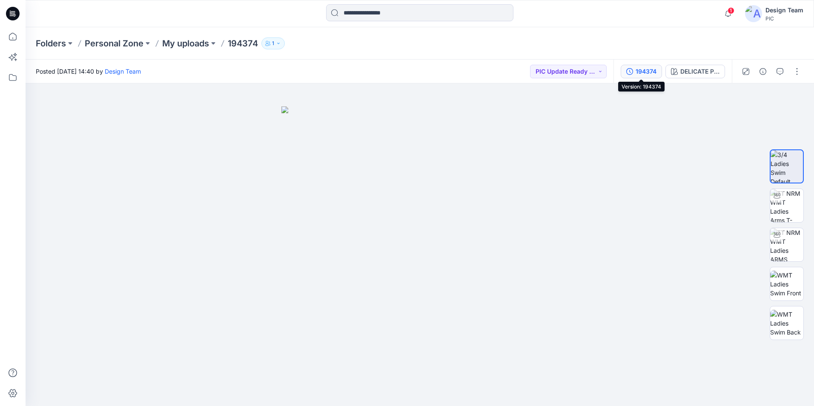
click at [648, 73] on div "194374" at bounding box center [645, 71] width 21 height 9
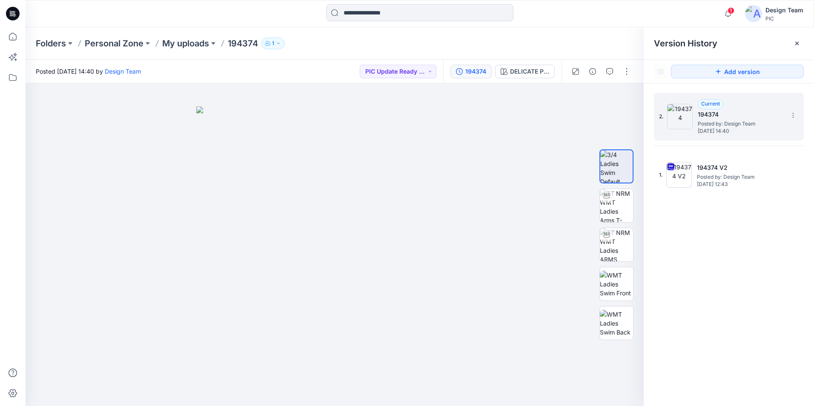
click at [756, 108] on div "Current 194374 Posted by: Design Team Thursday, October 02, 2025 14:40" at bounding box center [739, 116] width 85 height 35
click at [746, 126] on span "Posted by: Design Team" at bounding box center [739, 124] width 85 height 9
click at [728, 120] on span "Posted by: Design Team" at bounding box center [739, 124] width 85 height 9
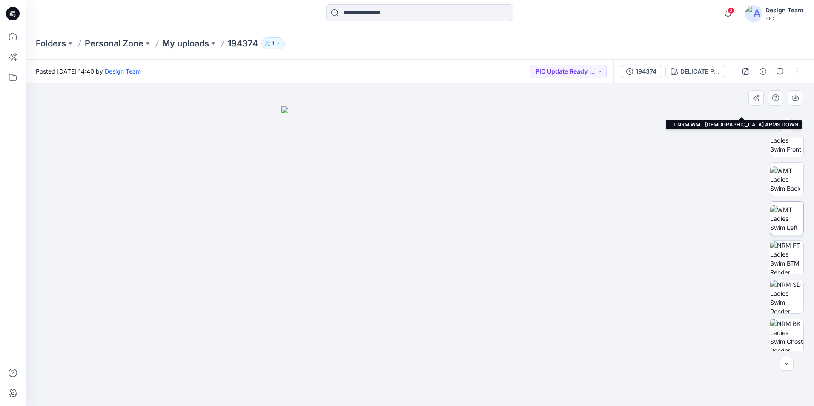
scroll to position [134, 0]
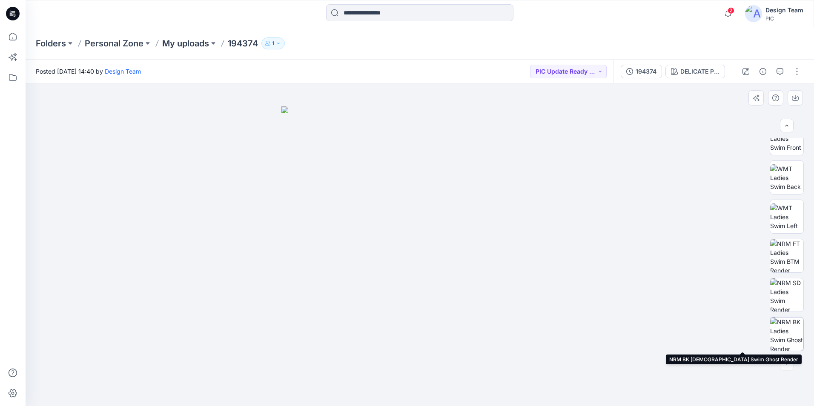
drag, startPoint x: 787, startPoint y: 329, endPoint x: 790, endPoint y: 324, distance: 5.9
click at [786, 329] on img at bounding box center [786, 333] width 33 height 33
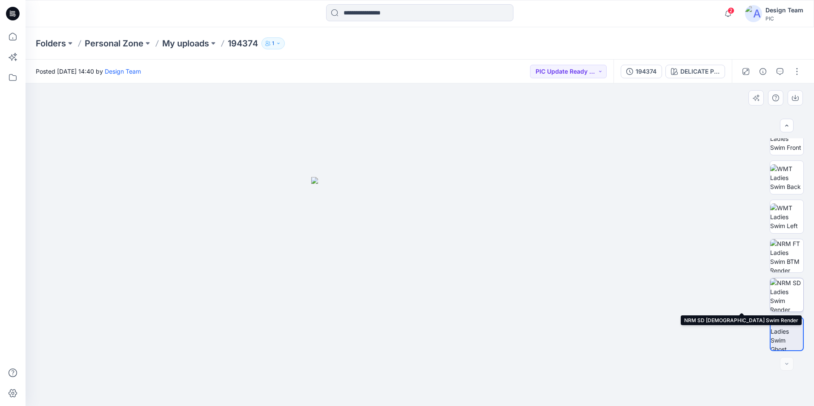
click at [782, 298] on img at bounding box center [786, 294] width 33 height 33
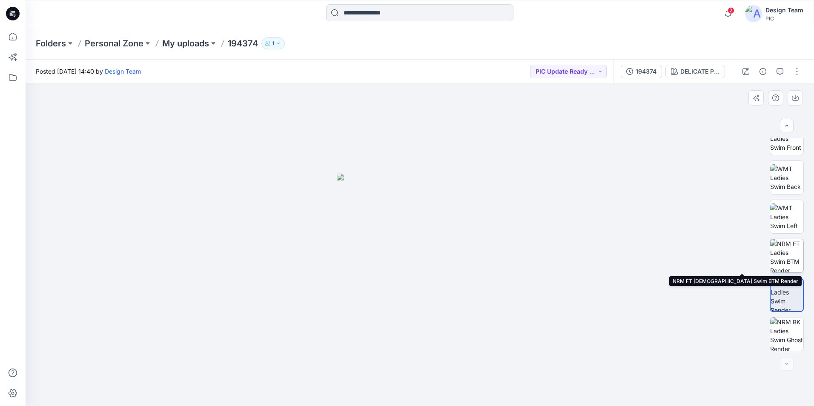
click at [793, 251] on img at bounding box center [786, 255] width 33 height 33
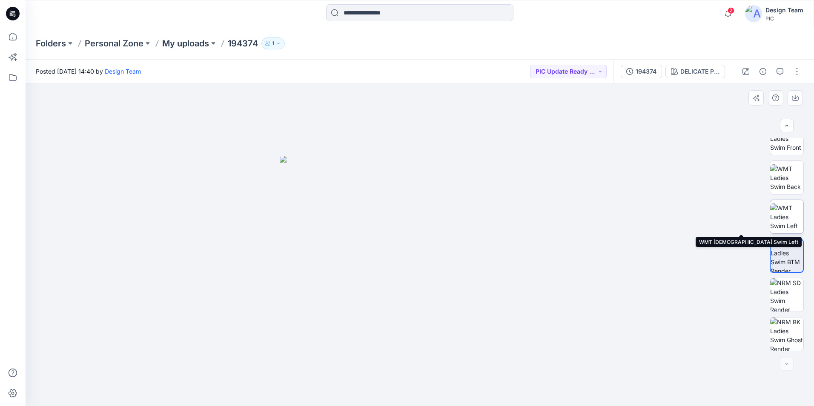
click at [787, 215] on img at bounding box center [786, 216] width 33 height 27
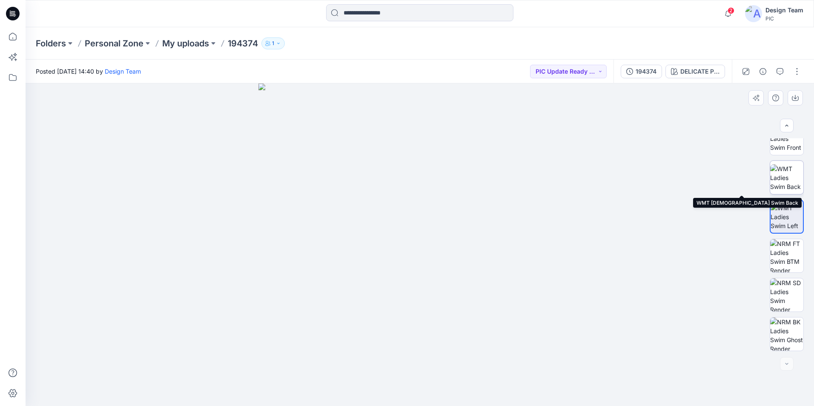
click at [785, 183] on img at bounding box center [786, 177] width 33 height 27
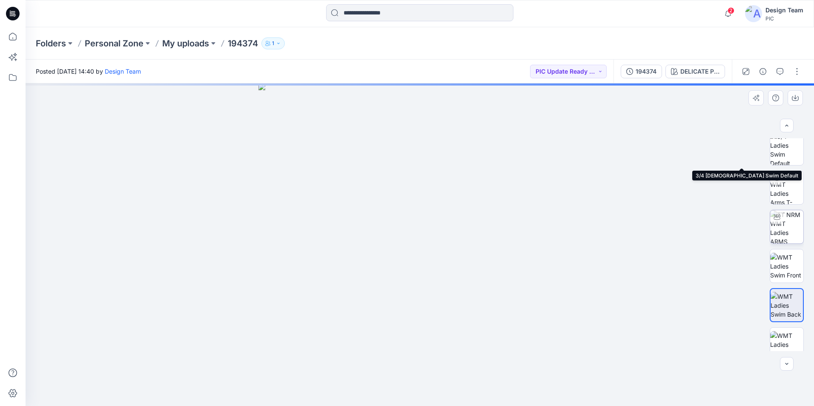
scroll to position [0, 0]
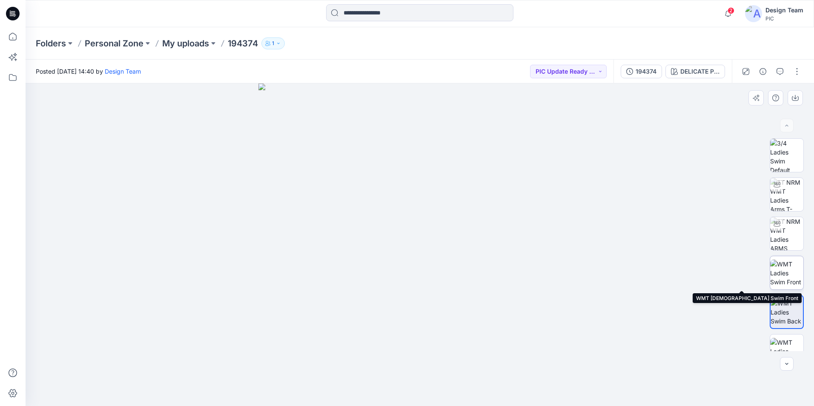
click at [786, 270] on img at bounding box center [786, 273] width 33 height 27
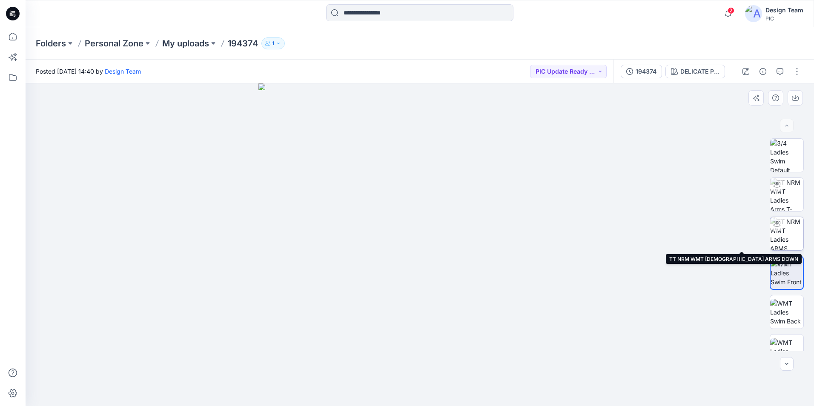
click at [786, 234] on img at bounding box center [786, 233] width 33 height 33
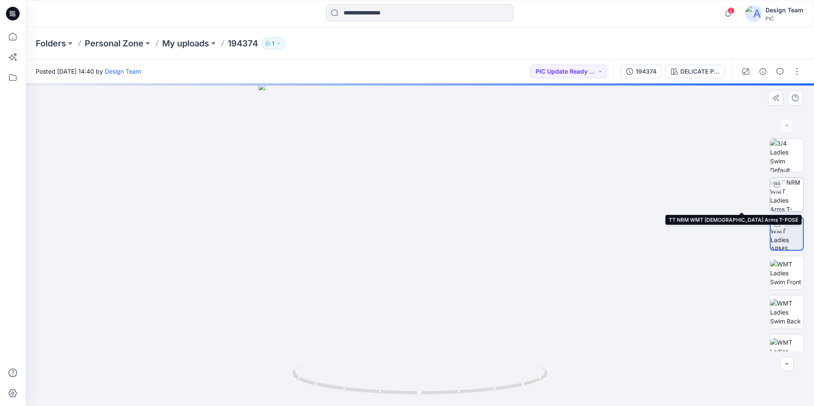
click at [791, 197] on img at bounding box center [786, 194] width 33 height 33
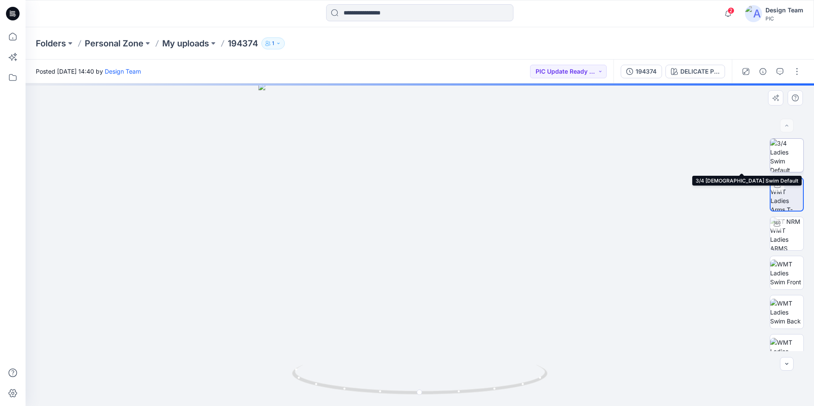
click at [789, 156] on img at bounding box center [786, 155] width 33 height 33
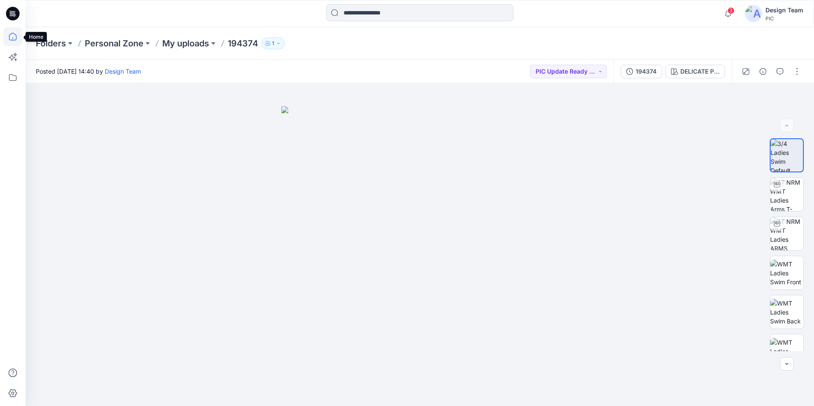
click at [8, 37] on icon at bounding box center [12, 36] width 19 height 19
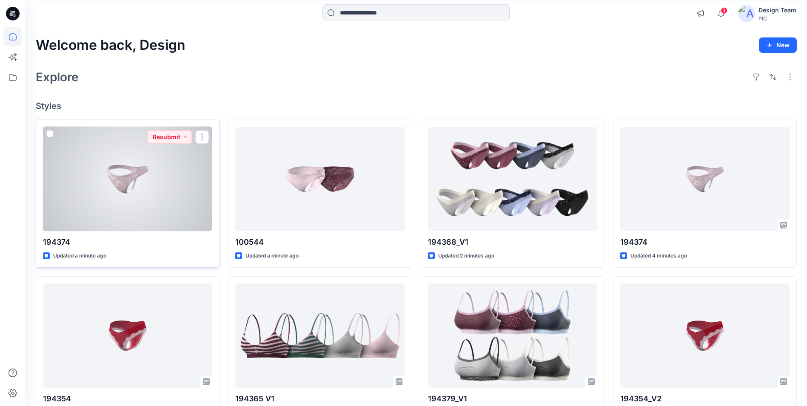
click at [149, 205] on div at bounding box center [127, 179] width 169 height 104
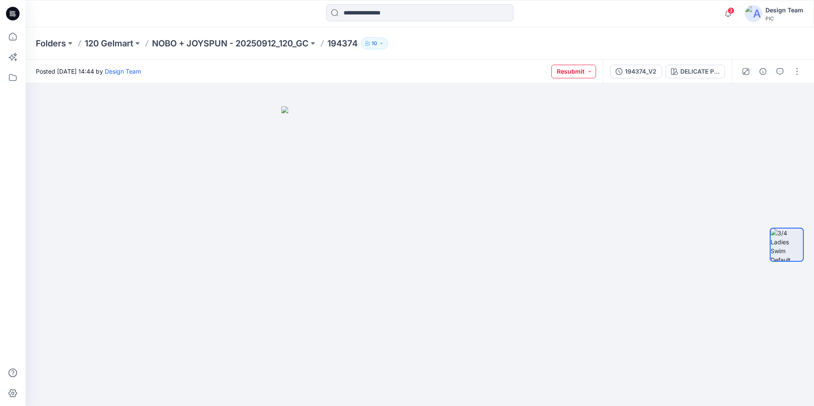
click at [588, 70] on button "Resubmit" at bounding box center [573, 72] width 45 height 14
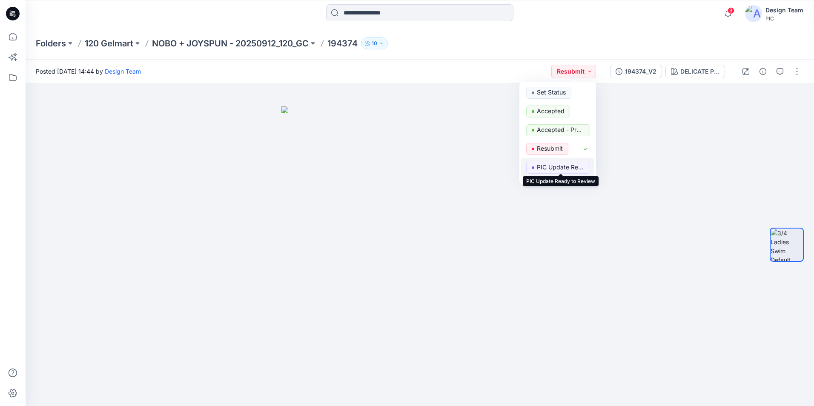
click at [560, 162] on p "PIC Update Ready to Review" at bounding box center [561, 167] width 48 height 11
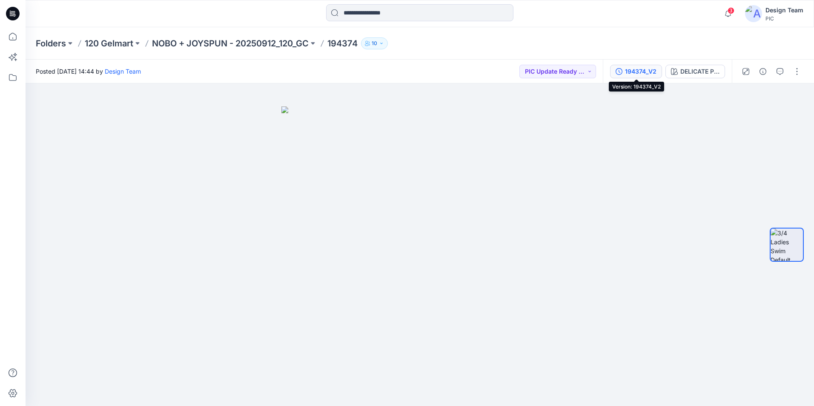
click at [632, 74] on div "194374_V2" at bounding box center [640, 71] width 31 height 9
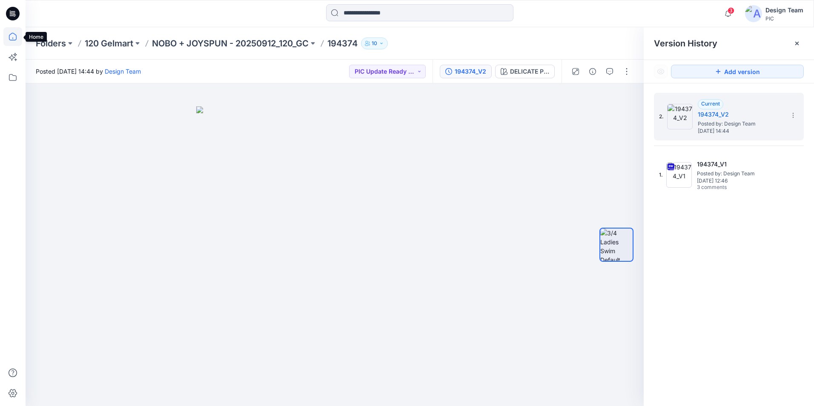
click at [17, 34] on icon at bounding box center [12, 36] width 19 height 19
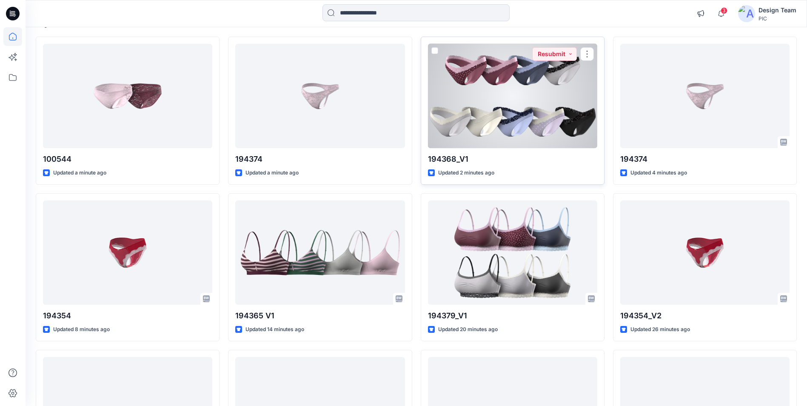
scroll to position [85, 0]
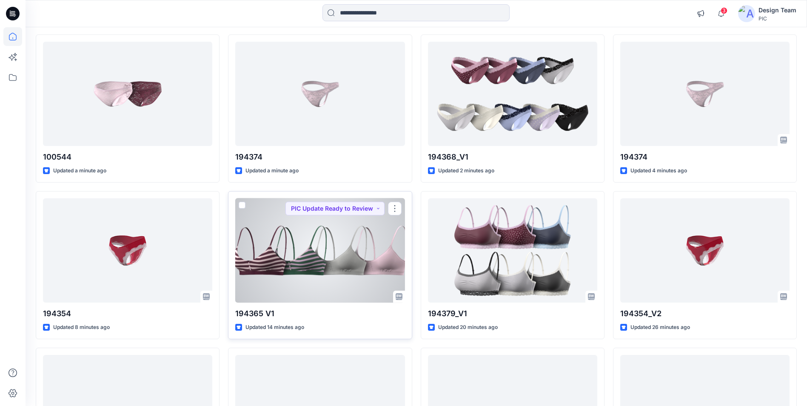
click at [377, 260] on div at bounding box center [319, 250] width 169 height 104
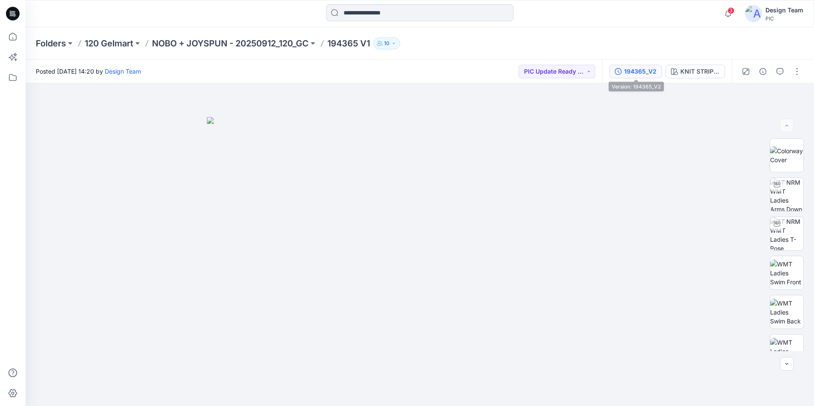
click at [628, 73] on div "194365_V2" at bounding box center [640, 71] width 32 height 9
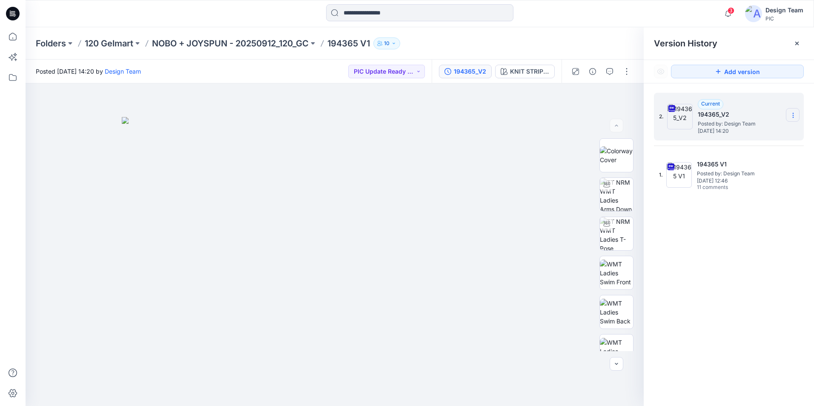
click at [791, 116] on icon at bounding box center [792, 115] width 7 height 7
click at [298, 148] on img at bounding box center [335, 261] width 426 height 289
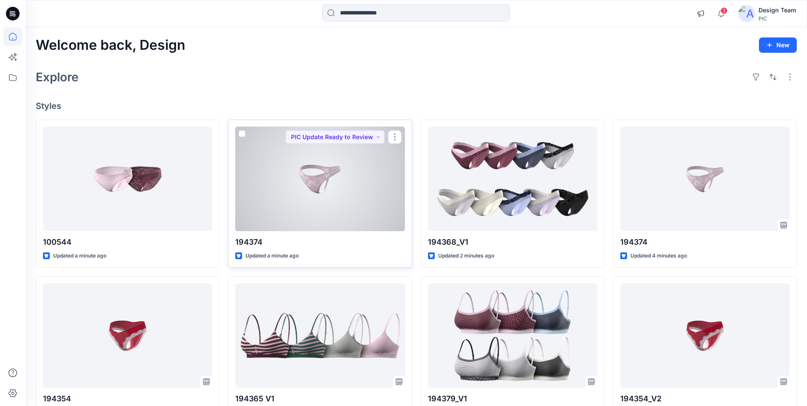
click at [362, 180] on div at bounding box center [319, 179] width 169 height 104
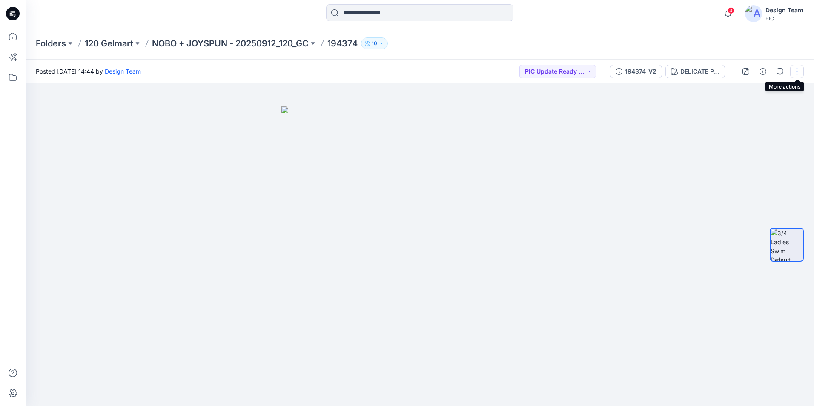
click at [794, 71] on button "button" at bounding box center [797, 72] width 14 height 14
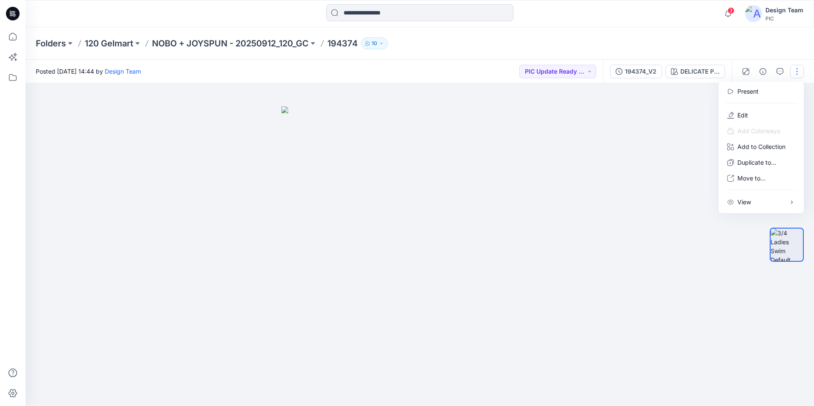
click at [620, 127] on div at bounding box center [420, 244] width 788 height 323
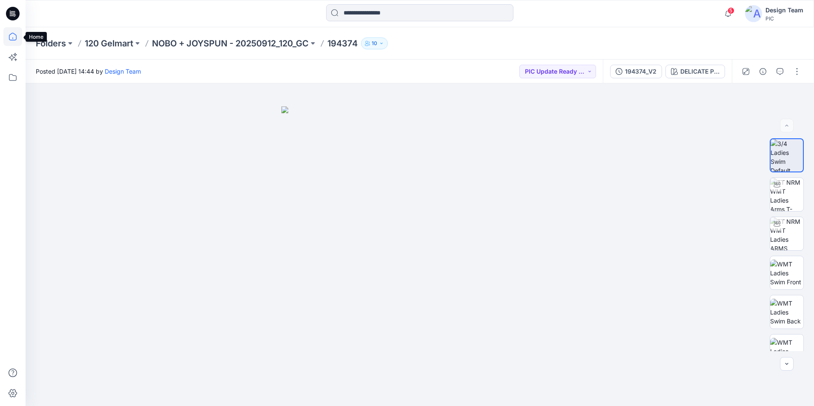
click at [16, 37] on icon at bounding box center [13, 37] width 8 height 8
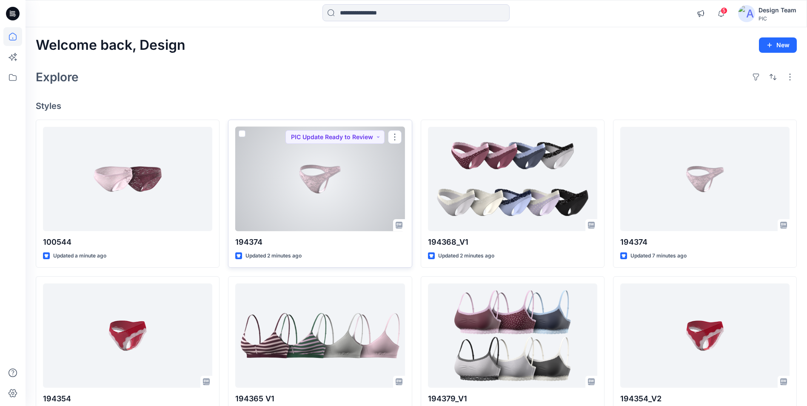
click at [283, 192] on div at bounding box center [319, 179] width 169 height 104
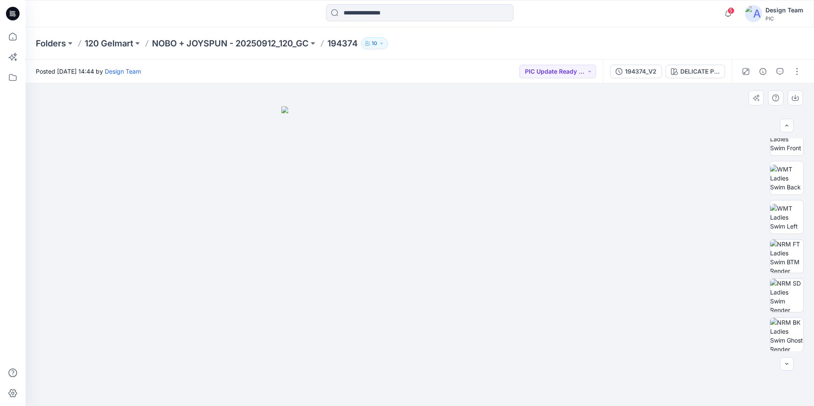
scroll to position [134, 0]
click at [650, 73] on div "194374_V2" at bounding box center [640, 71] width 31 height 9
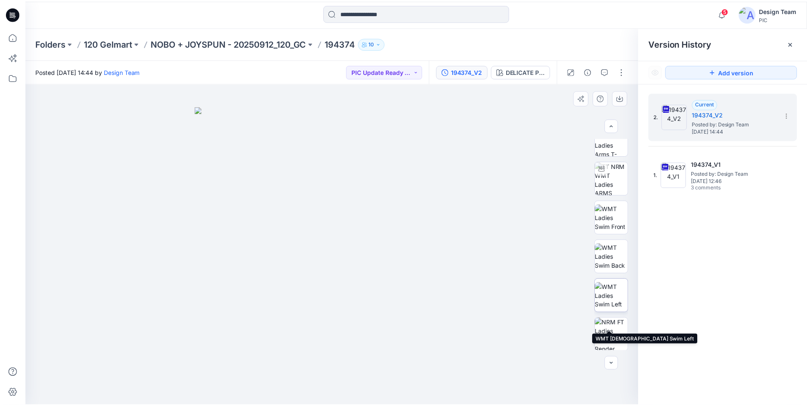
scroll to position [0, 0]
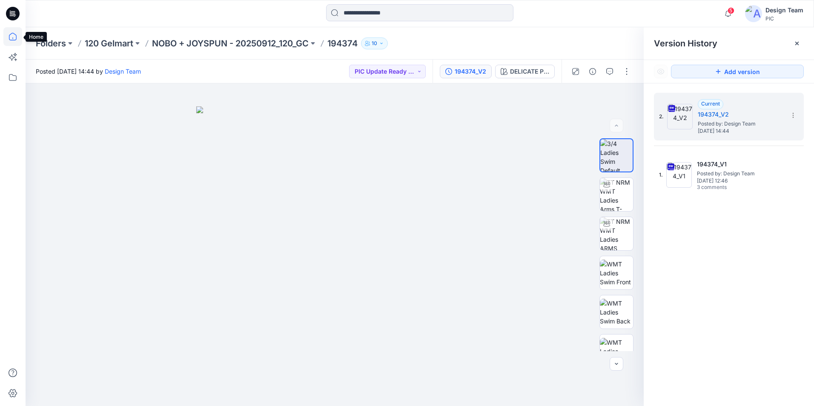
click at [14, 35] on icon at bounding box center [12, 36] width 19 height 19
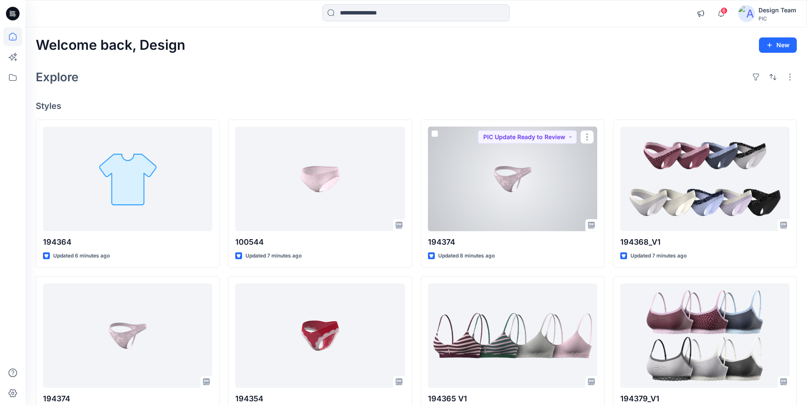
click at [483, 218] on div at bounding box center [512, 179] width 169 height 104
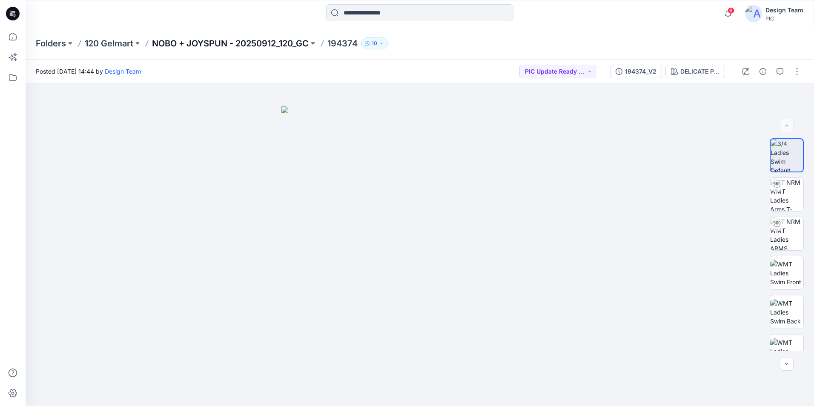
click at [269, 46] on p "NOBO + JOYSPUN - 20250912_120_GC" at bounding box center [230, 43] width 157 height 12
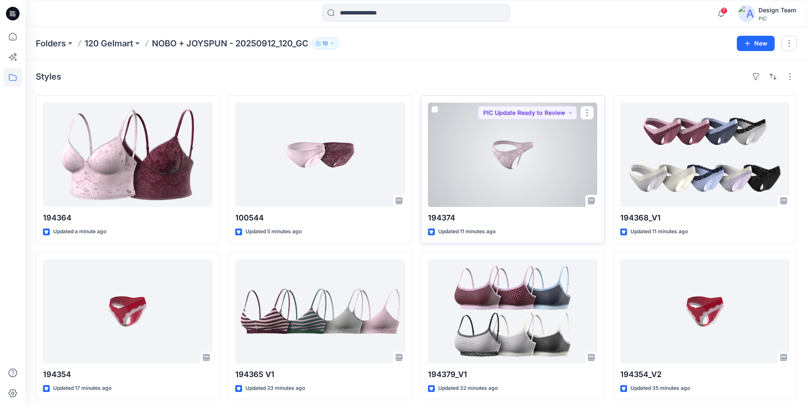
click at [549, 179] on div at bounding box center [512, 155] width 169 height 104
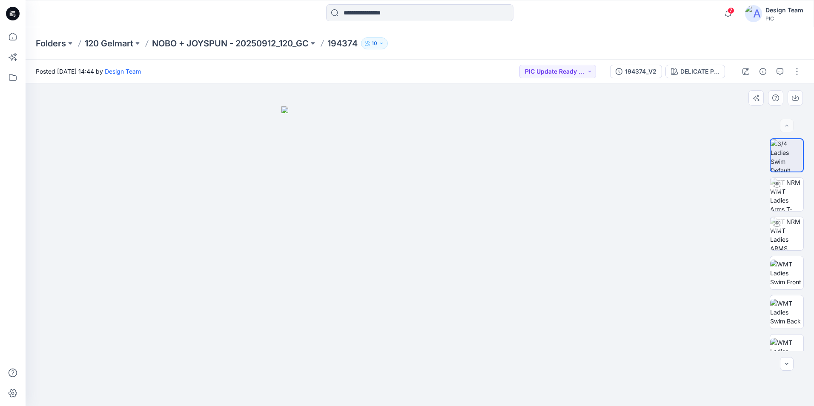
click at [426, 280] on img at bounding box center [419, 256] width 277 height 300
click at [784, 163] on img at bounding box center [786, 155] width 32 height 32
click at [407, 256] on img at bounding box center [419, 256] width 277 height 300
click at [795, 189] on img at bounding box center [786, 194] width 33 height 33
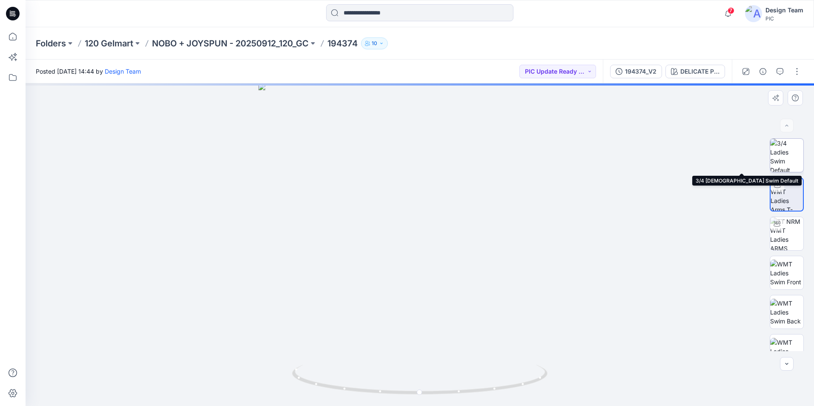
click at [783, 157] on img at bounding box center [786, 155] width 33 height 33
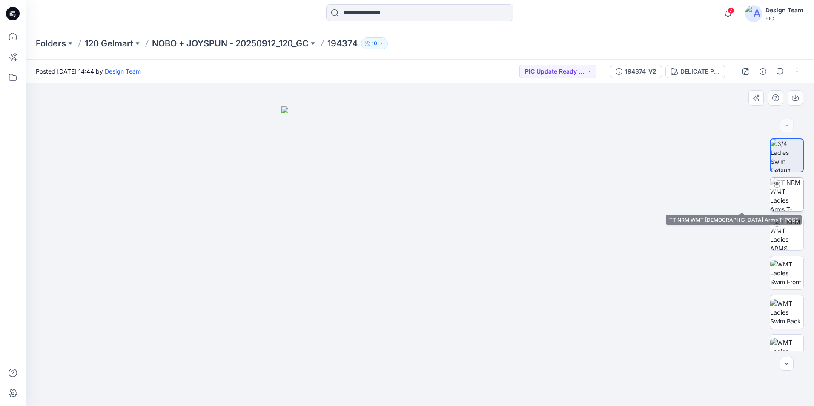
click at [781, 190] on img at bounding box center [786, 194] width 33 height 33
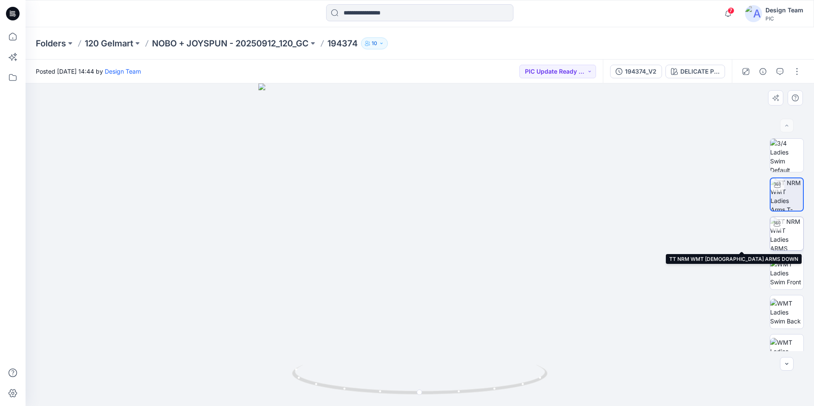
click at [775, 235] on img at bounding box center [786, 233] width 33 height 33
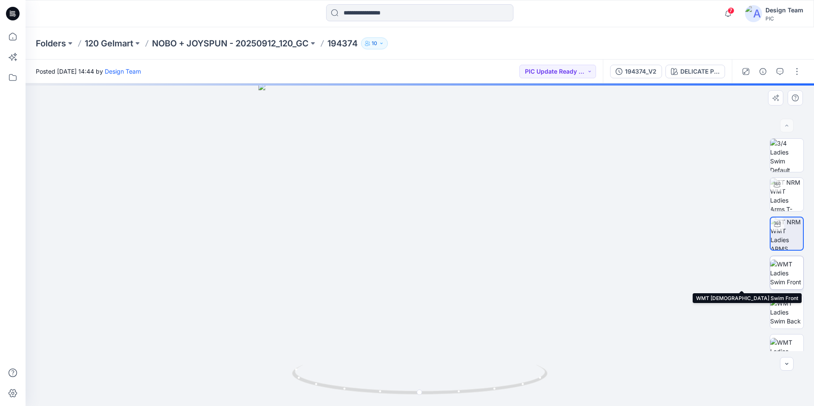
click at [785, 266] on img at bounding box center [786, 273] width 33 height 27
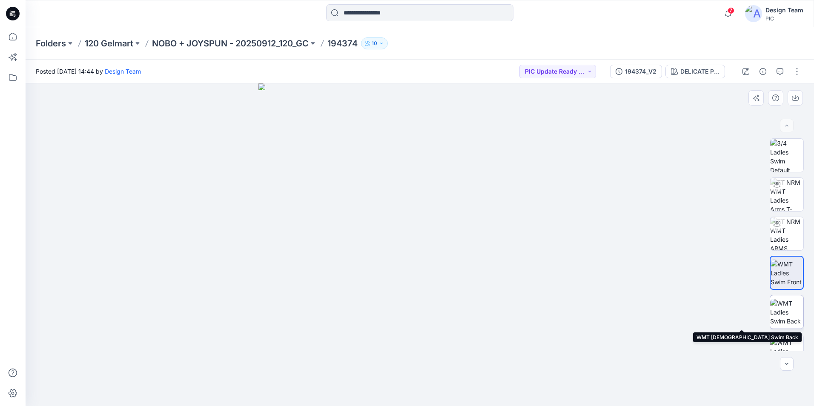
click at [788, 310] on img at bounding box center [786, 312] width 33 height 27
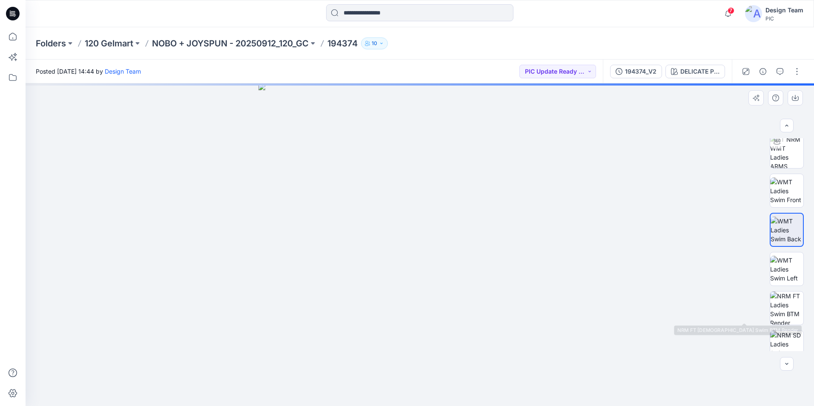
scroll to position [85, 0]
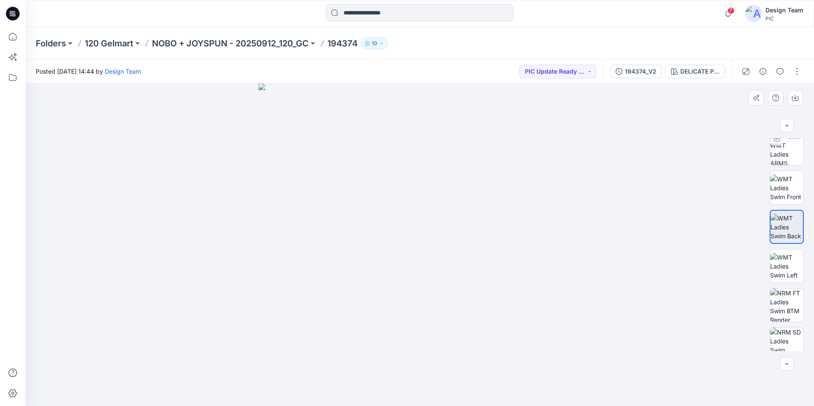
click at [789, 283] on div at bounding box center [786, 244] width 34 height 213
click at [788, 303] on img at bounding box center [786, 305] width 33 height 33
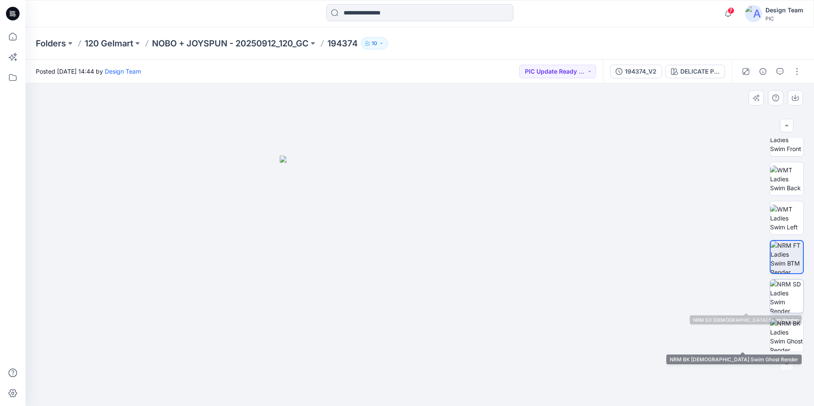
scroll to position [134, 0]
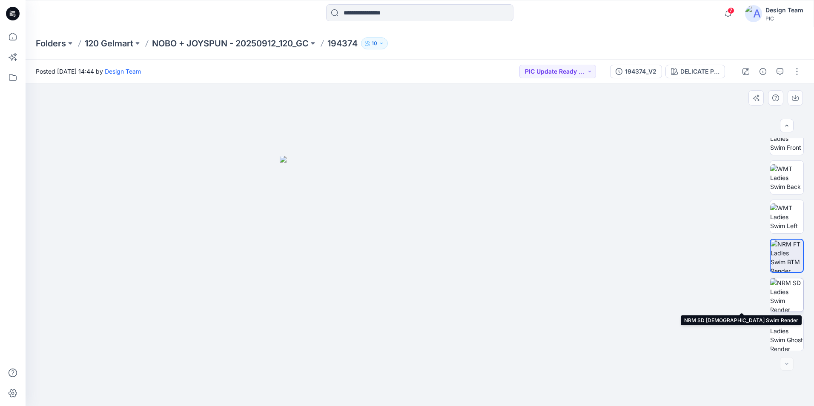
click at [783, 306] on img at bounding box center [786, 294] width 33 height 33
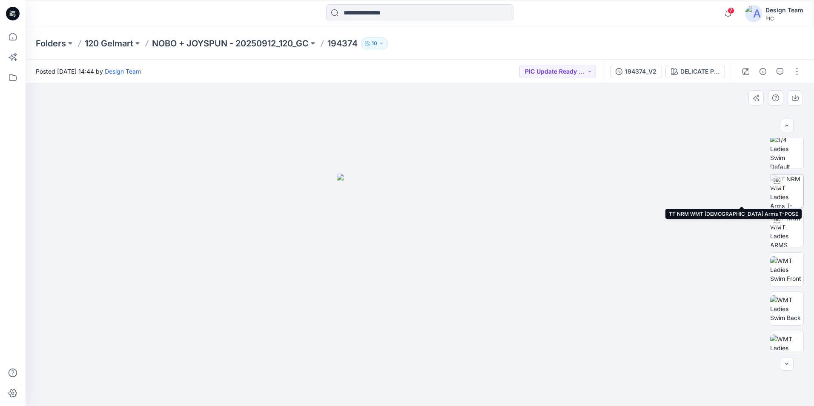
scroll to position [0, 0]
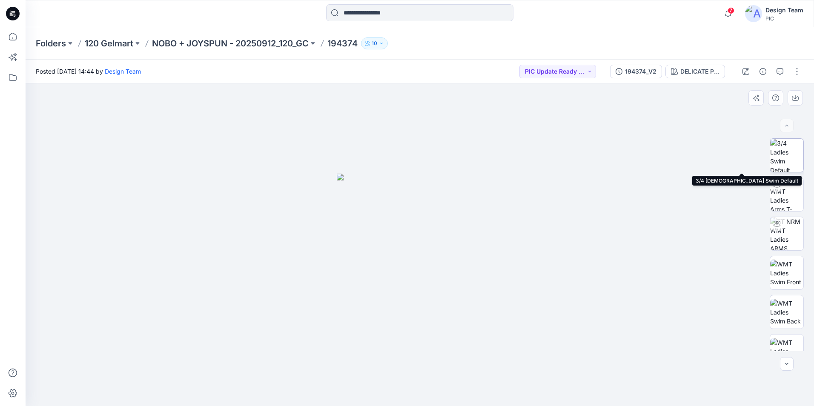
click at [786, 156] on img at bounding box center [786, 155] width 33 height 33
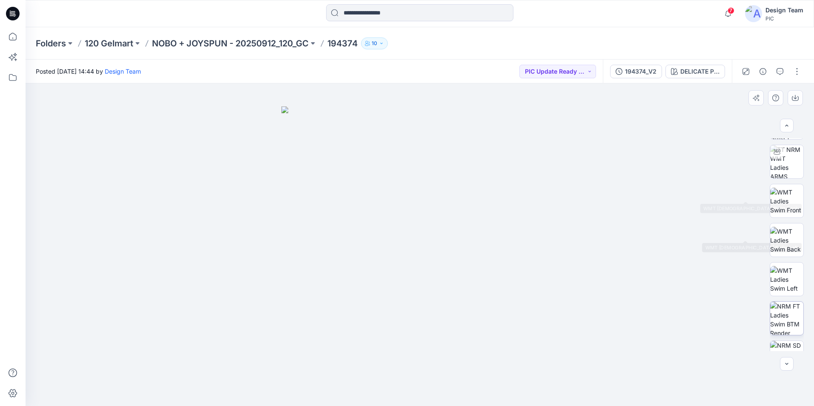
scroll to position [134, 0]
